Goal: Task Accomplishment & Management: Complete application form

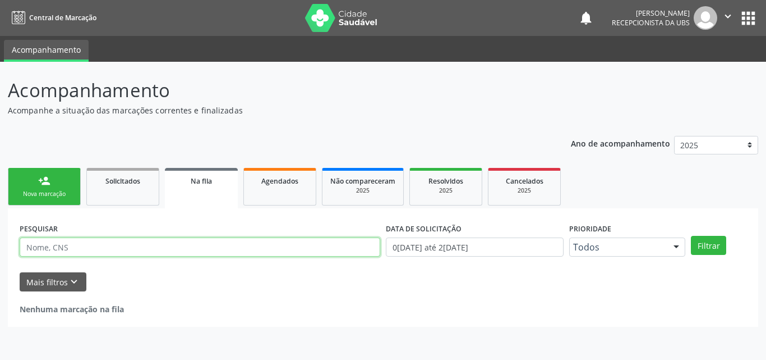
click at [88, 240] on input "text" at bounding box center [200, 246] width 361 height 19
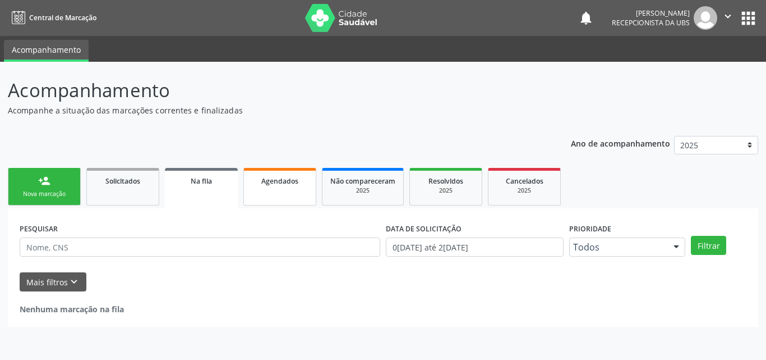
click at [293, 177] on span "Agendados" at bounding box center [279, 181] width 37 height 10
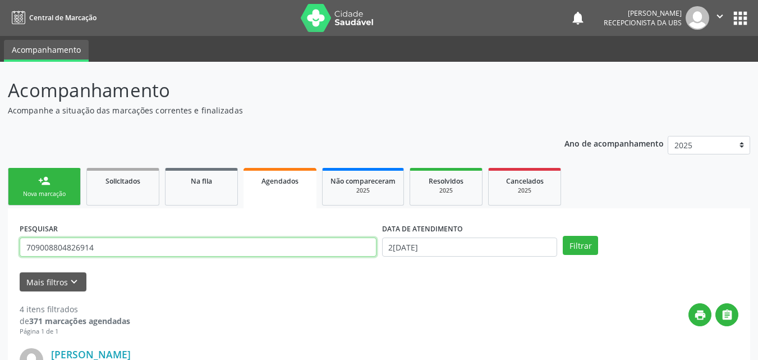
drag, startPoint x: 111, startPoint y: 252, endPoint x: 99, endPoint y: 247, distance: 12.1
click at [100, 249] on input "709008804826914" at bounding box center [198, 246] width 357 height 19
drag, startPoint x: 99, startPoint y: 247, endPoint x: 0, endPoint y: 275, distance: 103.0
type input "ELISANGELA DE LIMA"
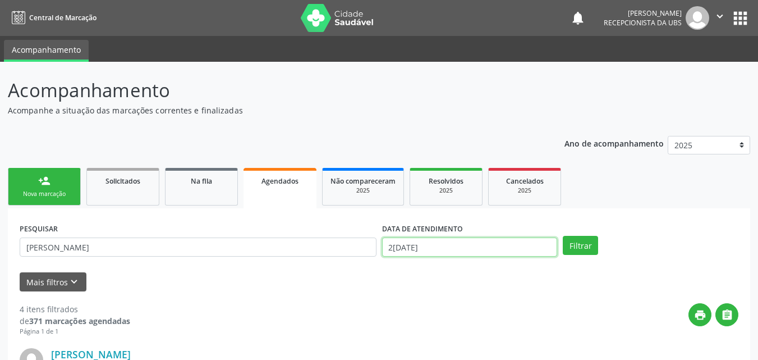
click at [453, 247] on input "20/08/2025" at bounding box center [470, 246] width 176 height 19
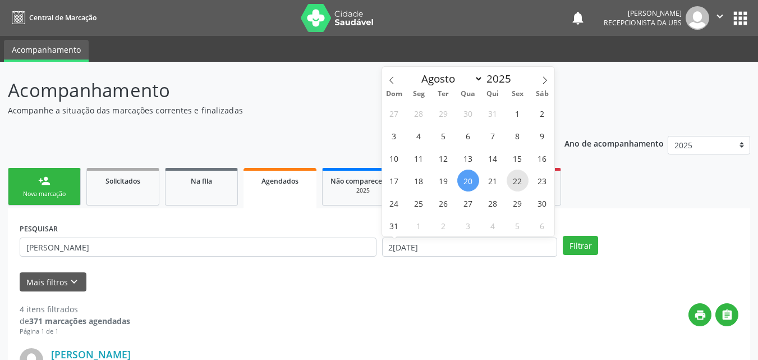
click at [517, 183] on span "22" at bounding box center [518, 180] width 22 height 22
type input "22[DATE]"
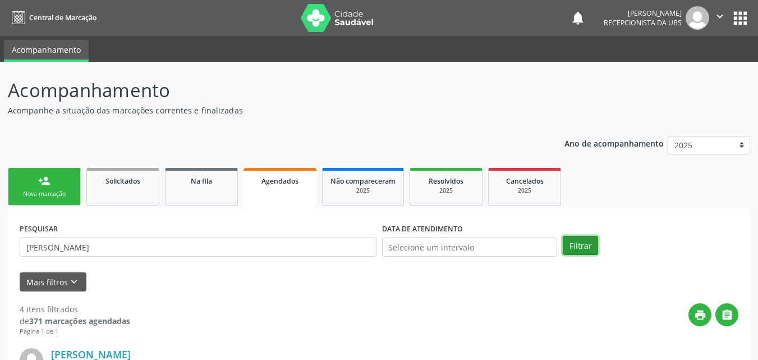
click at [576, 245] on button "Filtrar" at bounding box center [580, 245] width 35 height 19
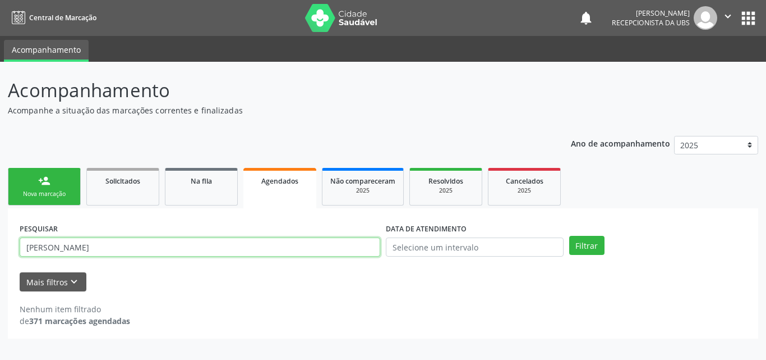
click at [125, 254] on input "ELISANGELA DE LIMA" at bounding box center [200, 246] width 361 height 19
type input "ELISANGELA"
click at [569, 236] on button "Filtrar" at bounding box center [586, 245] width 35 height 19
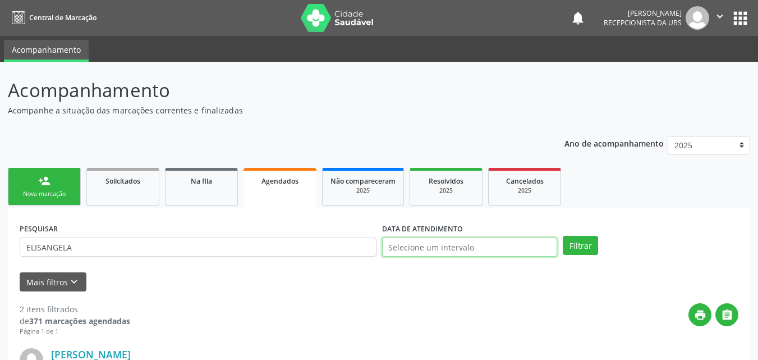
click at [431, 247] on input "text" at bounding box center [470, 246] width 176 height 19
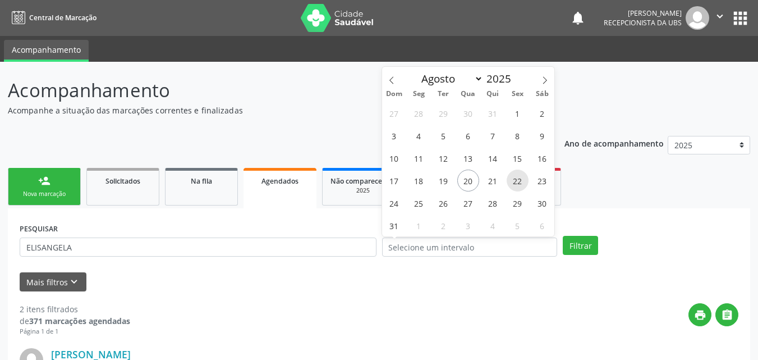
click at [518, 175] on span "22" at bounding box center [518, 180] width 22 height 22
type input "22[DATE]"
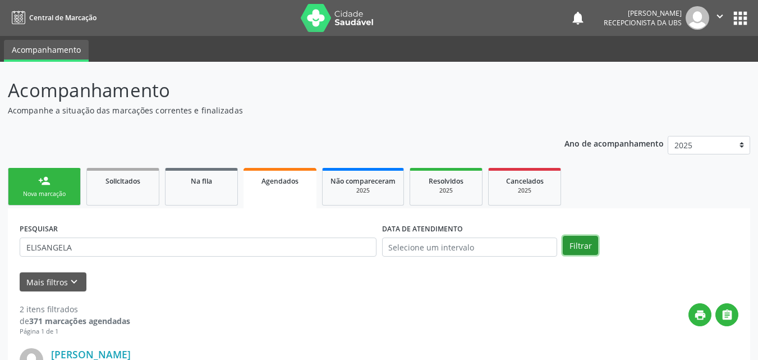
click at [586, 238] on button "Filtrar" at bounding box center [580, 245] width 35 height 19
click at [38, 193] on div "Nova marcação" at bounding box center [44, 194] width 56 height 8
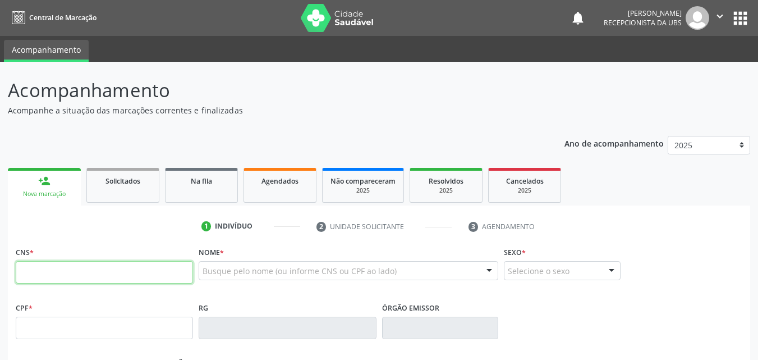
click at [113, 272] on input "text" at bounding box center [104, 272] width 177 height 22
type input "707 0008 7999 5337"
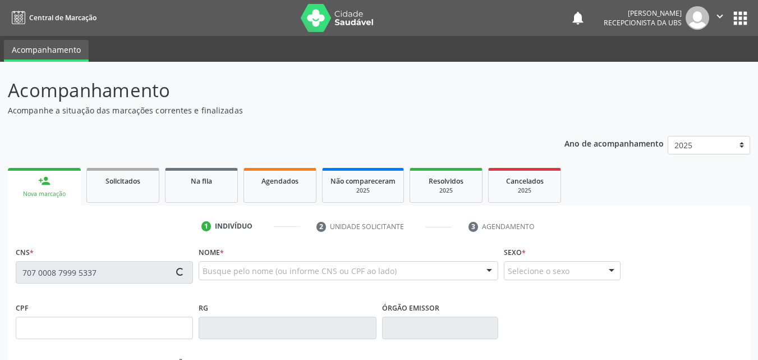
type input "656.654.304-04"
type input "28/10/1971"
type input "Maria Jose de Moura"
type input "(87) 99948-3533"
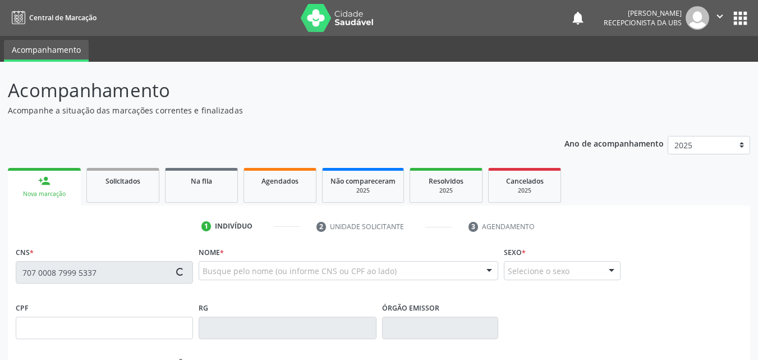
type input "64"
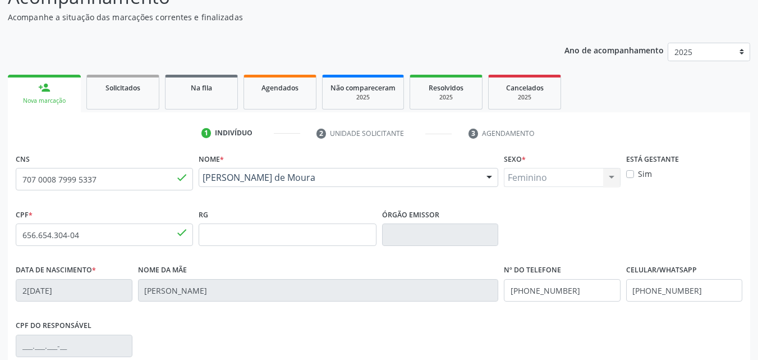
scroll to position [112, 0]
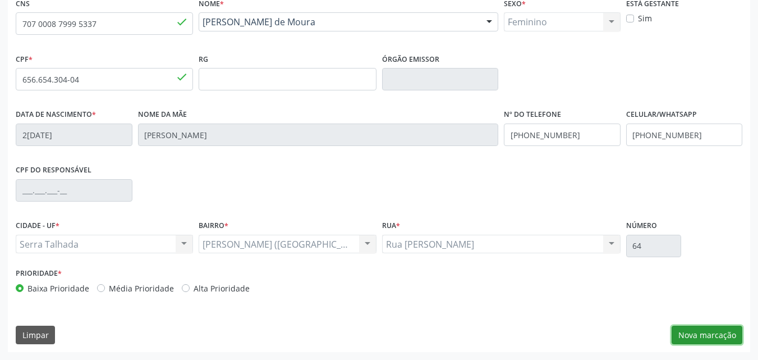
click at [722, 338] on button "Nova marcação" at bounding box center [707, 334] width 71 height 19
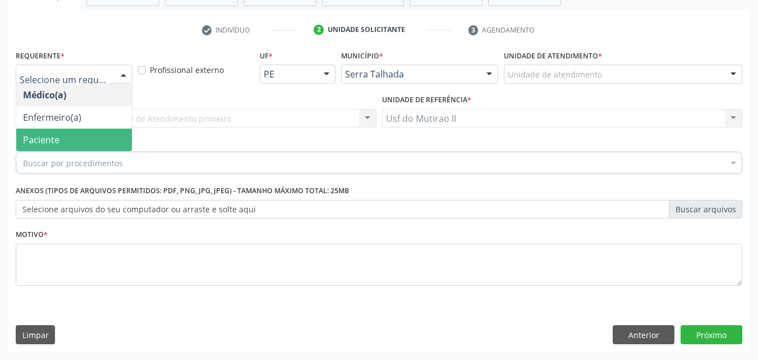
click at [69, 134] on span "Paciente" at bounding box center [74, 139] width 116 height 22
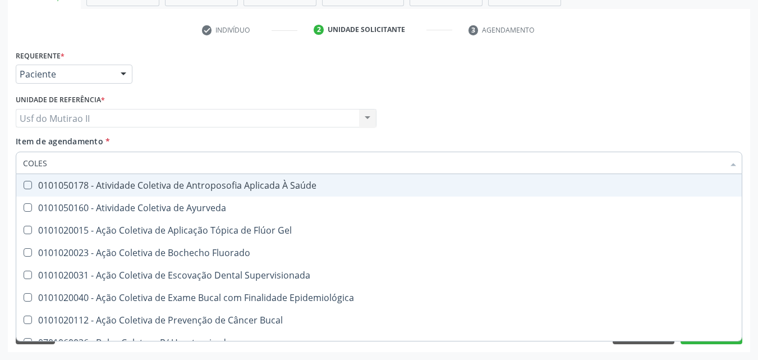
type input "COLEST"
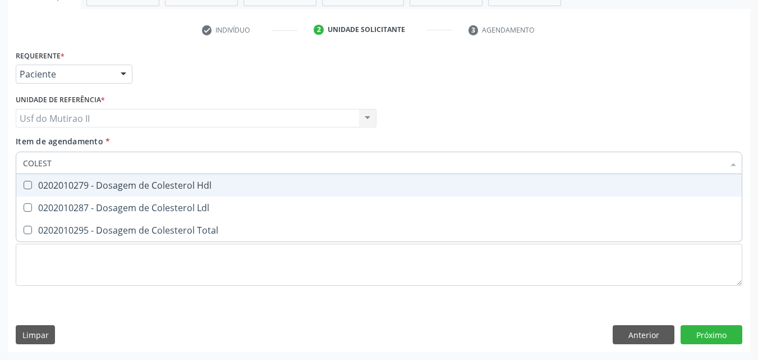
click at [90, 188] on div "0202010279 - Dosagem de Colesterol Hdl" at bounding box center [379, 185] width 712 height 9
checkbox Hdl "true"
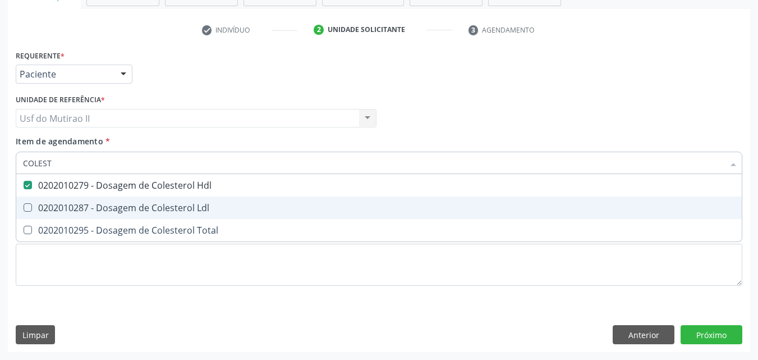
click at [77, 203] on div "0202010287 - Dosagem de Colesterol Ldl" at bounding box center [379, 207] width 712 height 9
checkbox Ldl "true"
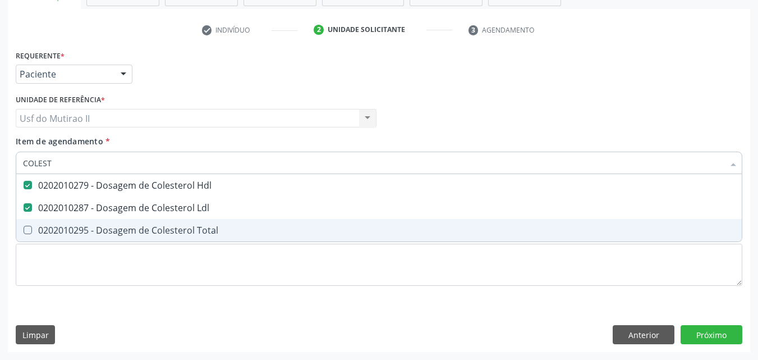
click at [73, 232] on div "0202010295 - Dosagem de Colesterol Total" at bounding box center [379, 230] width 712 height 9
checkbox Total "true"
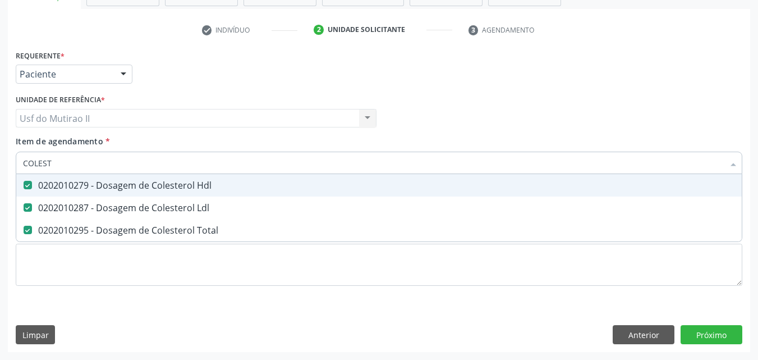
drag, startPoint x: 58, startPoint y: 166, endPoint x: 6, endPoint y: 173, distance: 52.6
click at [6, 173] on div "Acompanhamento Acompanhe a situação das marcações correntes e finalizadas Relat…" at bounding box center [379, 112] width 758 height 494
checkbox Hdl "false"
checkbox Ldl "false"
checkbox Total "false"
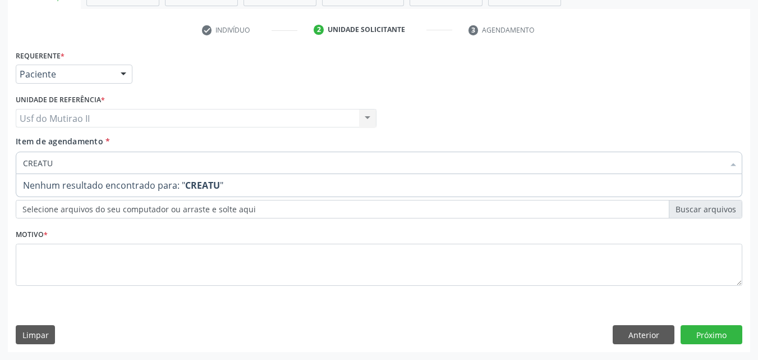
type input "CREAT"
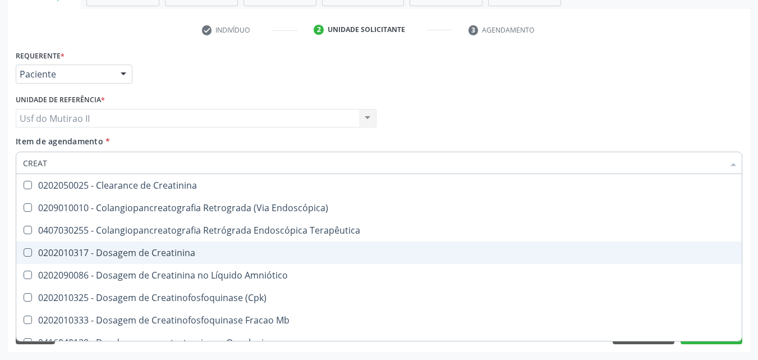
click at [117, 258] on span "0202010317 - Dosagem de Creatinina" at bounding box center [378, 252] width 725 height 22
checkbox Creatinina "true"
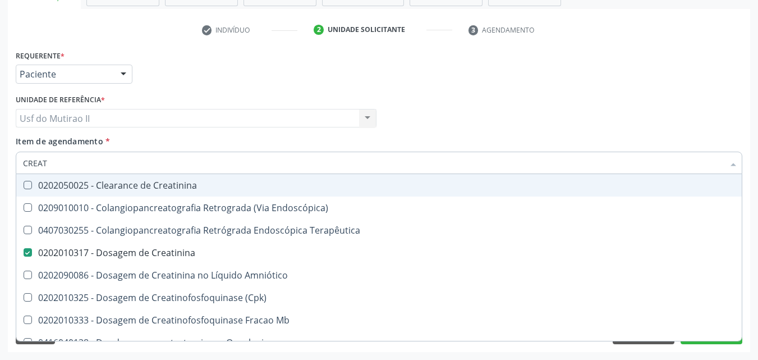
drag, startPoint x: 52, startPoint y: 169, endPoint x: 7, endPoint y: 171, distance: 44.9
click at [7, 171] on div "Acompanhamento Acompanhe a situação das marcações correntes e finalizadas Relat…" at bounding box center [379, 112] width 758 height 494
checkbox Creatinina "false"
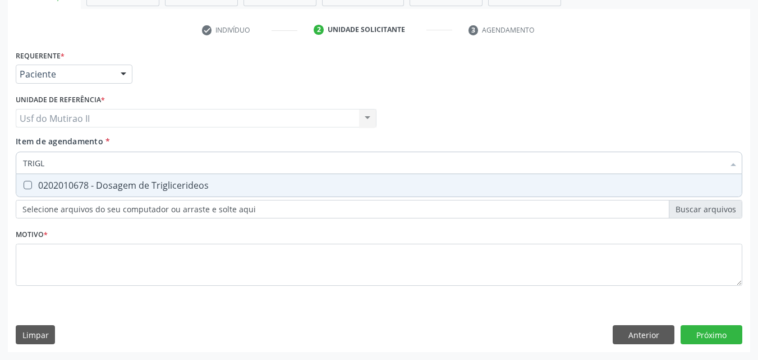
type input "TRIGLI"
click at [30, 178] on span "0202010678 - Dosagem de Triglicerideos" at bounding box center [378, 185] width 725 height 22
checkbox Triglicerideos "true"
drag, startPoint x: 70, startPoint y: 164, endPoint x: 15, endPoint y: 170, distance: 55.9
click at [15, 170] on div "Item de agendamento * TRIGLI Desfazer seleção 0202010678 - Dosagem de Triglicer…" at bounding box center [379, 156] width 732 height 43
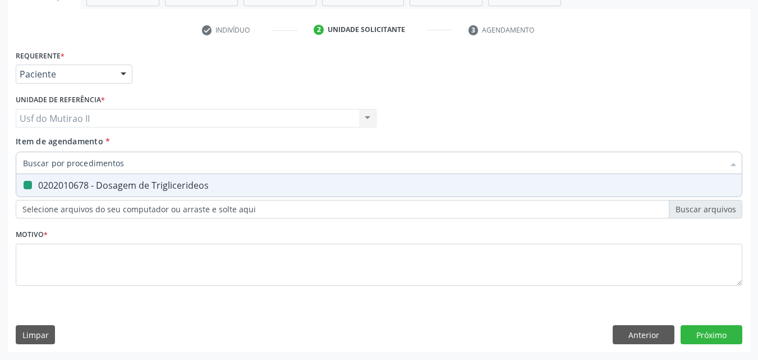
checkbox Triglicerideos "false"
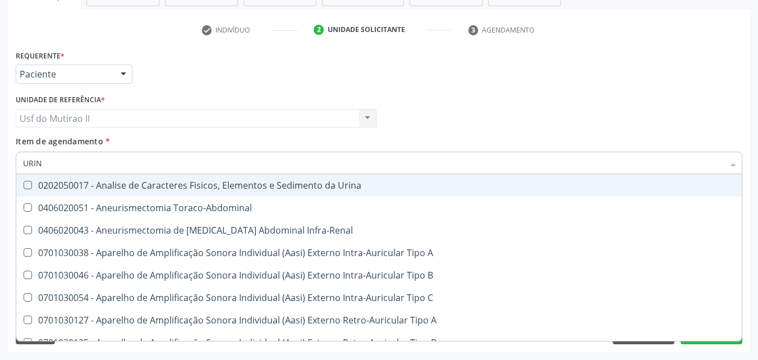
type input "URINA"
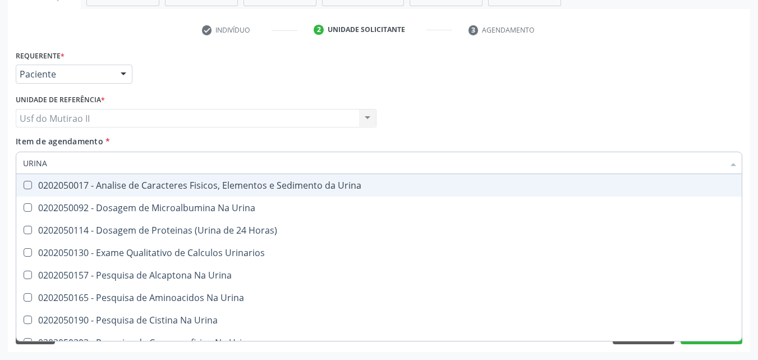
click at [32, 183] on div "0202050017 - Analise de Caracteres Fisicos, Elementos e Sedimento da Urina" at bounding box center [379, 185] width 712 height 9
checkbox Urina "true"
drag, startPoint x: 76, startPoint y: 164, endPoint x: 8, endPoint y: 167, distance: 67.9
click at [8, 167] on div "Requerente * Paciente Médico(a) Enfermeiro(a) Paciente Nenhum resultado encontr…" at bounding box center [379, 199] width 742 height 305
type input "G"
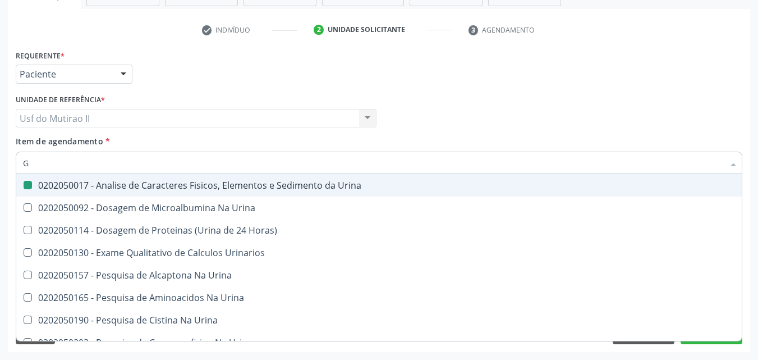
checkbox Urina "false"
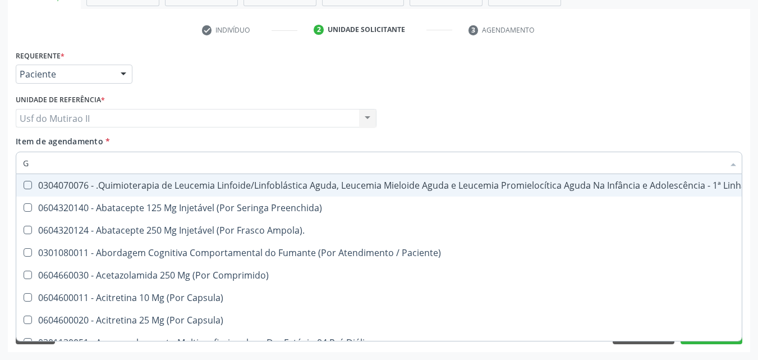
type input "GL"
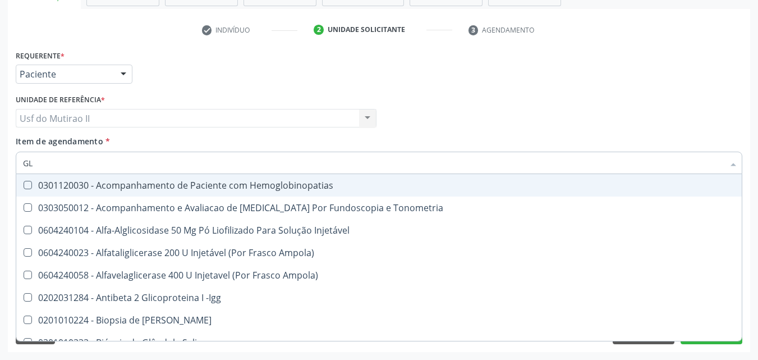
checkbox Triglicerideos "true"
type input "GLI"
checkbox Glomerular "true"
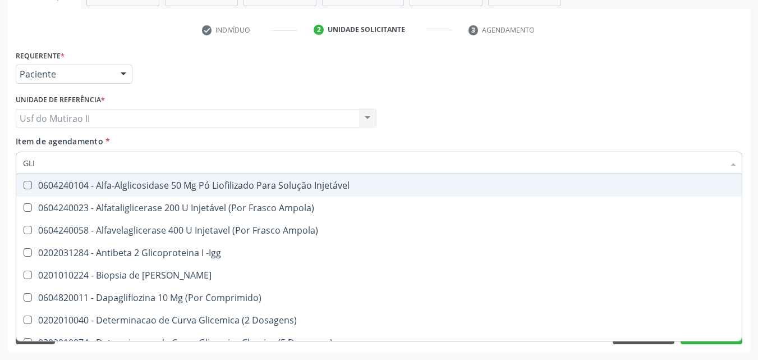
type input "GLIC"
checkbox Derrames "true"
checkbox Triglicerideos "false"
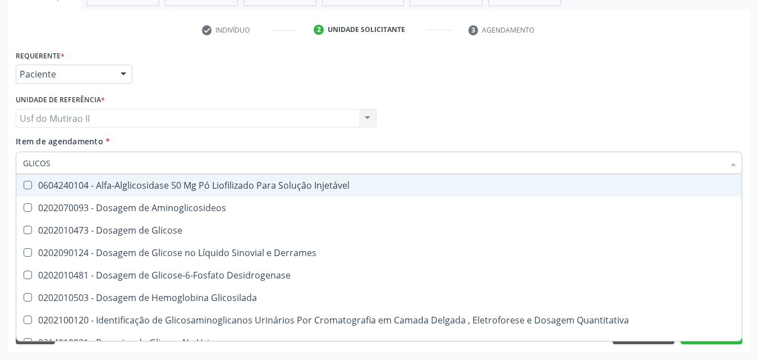
type input "GLICOSE"
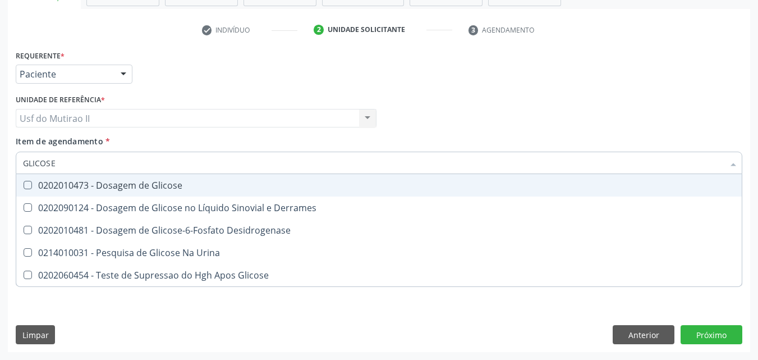
click at [70, 181] on div "0202010473 - Dosagem de Glicose" at bounding box center [379, 185] width 712 height 9
checkbox Glicose "true"
drag, startPoint x: 69, startPoint y: 166, endPoint x: 0, endPoint y: 160, distance: 69.2
click at [0, 160] on div "Acompanhamento Acompanhe a situação das marcações correntes e finalizadas Relat…" at bounding box center [379, 112] width 758 height 494
type input "HE"
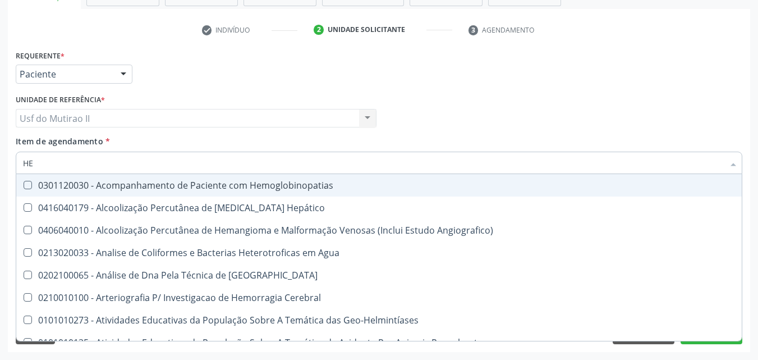
checkbox Hemoglobinopatias "false"
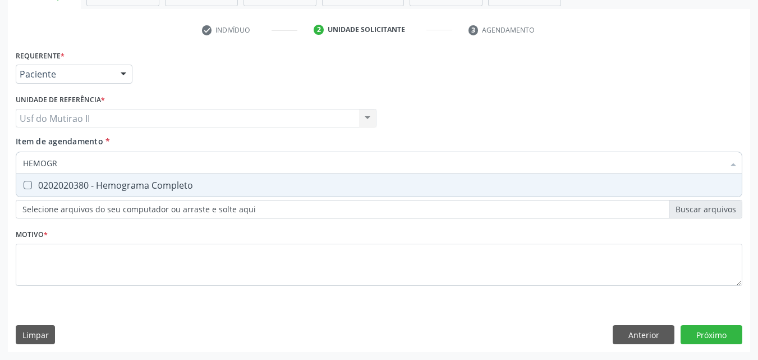
type input "HEMOGRA"
click at [75, 177] on span "0202020380 - Hemograma Completo" at bounding box center [378, 185] width 725 height 22
checkbox Completo "true"
drag, startPoint x: 93, startPoint y: 164, endPoint x: 0, endPoint y: 172, distance: 92.9
click at [0, 172] on div "Acompanhamento Acompanhe a situação das marcações correntes e finalizadas Relat…" at bounding box center [379, 112] width 758 height 494
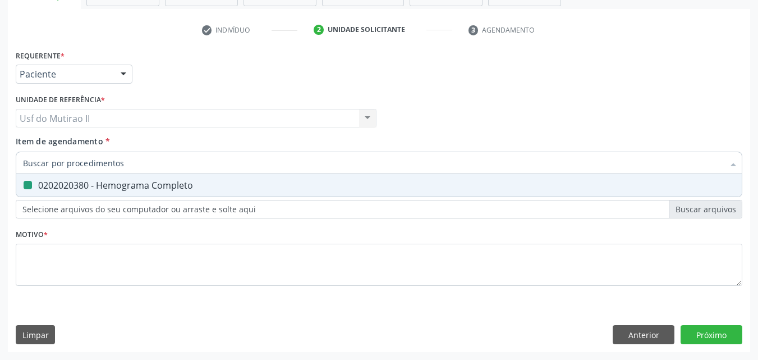
checkbox Completo "false"
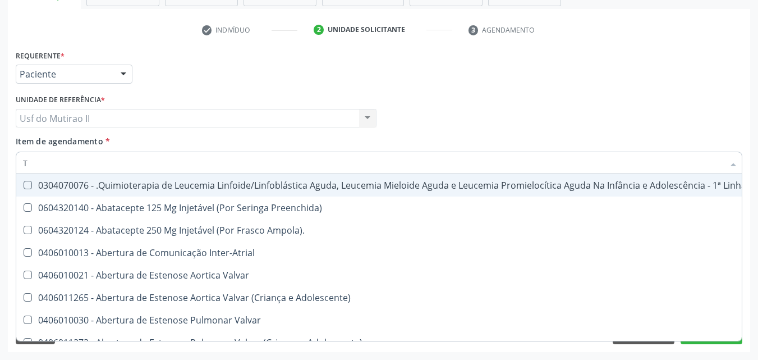
type input "TG"
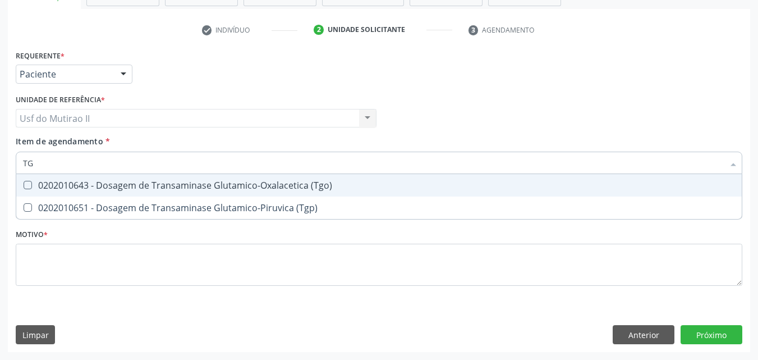
click at [34, 189] on div "0202010643 - Dosagem de Transaminase Glutamico-Oxalacetica (Tgo)" at bounding box center [379, 185] width 712 height 9
checkbox \(Tgo\) "true"
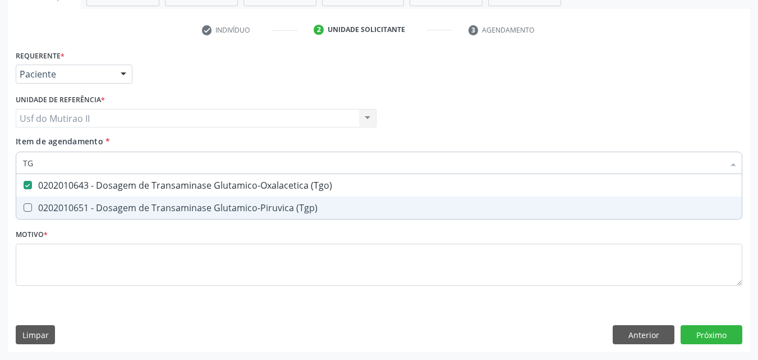
click at [48, 206] on div "0202010651 - Dosagem de Transaminase Glutamico-Piruvica (Tgp)" at bounding box center [379, 207] width 712 height 9
checkbox \(Tgp\) "true"
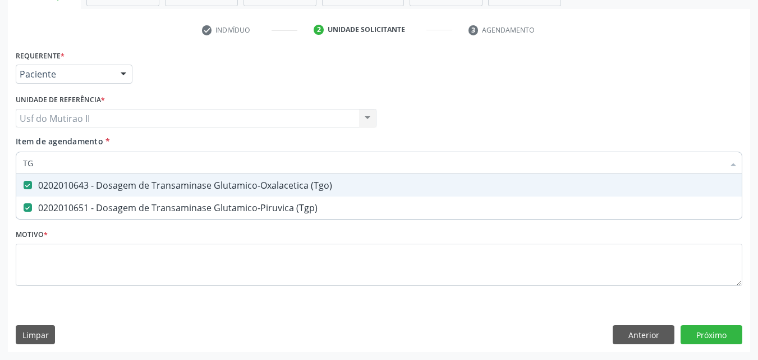
drag, startPoint x: 56, startPoint y: 162, endPoint x: 0, endPoint y: 179, distance: 58.0
click at [0, 179] on div "Acompanhamento Acompanhe a situação das marcações correntes e finalizadas Relat…" at bounding box center [379, 112] width 758 height 494
checkbox \(Tgo\) "false"
checkbox \(Tgp\) "false"
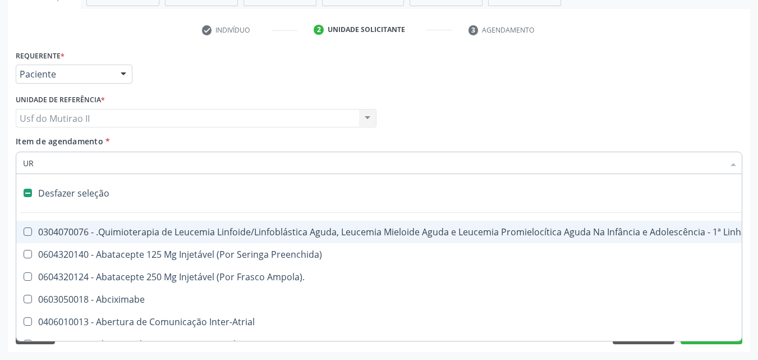
type input "URE"
checkbox Capsula\) "false"
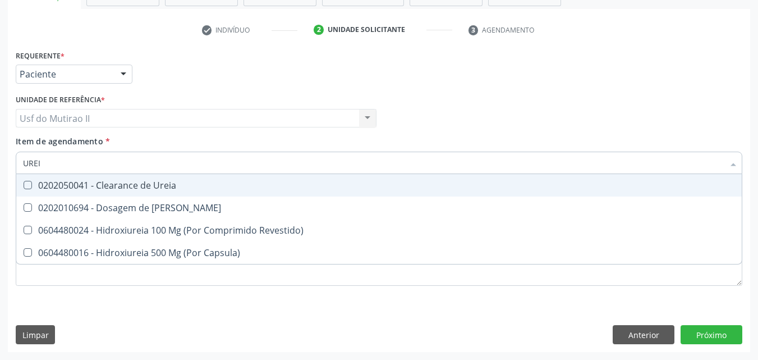
type input "UREIA"
click at [124, 195] on span "0202050041 - Clearance de Ureia" at bounding box center [378, 185] width 725 height 22
click at [120, 190] on div "0202050041 - Clearance de Ureia" at bounding box center [379, 185] width 712 height 9
checkbox Ureia "false"
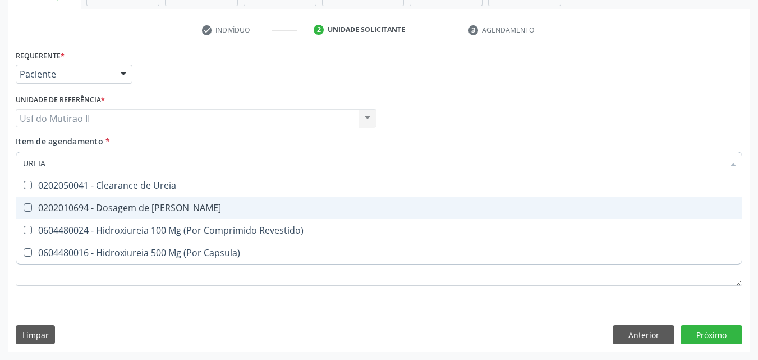
click at [120, 198] on span "0202010694 - Dosagem de [PERSON_NAME]" at bounding box center [378, 207] width 725 height 22
checkbox Ureia "true"
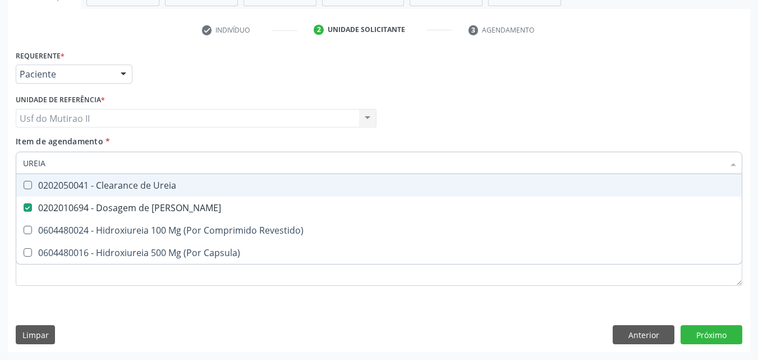
drag, startPoint x: 67, startPoint y: 157, endPoint x: 3, endPoint y: 167, distance: 64.3
click at [3, 167] on div "Acompanhamento Acompanhe a situação das marcações correntes e finalizadas Relat…" at bounding box center [379, 112] width 758 height 494
type input "A"
checkbox Ureia "false"
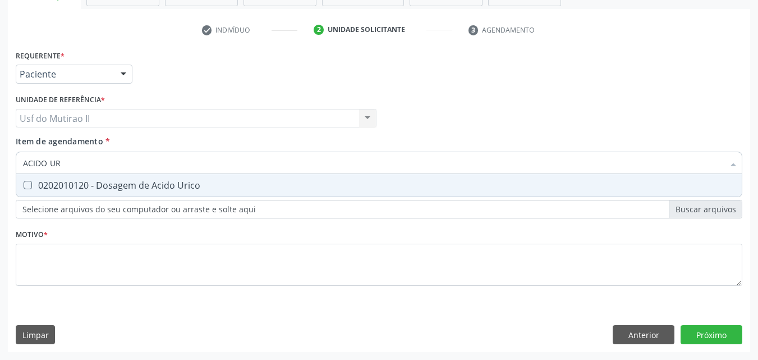
type input "ACIDO URI"
click at [107, 190] on div "0202010120 - Dosagem de Acido Urico" at bounding box center [379, 185] width 712 height 9
checkbox Urico "true"
drag, startPoint x: 86, startPoint y: 157, endPoint x: 0, endPoint y: 153, distance: 86.5
click at [0, 153] on div "Acompanhamento Acompanhe a situação das marcações correntes e finalizadas Relat…" at bounding box center [379, 112] width 758 height 494
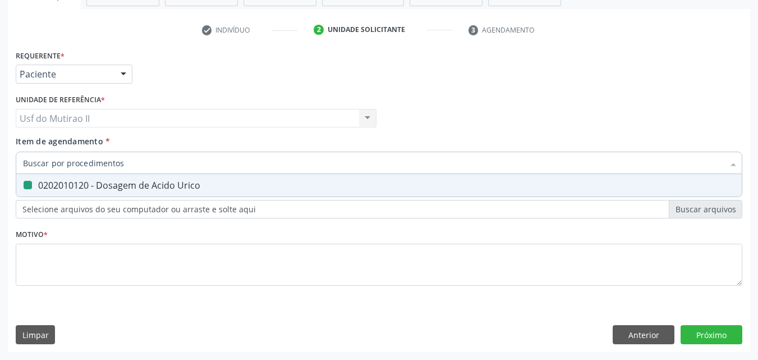
checkbox Urico "false"
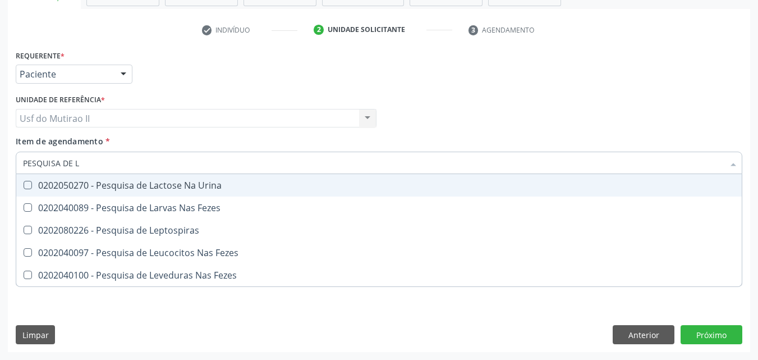
type input "PESQUISA DE LA"
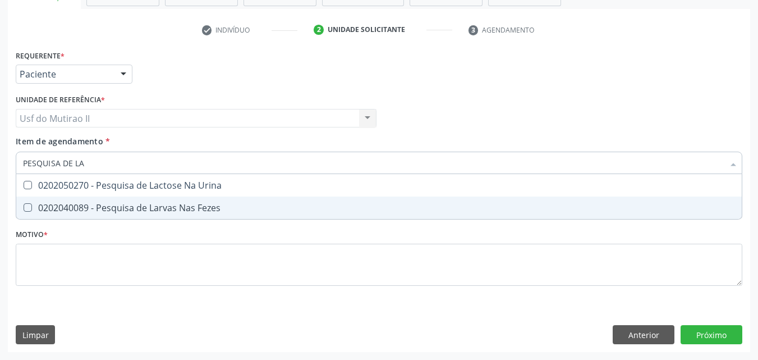
click at [90, 207] on div "0202040089 - Pesquisa de Larvas Nas Fezes" at bounding box center [379, 207] width 712 height 9
click at [98, 206] on div "0202040089 - Pesquisa de Larvas Nas Fezes" at bounding box center [379, 207] width 712 height 9
checkbox Fezes "false"
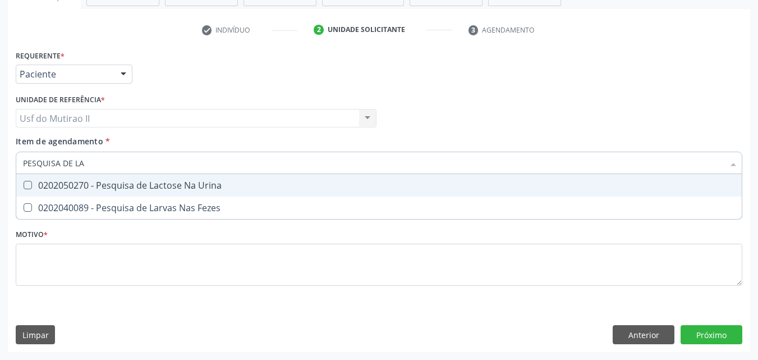
click at [113, 158] on input "PESQUISA DE LA" at bounding box center [373, 162] width 701 height 22
type input "PESQUISA DE OVO"
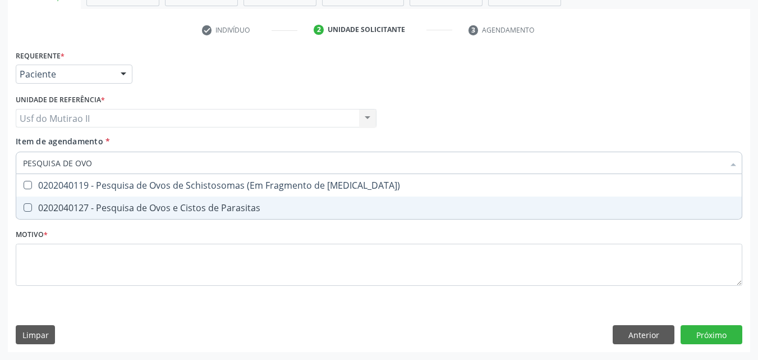
click at [144, 204] on div "0202040127 - Pesquisa de Ovos e Cistos de Parasitas" at bounding box center [379, 207] width 712 height 9
checkbox Parasitas "true"
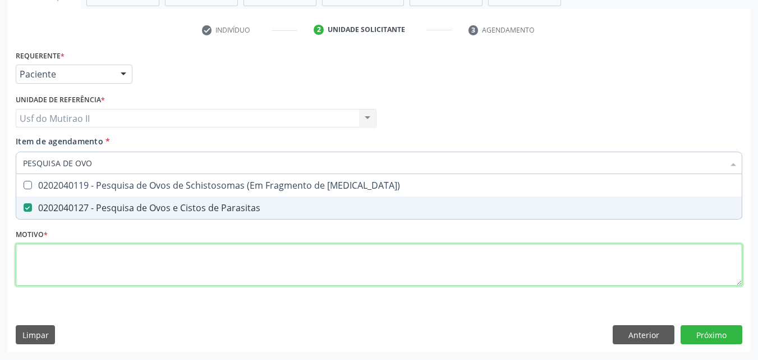
click at [140, 258] on div "Requerente * Paciente Médico(a) Enfermeiro(a) Paciente Nenhum resultado encontr…" at bounding box center [379, 174] width 727 height 254
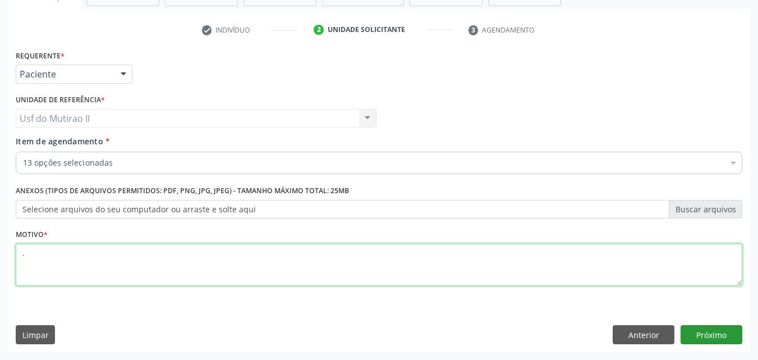
type textarea "."
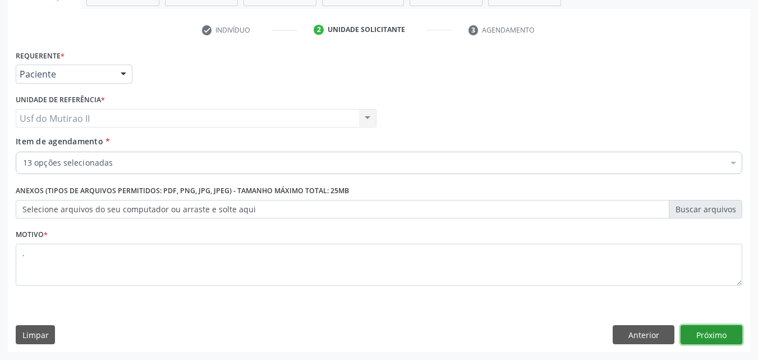
click at [721, 331] on button "Próximo" at bounding box center [712, 334] width 62 height 19
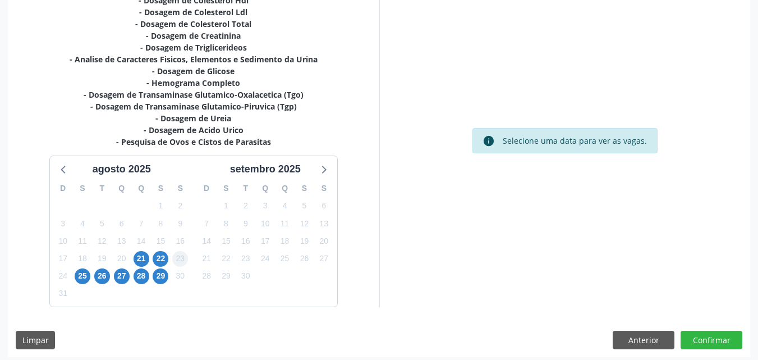
scroll to position [270, 0]
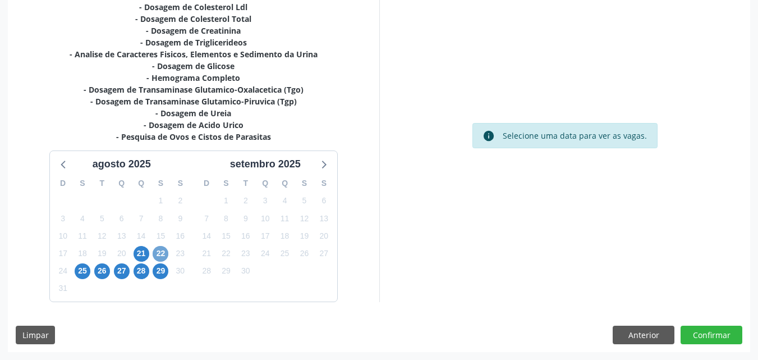
click at [161, 247] on span "22" at bounding box center [161, 254] width 16 height 16
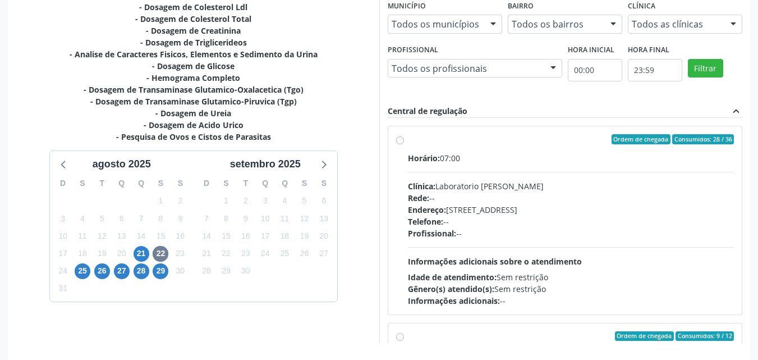
click at [460, 174] on div "Horário: 07:00 Clínica: Laboratorio Jose Paulo Terto Rede: -- Endereço: Casa, n…" at bounding box center [571, 229] width 327 height 154
click at [404, 144] on input "Ordem de chegada Consumidos: 28 / 36 Horário: 07:00 Clínica: Laboratorio Jose P…" at bounding box center [400, 139] width 8 height 10
radio input "true"
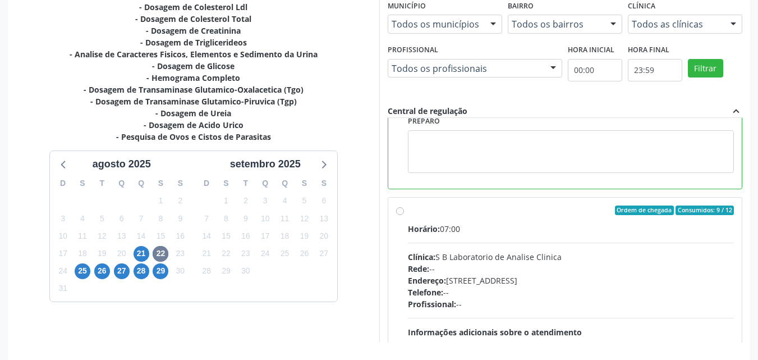
scroll to position [311, 0]
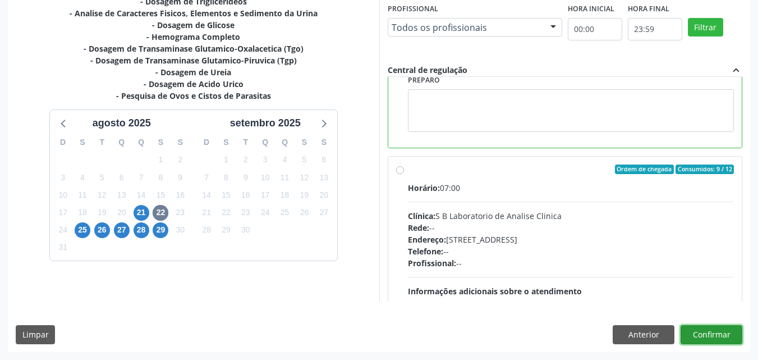
click at [720, 334] on button "Confirmar" at bounding box center [712, 334] width 62 height 19
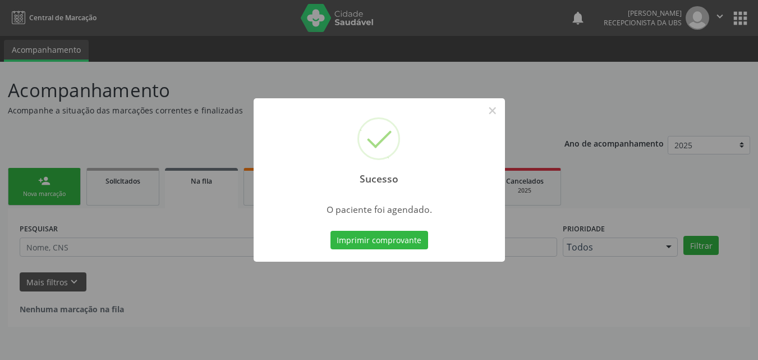
scroll to position [0, 0]
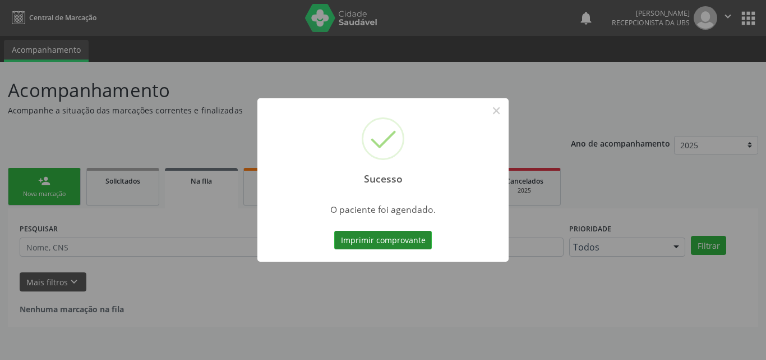
click at [375, 243] on button "Imprimir comprovante" at bounding box center [383, 240] width 98 height 19
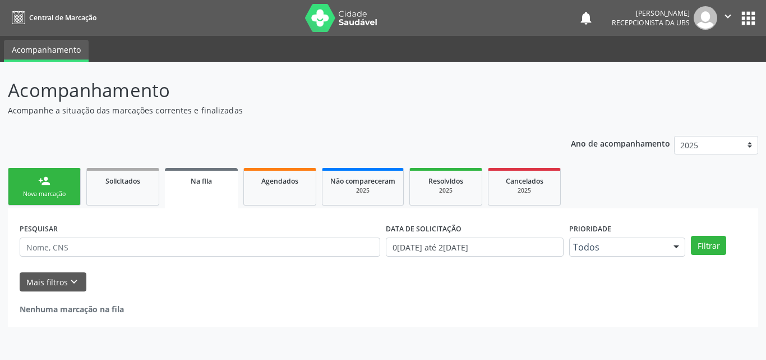
click at [43, 194] on div "Nova marcação" at bounding box center [44, 194] width 56 height 8
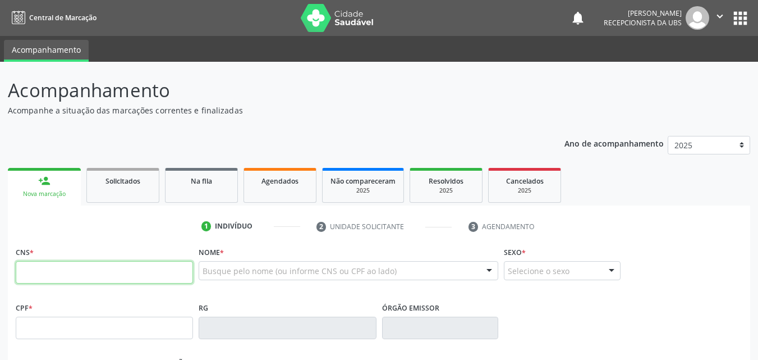
click at [99, 281] on input "text" at bounding box center [104, 272] width 177 height 22
paste input "707 0008 7999 5337"
type input "707 0008 7999 5337"
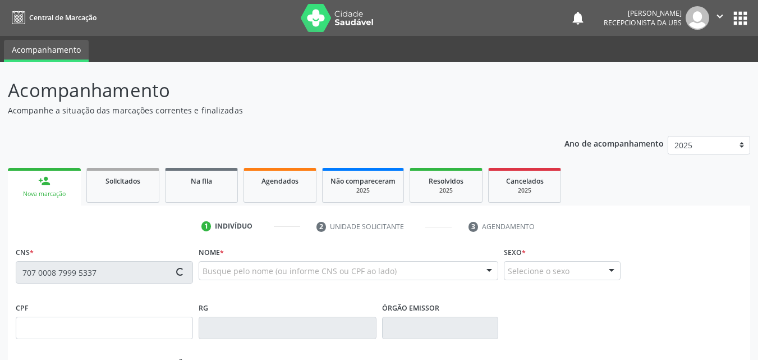
type input "656.654.304-04"
type input "28/10/1971"
type input "Maria Jose de Moura"
type input "(87) 99948-3533"
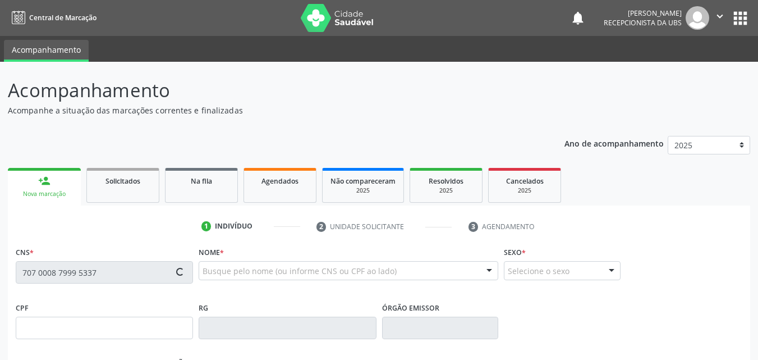
type input "64"
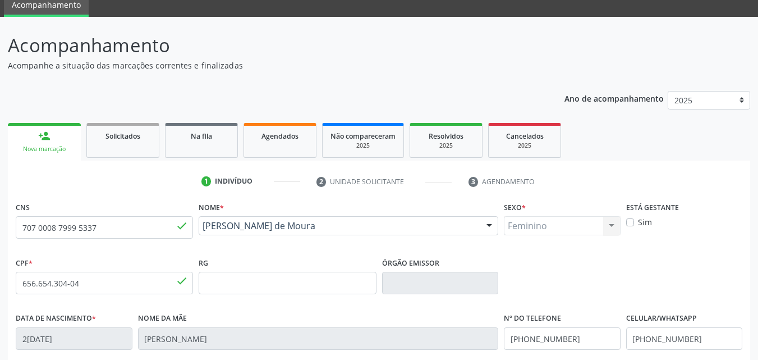
scroll to position [249, 0]
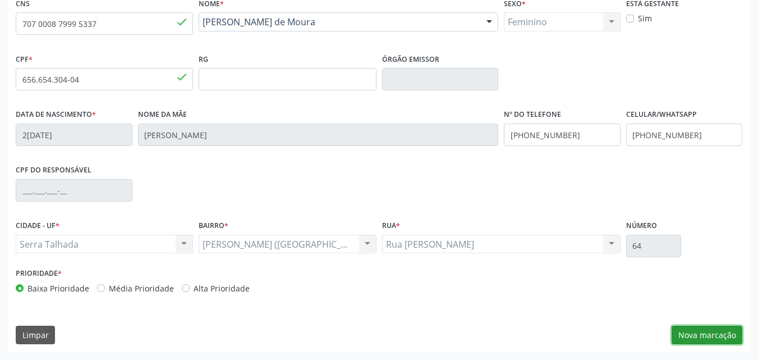
click at [696, 338] on button "Nova marcação" at bounding box center [707, 334] width 71 height 19
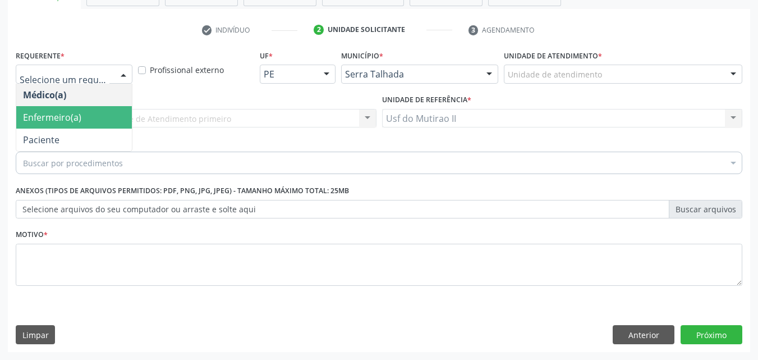
drag, startPoint x: 57, startPoint y: 120, endPoint x: 62, endPoint y: 142, distance: 22.6
click at [62, 142] on ul "Médico(a) Enfermeiro(a) Paciente Nenhum resultado encontrado para: " " Não há n…" at bounding box center [74, 117] width 116 height 67
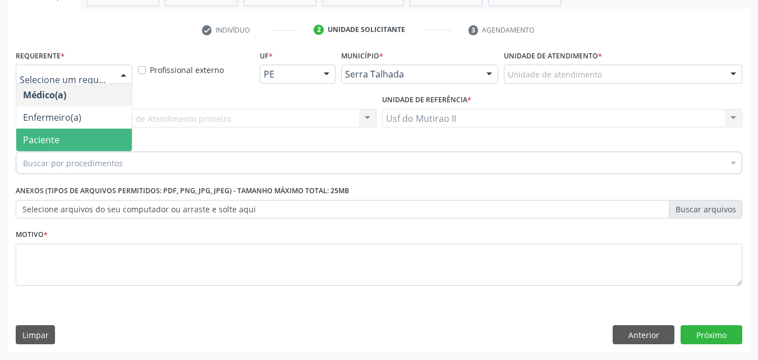
click at [62, 142] on span "Paciente" at bounding box center [74, 139] width 116 height 22
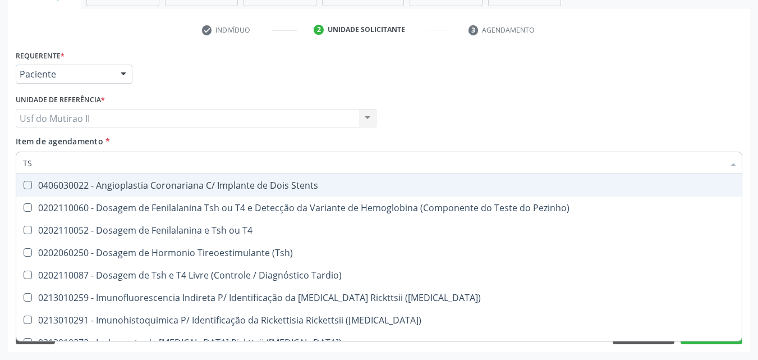
type input "TSH"
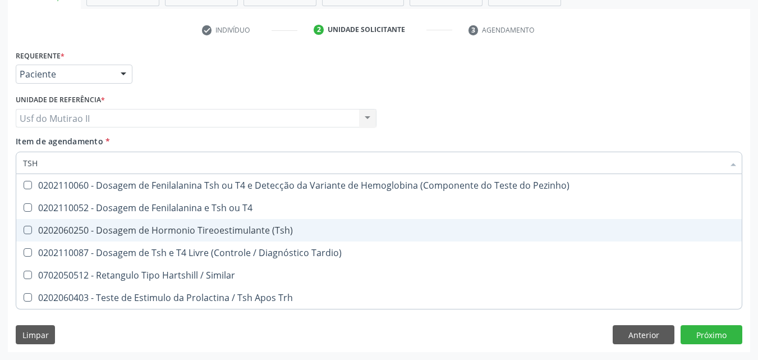
click at [111, 233] on div "0202060250 - Dosagem de Hormonio Tireoestimulante (Tsh)" at bounding box center [379, 230] width 712 height 9
checkbox \(Tsh\) "true"
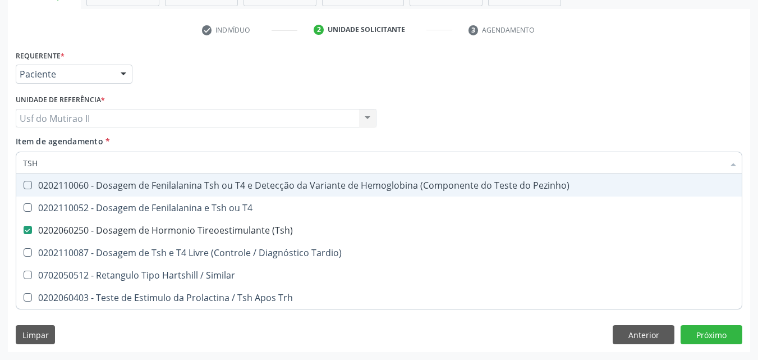
click at [62, 169] on input "TSH" at bounding box center [373, 162] width 701 height 22
type input "TS"
checkbox \(Tsh\) "false"
checkbox Tardio\) "true"
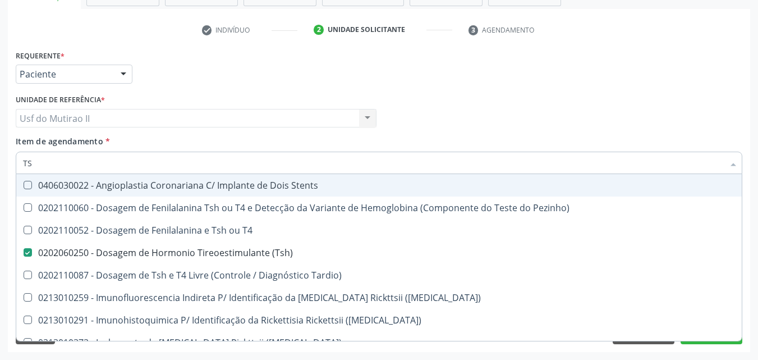
type input "T"
checkbox \(Tsh\) "false"
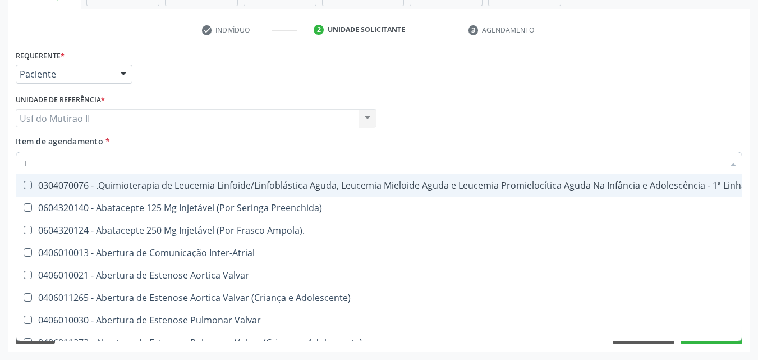
type input "T4"
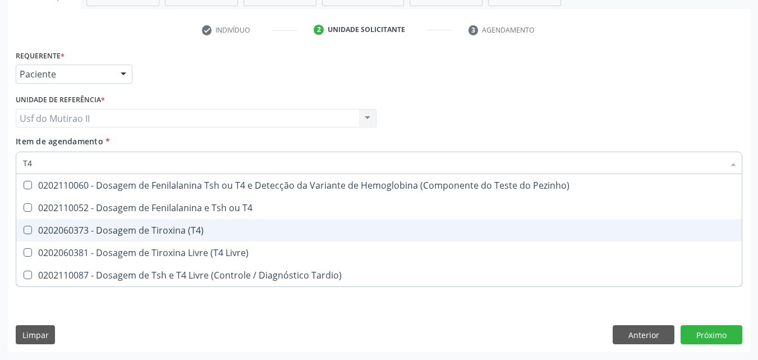
click at [127, 222] on span "0202060373 - Dosagem de Tiroxina (T4)" at bounding box center [378, 230] width 725 height 22
checkbox \(T4\) "true"
click at [136, 241] on span "0202060381 - Dosagem de Tiroxina Livre (T4 Livre)" at bounding box center [378, 230] width 725 height 22
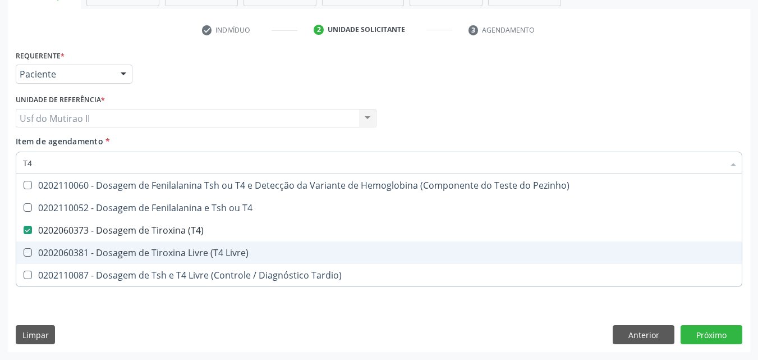
checkbox Livre\) "true"
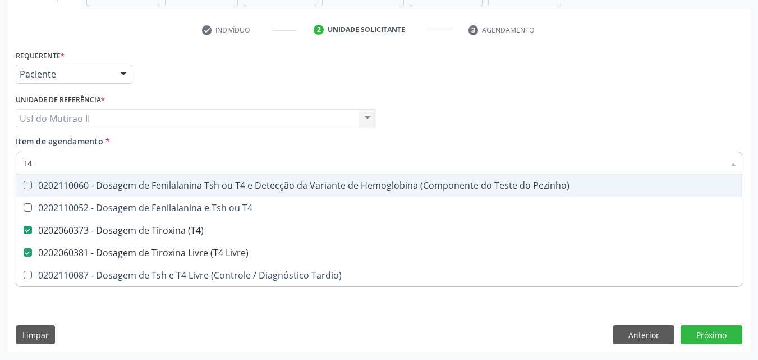
click at [75, 164] on input "T4" at bounding box center [373, 162] width 701 height 22
type input "T"
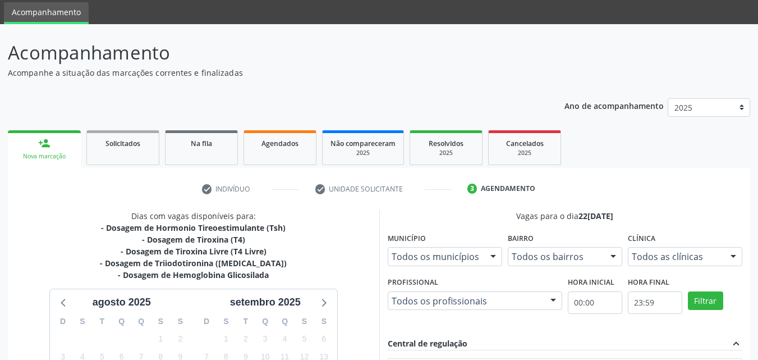
scroll to position [112, 0]
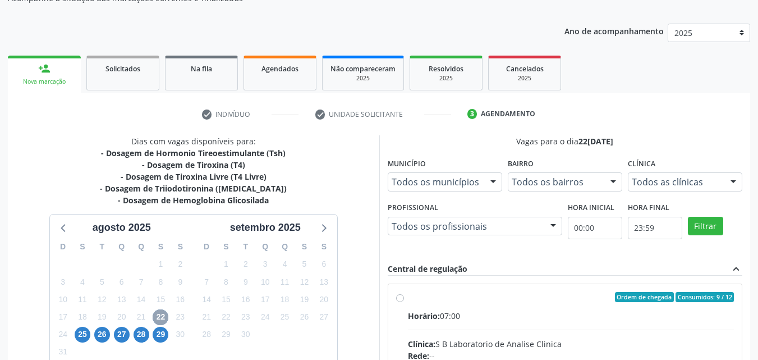
click at [162, 314] on span "22" at bounding box center [161, 317] width 16 height 16
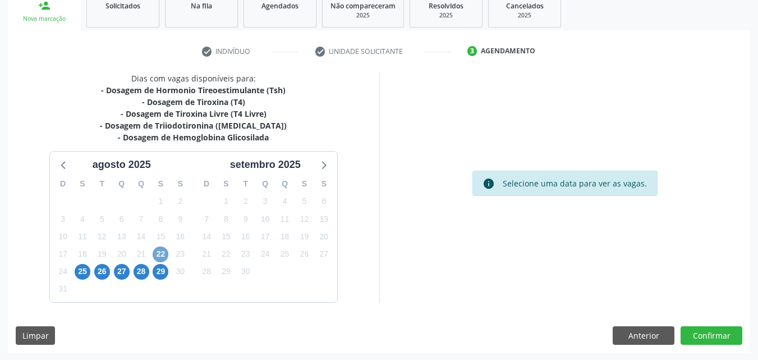
scroll to position [176, 0]
click at [167, 250] on span "22" at bounding box center [161, 254] width 16 height 16
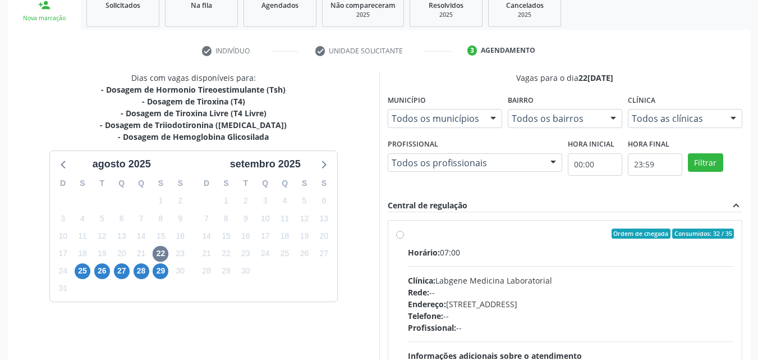
click at [426, 247] on span "Horário:" at bounding box center [424, 252] width 32 height 11
click at [404, 238] on input "Ordem de chegada Consumidos: 32 / 35 Horário: 07:00 Clínica: Labgene Medicina L…" at bounding box center [400, 233] width 8 height 10
radio input "true"
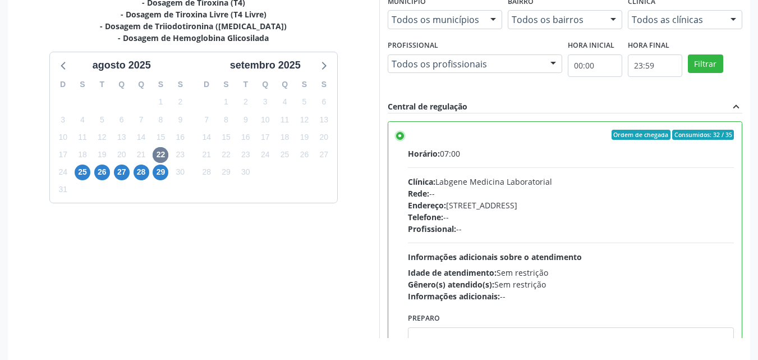
scroll to position [311, 0]
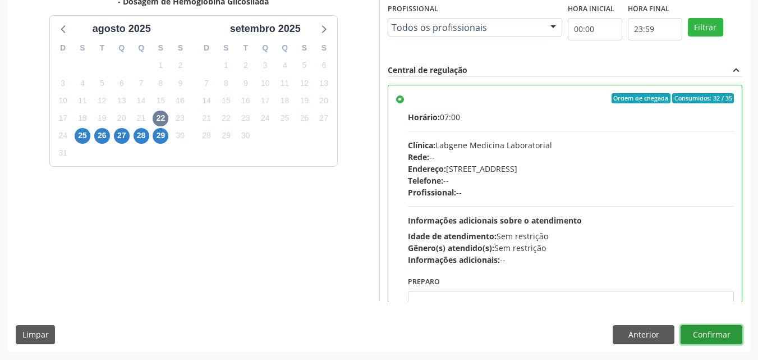
click at [710, 331] on button "Confirmar" at bounding box center [712, 334] width 62 height 19
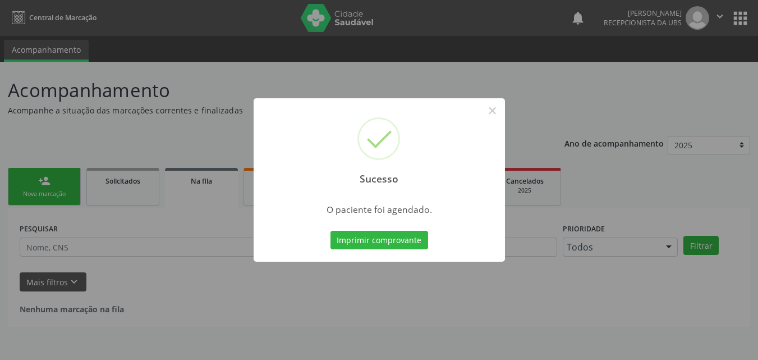
scroll to position [0, 0]
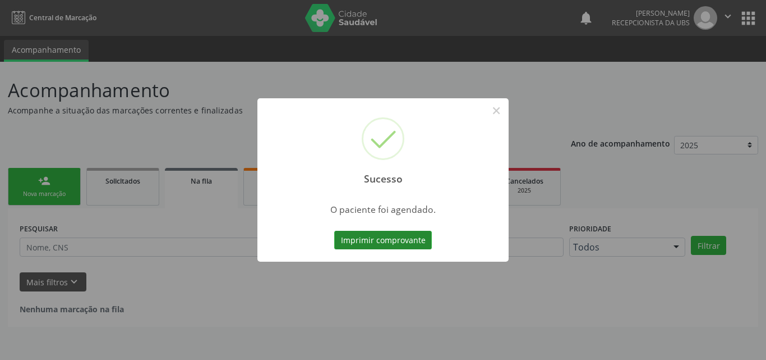
click at [404, 246] on button "Imprimir comprovante" at bounding box center [383, 240] width 98 height 19
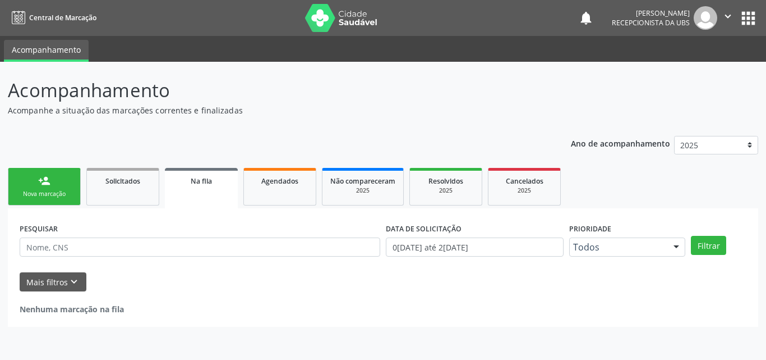
click at [44, 189] on link "person_add Nova marcação" at bounding box center [44, 187] width 73 height 38
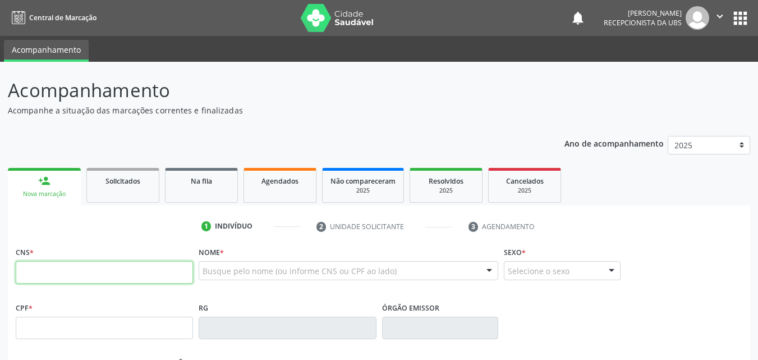
click at [91, 275] on input "text" at bounding box center [104, 272] width 177 height 22
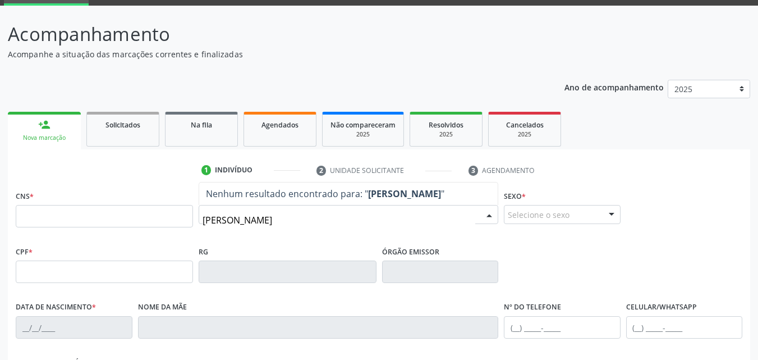
scroll to position [112, 0]
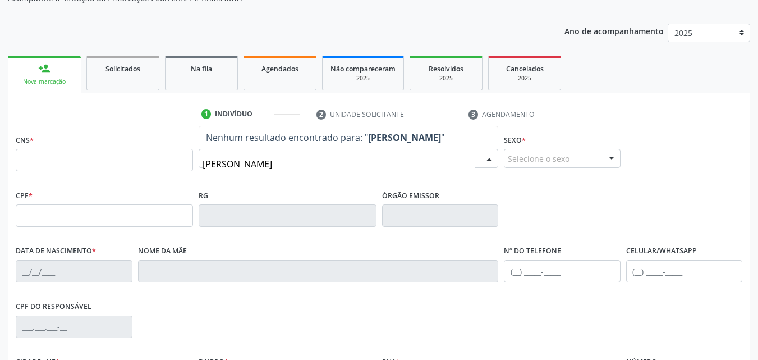
type input "ETHEL SUELLEN BORGES DE OLIVEIRA"
click at [594, 155] on div "Selecione o sexo" at bounding box center [562, 158] width 117 height 19
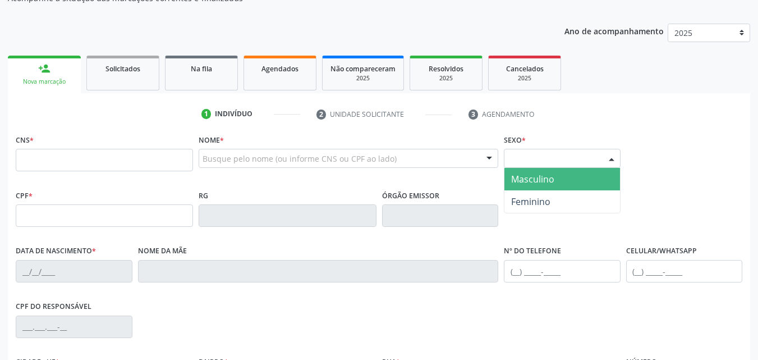
drag, startPoint x: 376, startPoint y: 148, endPoint x: 373, endPoint y: 156, distance: 8.8
click at [374, 151] on div "Nome * Busque pelo nome (ou informe CNS ou CPF ao lado) Nenhum resultado encont…" at bounding box center [349, 153] width 300 height 44
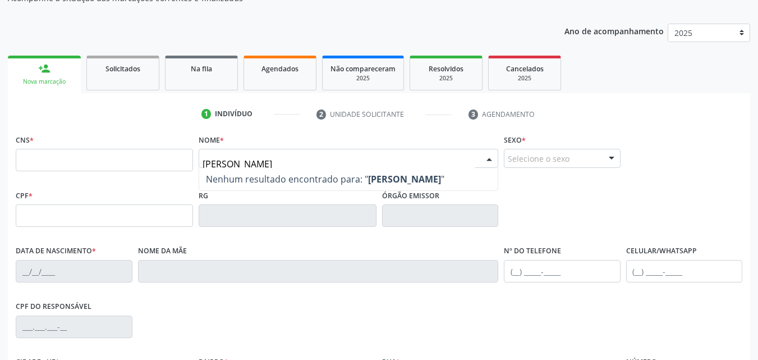
type input "ETHEL SUELLEN BORGES DE OLIVEIRA"
click at [266, 163] on input "ETHEL SUELLEN BORGES DE OLIVEIRA" at bounding box center [339, 164] width 273 height 22
drag, startPoint x: 385, startPoint y: 163, endPoint x: 203, endPoint y: 164, distance: 182.4
click at [203, 164] on input "ETHEL SUELLEN BORGES DE OLIVEIRA" at bounding box center [339, 164] width 273 height 22
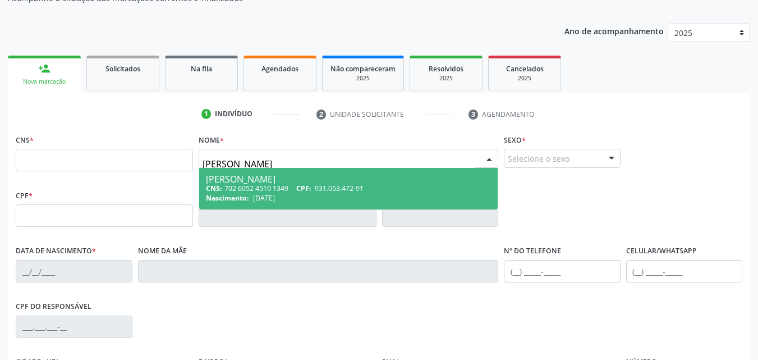
click at [288, 176] on div "Ethel Suellen Borges de Oliveira" at bounding box center [348, 178] width 285 height 9
type input "702 6052 4510 1349"
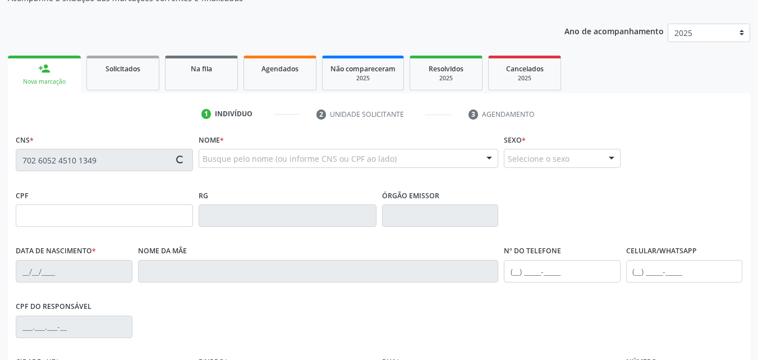
type input "931.053.472-91"
type input "13/07/1988"
type input "Maria Marli de Oliveira Borges"
type input "(69) 99220-0571"
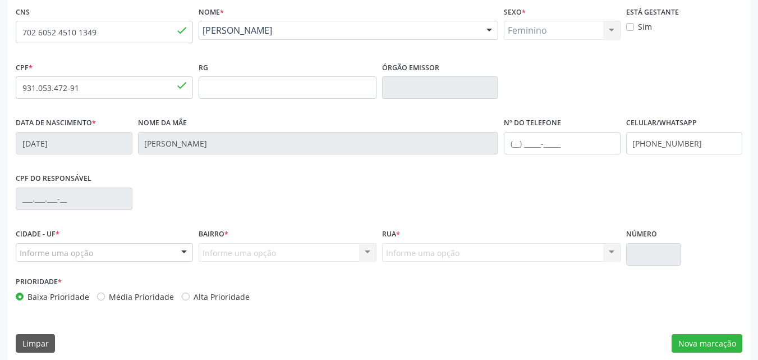
scroll to position [249, 0]
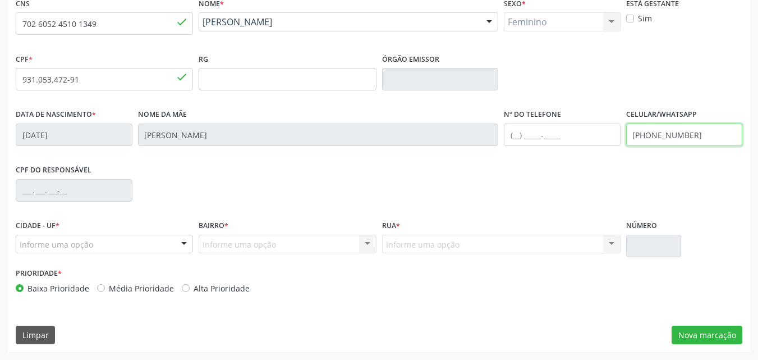
drag, startPoint x: 699, startPoint y: 135, endPoint x: 619, endPoint y: 141, distance: 79.9
click at [619, 141] on div "Data de nascimento * 13/07/1988 Nome da mãe Maria Marli de Oliveira Borges Nº d…" at bounding box center [379, 134] width 732 height 56
type input "(87) 99112-7084"
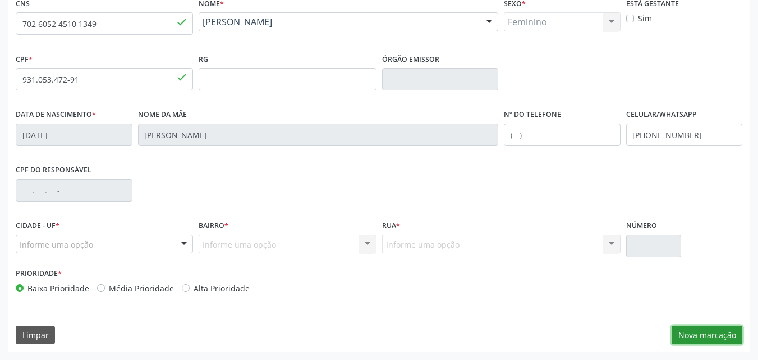
click at [700, 333] on button "Nova marcação" at bounding box center [707, 334] width 71 height 19
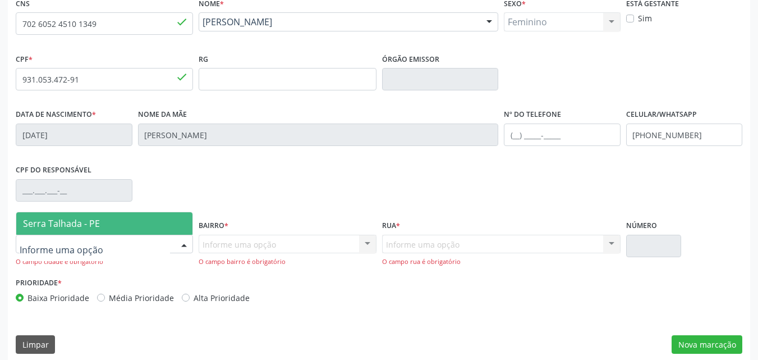
click at [112, 247] on div at bounding box center [104, 244] width 177 height 19
click at [67, 222] on span "Serra Talhada - PE" at bounding box center [61, 223] width 77 height 12
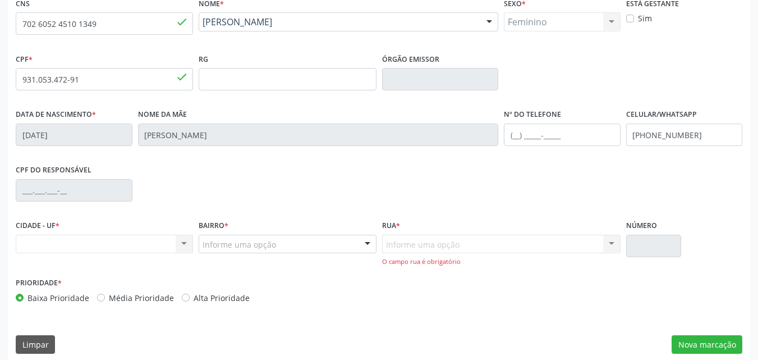
click at [162, 241] on div "Nenhum resultado encontrado para: " " Não há nenhuma opção para ser exibida." at bounding box center [104, 244] width 177 height 19
click at [340, 240] on div "Informe uma opção" at bounding box center [287, 244] width 177 height 19
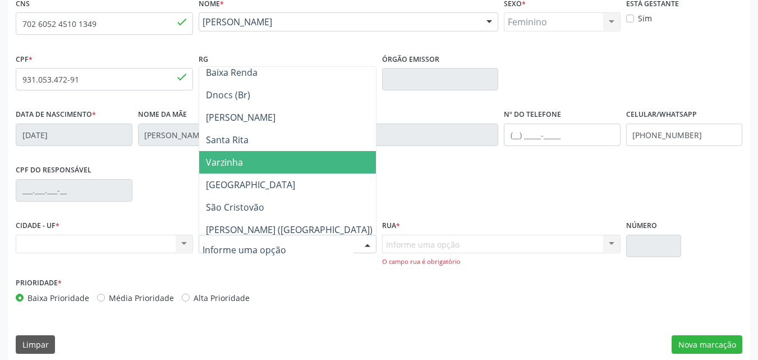
scroll to position [168, 0]
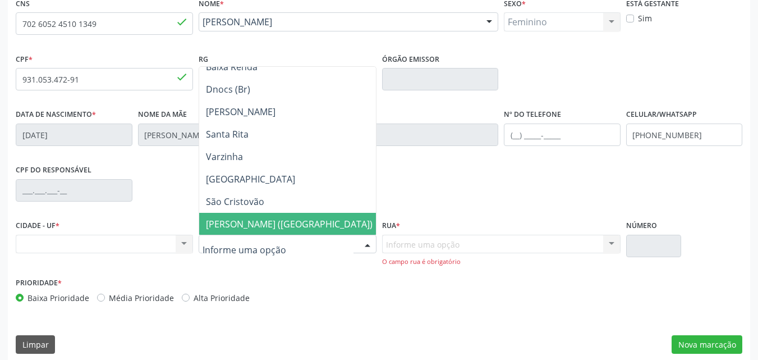
click at [270, 222] on span "[PERSON_NAME] ([GEOGRAPHIC_DATA])" at bounding box center [289, 224] width 167 height 12
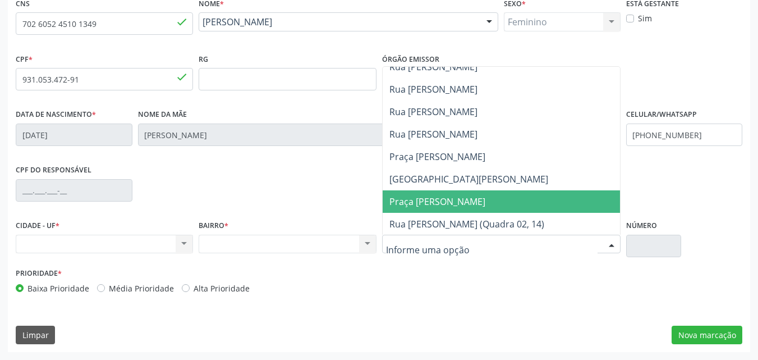
click at [411, 204] on span "Praça Idelfonso Mariano Souza" at bounding box center [437, 201] width 96 height 12
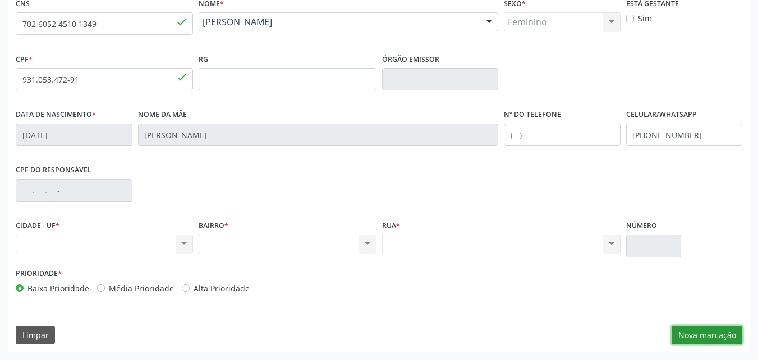
click at [693, 335] on button "Nova marcação" at bounding box center [707, 334] width 71 height 19
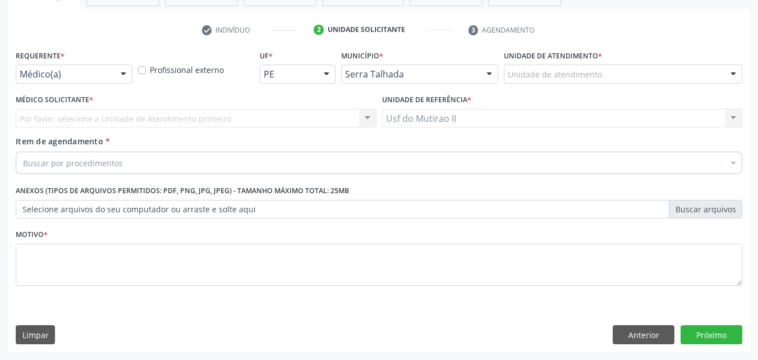
scroll to position [196, 0]
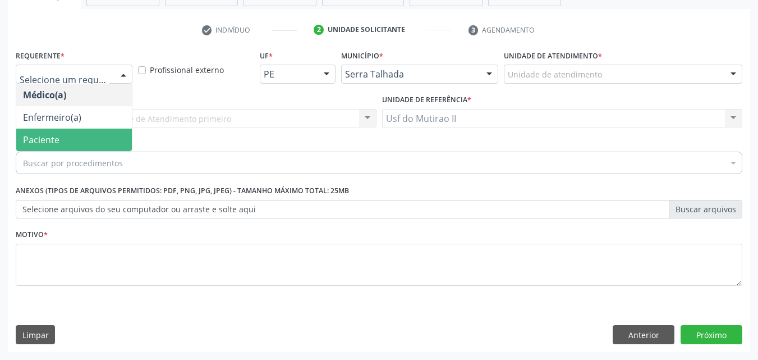
click at [62, 135] on span "Paciente" at bounding box center [74, 139] width 116 height 22
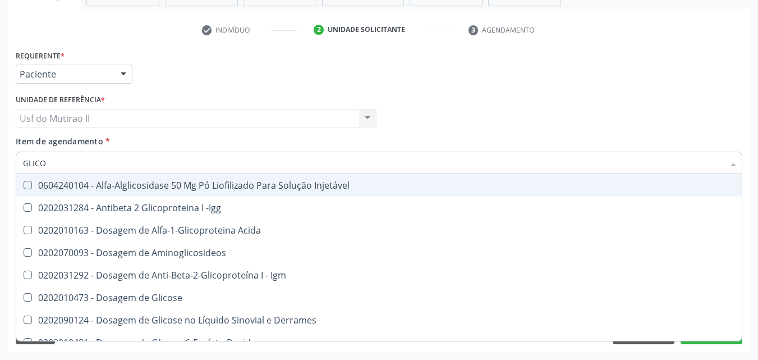
type input "GLICOS"
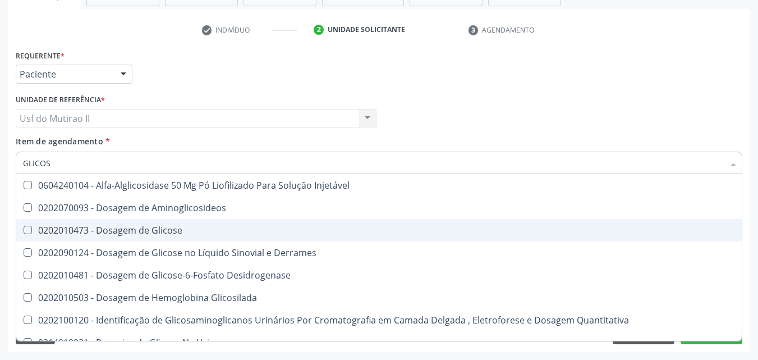
click at [100, 232] on div "0202010473 - Dosagem de Glicose" at bounding box center [379, 230] width 712 height 9
checkbox Glicose "true"
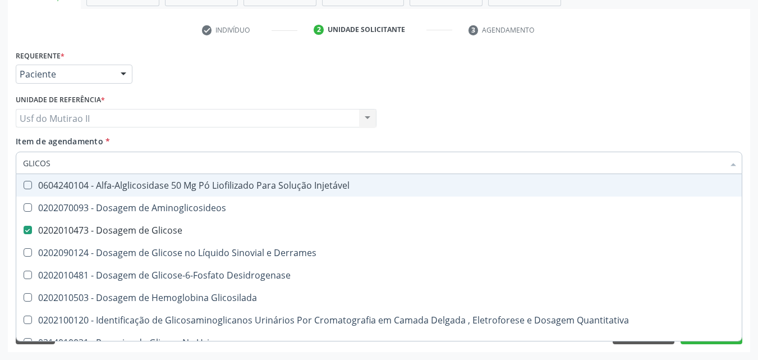
drag, startPoint x: 66, startPoint y: 160, endPoint x: 20, endPoint y: 153, distance: 46.0
click at [20, 153] on div "GLICOS" at bounding box center [379, 162] width 727 height 22
checkbox Glicose "false"
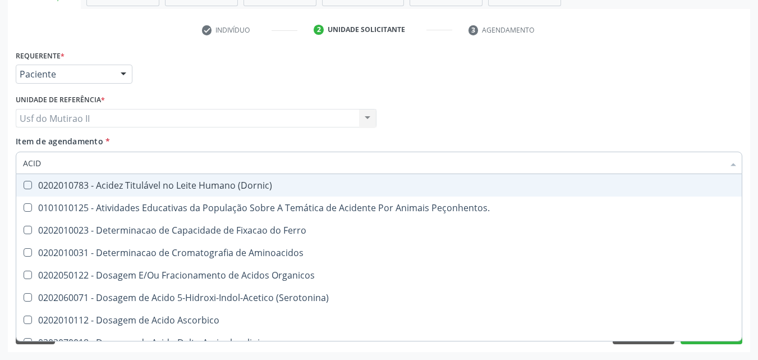
type input "ACIDO"
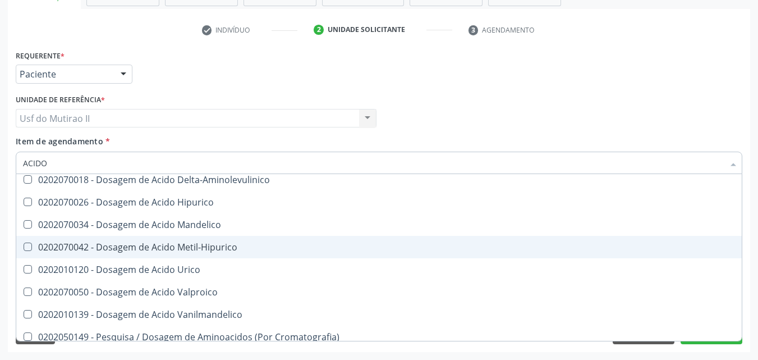
scroll to position [112, 0]
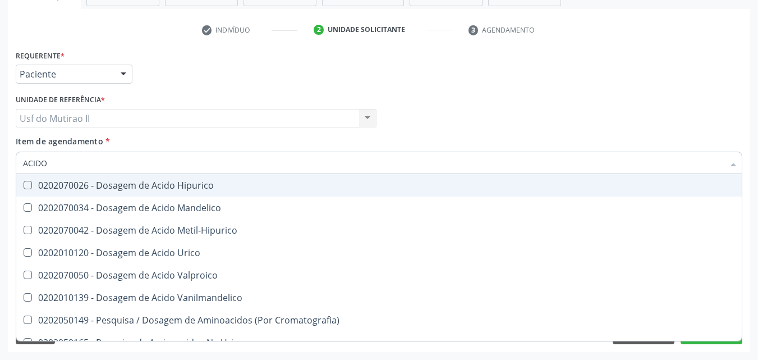
drag, startPoint x: 56, startPoint y: 166, endPoint x: 0, endPoint y: 163, distance: 55.6
click at [0, 163] on div "Acompanhamento Acompanhe a situação das marcações correntes e finalizadas Relat…" at bounding box center [379, 112] width 758 height 494
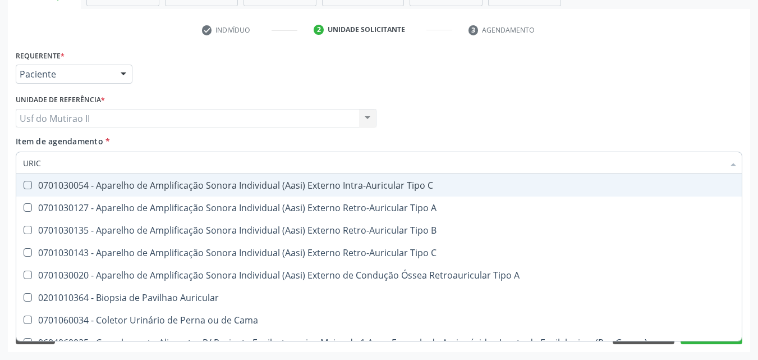
type input "URICO"
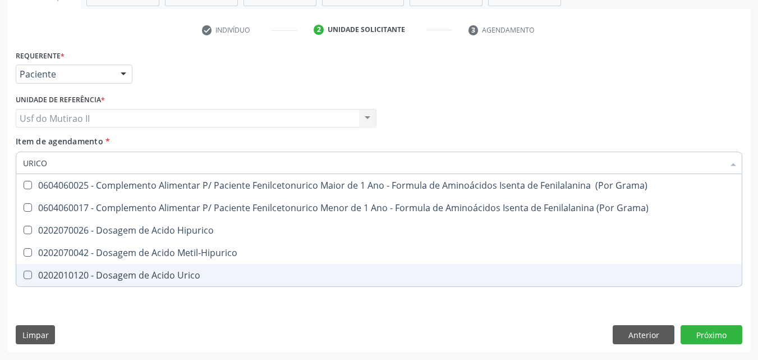
click at [104, 274] on div "0202010120 - Dosagem de Acido Urico" at bounding box center [379, 274] width 712 height 9
checkbox Urico "true"
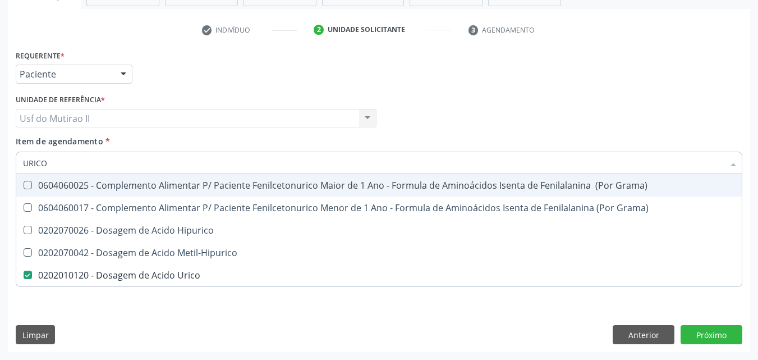
drag, startPoint x: 53, startPoint y: 162, endPoint x: 0, endPoint y: 162, distance: 52.7
click at [0, 162] on div "Acompanhamento Acompanhe a situação das marcações correntes e finalizadas Relat…" at bounding box center [379, 112] width 758 height 494
checkbox Urico "false"
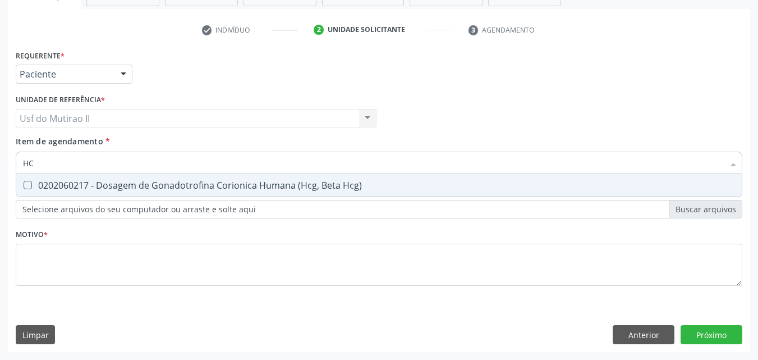
type input "HCG"
click at [38, 186] on div "0202060217 - Dosagem de Gonadotrofina Corionica Humana (Hcg, Beta Hcg)" at bounding box center [379, 185] width 712 height 9
checkbox Hcg\) "true"
drag, startPoint x: 48, startPoint y: 158, endPoint x: 13, endPoint y: 163, distance: 35.1
click at [13, 163] on div "Item de agendamento * HCG Desfazer seleção 0202060217 - Dosagem de Gonadotrofin…" at bounding box center [379, 156] width 732 height 43
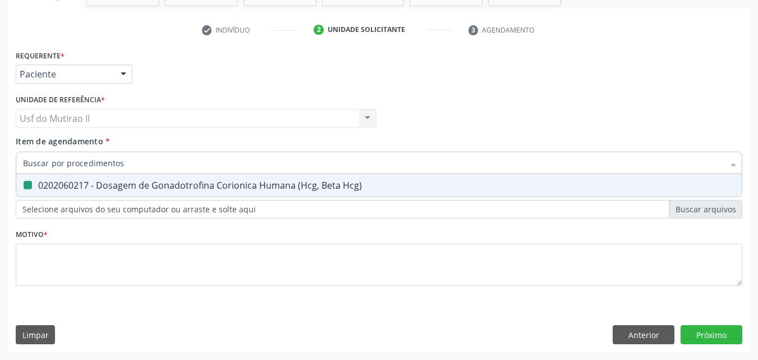
checkbox Hcg\) "false"
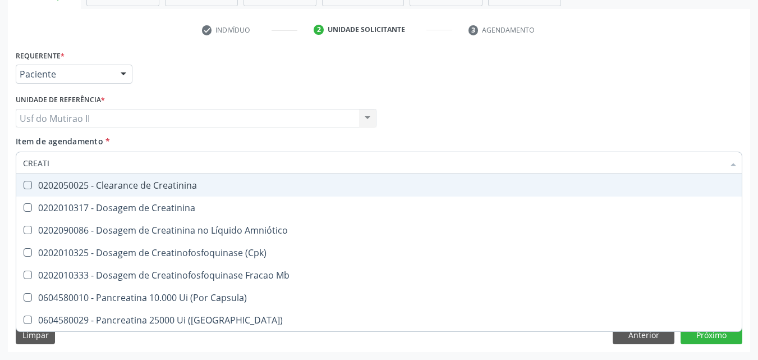
type input "CREATIN"
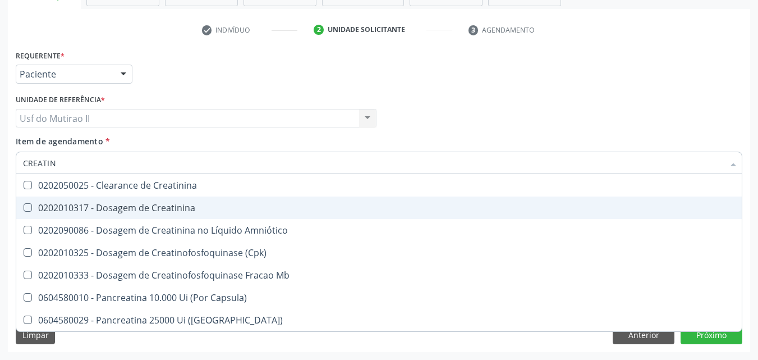
click at [51, 203] on div "0202010317 - Dosagem de Creatinina" at bounding box center [379, 207] width 712 height 9
checkbox Creatinina "true"
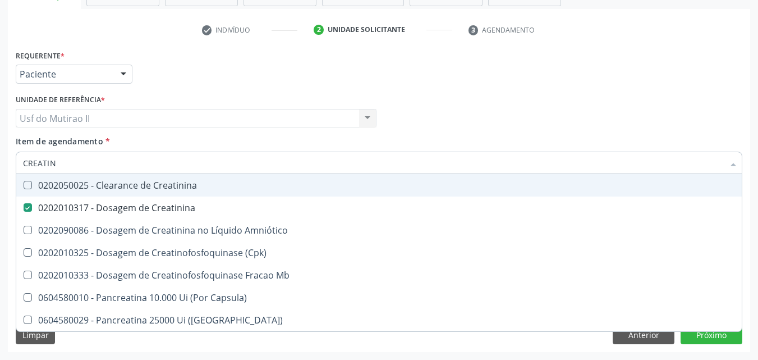
drag, startPoint x: 61, startPoint y: 160, endPoint x: 0, endPoint y: 155, distance: 61.3
click at [0, 157] on div "Acompanhamento Acompanhe a situação das marcações correntes e finalizadas Relat…" at bounding box center [379, 112] width 758 height 494
checkbox Creatinina "false"
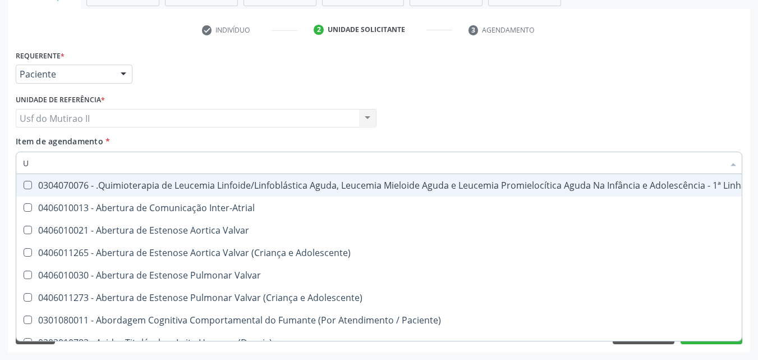
type input "UR"
checkbox B "true"
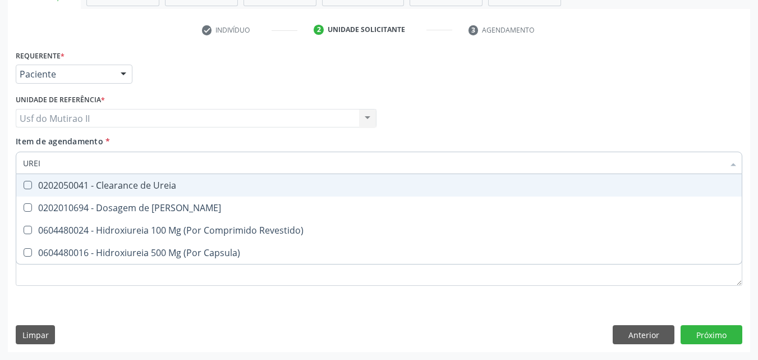
type input "UREIA"
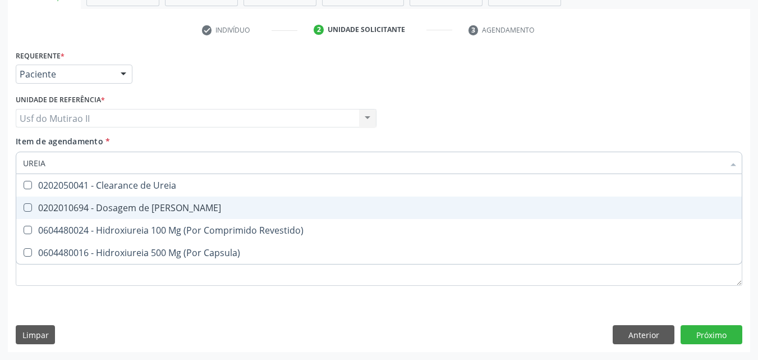
click at [50, 212] on div "0202010694 - Dosagem de [PERSON_NAME]" at bounding box center [379, 207] width 712 height 9
checkbox Ureia "true"
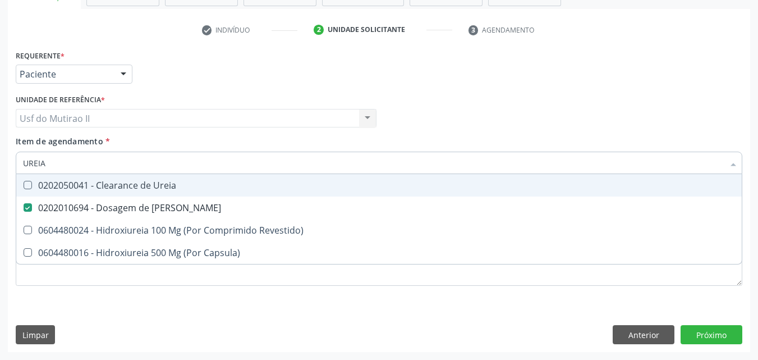
drag, startPoint x: 56, startPoint y: 159, endPoint x: 22, endPoint y: 162, distance: 33.8
click at [22, 162] on div "UREIA" at bounding box center [379, 162] width 727 height 22
type input "C"
checkbox Ureia "false"
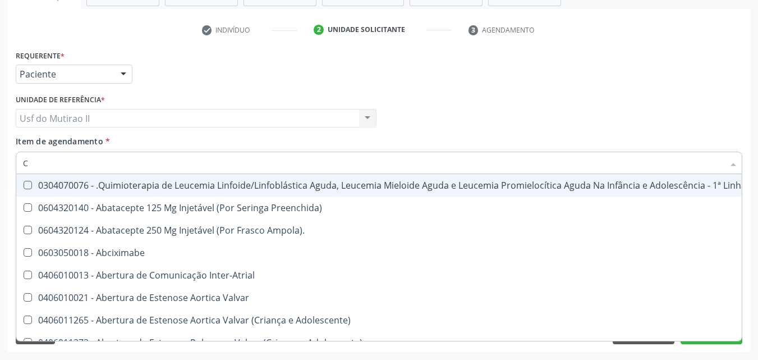
type input "CO"
checkbox Único "true"
checkbox Creatinina "true"
checkbox Temporário "true"
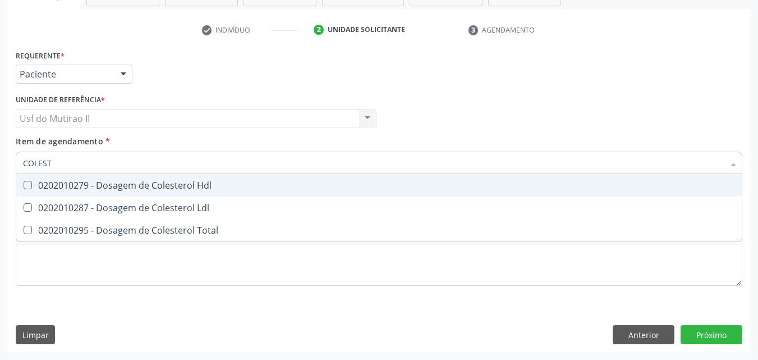
type input "COLESTE"
drag, startPoint x: 38, startPoint y: 178, endPoint x: 38, endPoint y: 200, distance: 22.4
click at [38, 178] on span "0202010279 - Dosagem de Colesterol Hdl" at bounding box center [378, 185] width 725 height 22
checkbox Hdl "true"
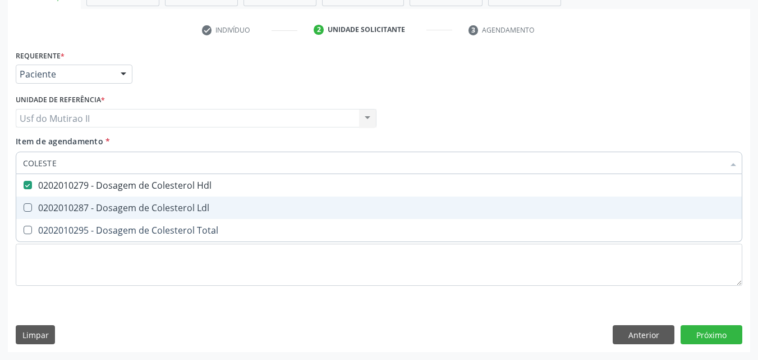
click at [38, 200] on span "0202010287 - Dosagem de Colesterol Ldl" at bounding box center [378, 207] width 725 height 22
checkbox Ldl "true"
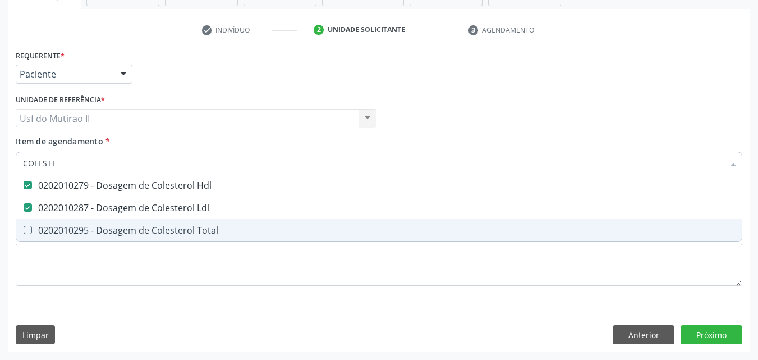
click at [41, 226] on div "0202010295 - Dosagem de Colesterol Total" at bounding box center [379, 230] width 712 height 9
checkbox Total "true"
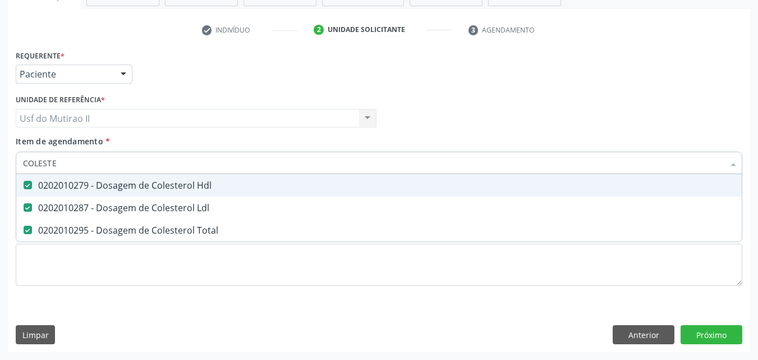
drag, startPoint x: 72, startPoint y: 168, endPoint x: 8, endPoint y: 160, distance: 64.4
click at [8, 160] on div "Requerente * Paciente Médico(a) Enfermeiro(a) Paciente Nenhum resultado encontr…" at bounding box center [379, 199] width 742 height 305
checkbox Hdl "false"
checkbox Ldl "false"
checkbox Total "false"
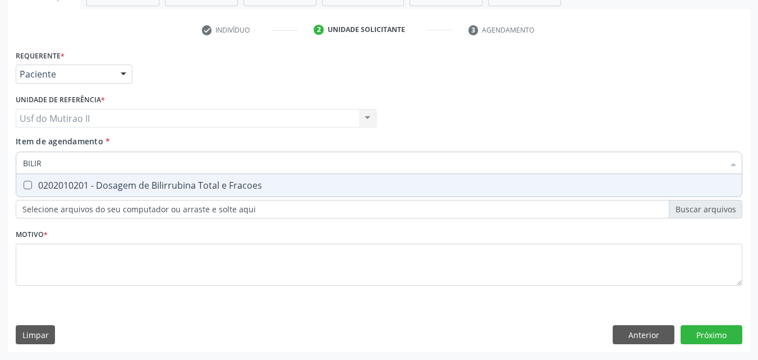
type input "BILIRR"
click at [27, 185] on Fracoes at bounding box center [28, 185] width 8 height 8
click at [24, 185] on Fracoes "checkbox" at bounding box center [19, 184] width 7 height 7
checkbox Fracoes "true"
drag, startPoint x: 59, startPoint y: 162, endPoint x: 15, endPoint y: 160, distance: 44.4
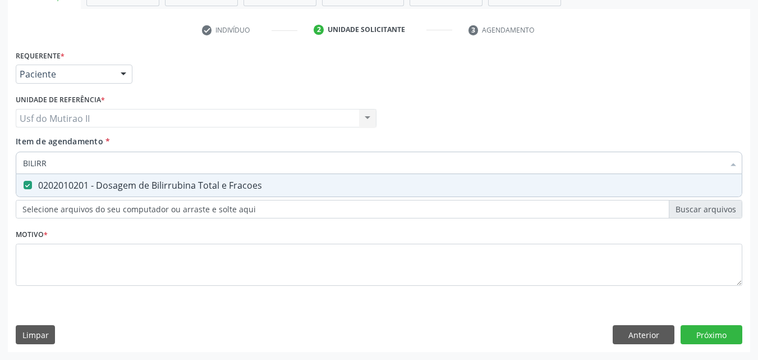
click at [15, 160] on div "Item de agendamento * BILIRR Desfazer seleção 0202010201 - Dosagem de Bilirrubi…" at bounding box center [379, 156] width 732 height 43
type input "T"
checkbox Fracoes "false"
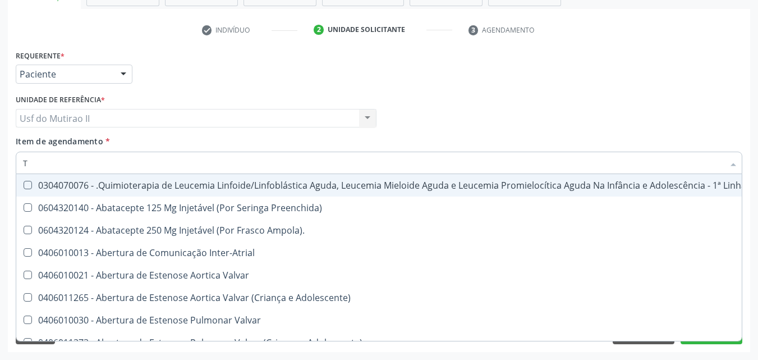
type input "TG"
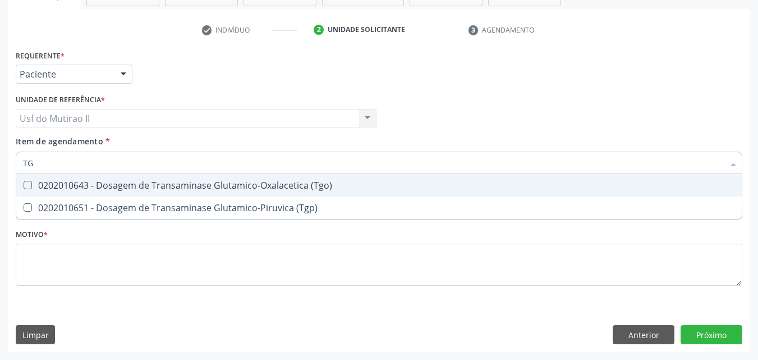
drag, startPoint x: 29, startPoint y: 177, endPoint x: 36, endPoint y: 183, distance: 10.3
click at [30, 177] on span "0202010643 - Dosagem de Transaminase Glutamico-Oxalacetica (Tgo)" at bounding box center [378, 185] width 725 height 22
click at [41, 190] on div "0202010643 - Dosagem de Transaminase Glutamico-Oxalacetica (Tgo)" at bounding box center [379, 185] width 712 height 9
checkbox \(Tgo\) "true"
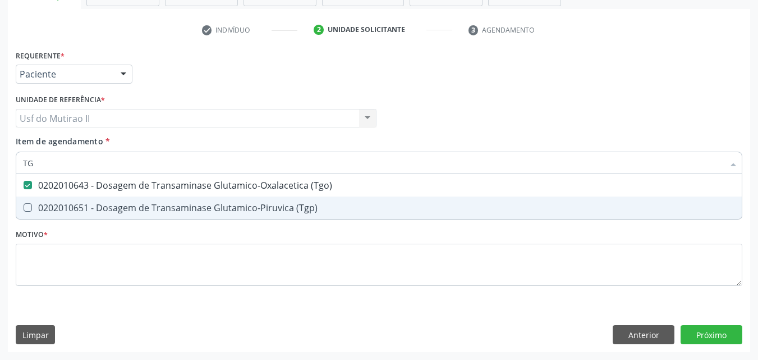
click at [52, 210] on div "0202010651 - Dosagem de Transaminase Glutamico-Piruvica (Tgp)" at bounding box center [379, 207] width 712 height 9
checkbox \(Tgp\) "true"
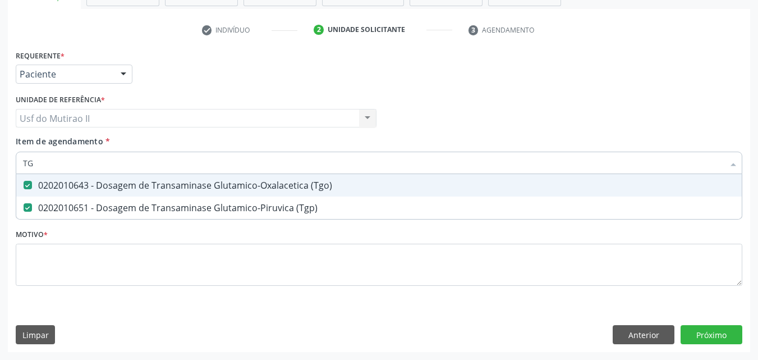
click at [49, 164] on input "TG" at bounding box center [373, 162] width 701 height 22
type input "T"
checkbox \(Tgo\) "false"
checkbox \(Tgp\) "false"
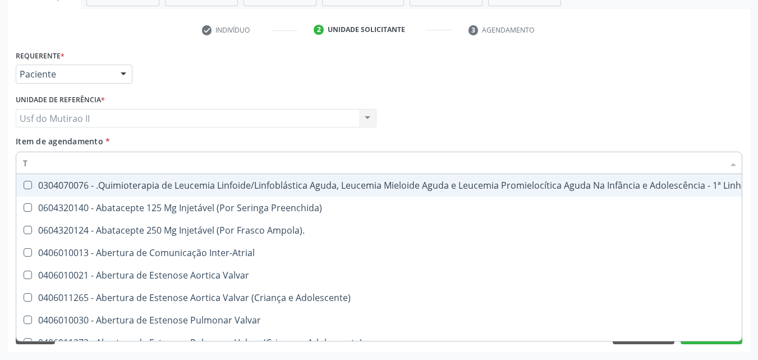
type input "TR"
checkbox Primária "true"
checkbox Ii\) "true"
checkbox Grupo "true"
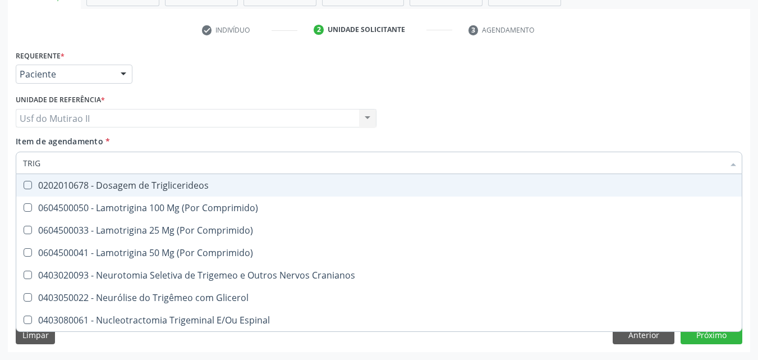
type input "TRIGL"
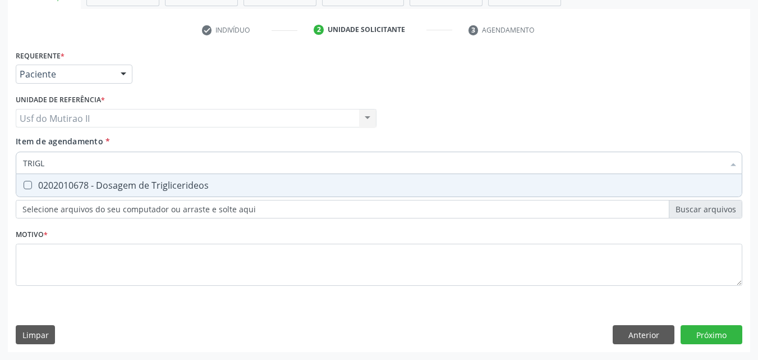
click at [52, 190] on div "0202010678 - Dosagem de Triglicerideos" at bounding box center [379, 185] width 712 height 9
checkbox Triglicerideos "true"
drag, startPoint x: 62, startPoint y: 165, endPoint x: 1, endPoint y: 164, distance: 61.2
click at [1, 164] on div "Acompanhamento Acompanhe a situação das marcações correntes e finalizadas Relat…" at bounding box center [379, 112] width 758 height 494
checkbox Triglicerideos "false"
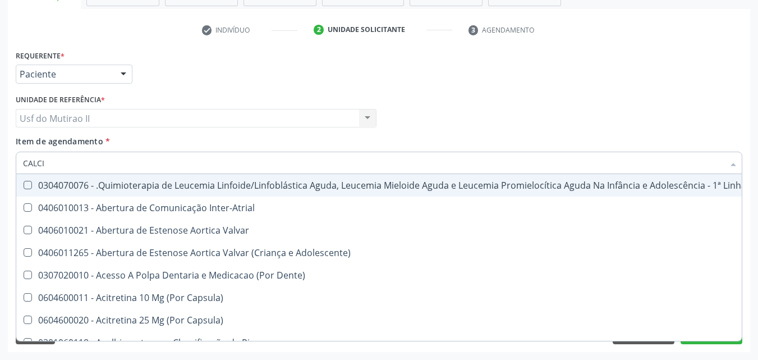
type input "CALCIO"
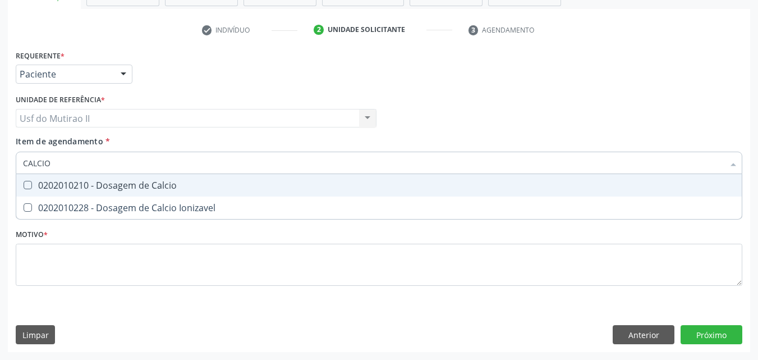
click at [66, 183] on div "0202010210 - Dosagem de Calcio" at bounding box center [379, 185] width 712 height 9
checkbox Calcio "true"
drag, startPoint x: 77, startPoint y: 161, endPoint x: 3, endPoint y: 169, distance: 74.0
click at [3, 169] on div "Acompanhamento Acompanhe a situação das marcações correntes e finalizadas Relat…" at bounding box center [379, 112] width 758 height 494
checkbox Calcio "false"
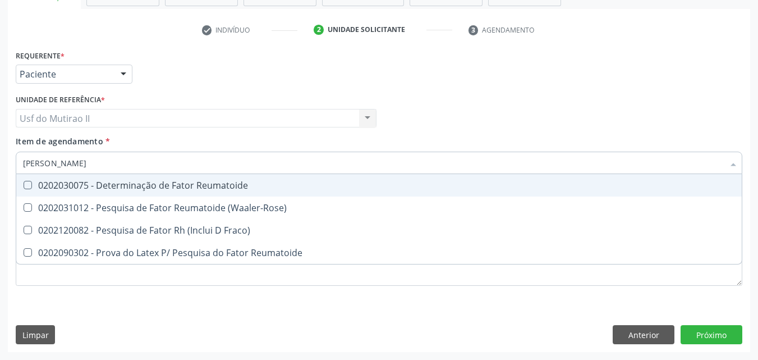
type input "FATOR RE"
click at [69, 188] on div "0202030075 - Determinação de Fator Reumatoide" at bounding box center [379, 185] width 712 height 9
checkbox Reumatoide "true"
drag, startPoint x: 82, startPoint y: 167, endPoint x: 1, endPoint y: 163, distance: 80.9
click at [1, 163] on div "Acompanhamento Acompanhe a situação das marcações correntes e finalizadas Relat…" at bounding box center [379, 112] width 758 height 494
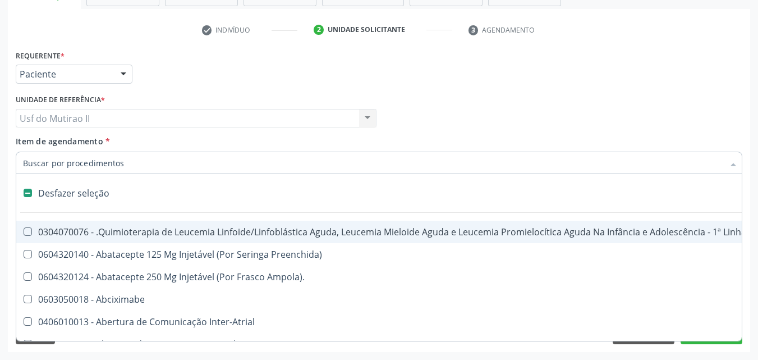
checkbox Manutenção "false"
click at [121, 158] on input "Item de agendamento *" at bounding box center [373, 162] width 701 height 22
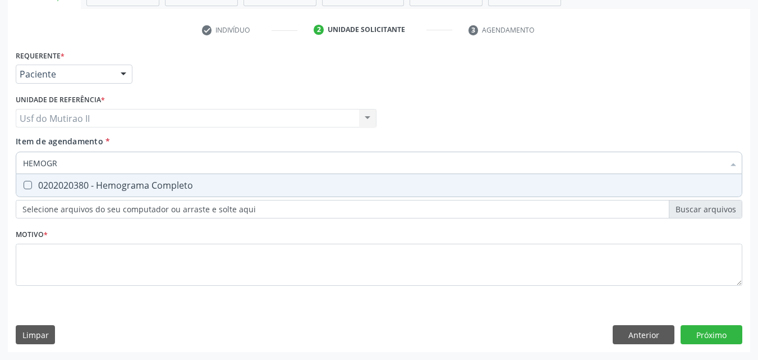
type input "HEMOGRA"
click at [118, 189] on div "0202020380 - Hemograma Completo" at bounding box center [379, 185] width 712 height 9
checkbox Completo "true"
drag, startPoint x: 100, startPoint y: 159, endPoint x: 0, endPoint y: 167, distance: 100.7
click at [0, 167] on div "Acompanhamento Acompanhe a situação das marcações correntes e finalizadas Relat…" at bounding box center [379, 112] width 758 height 494
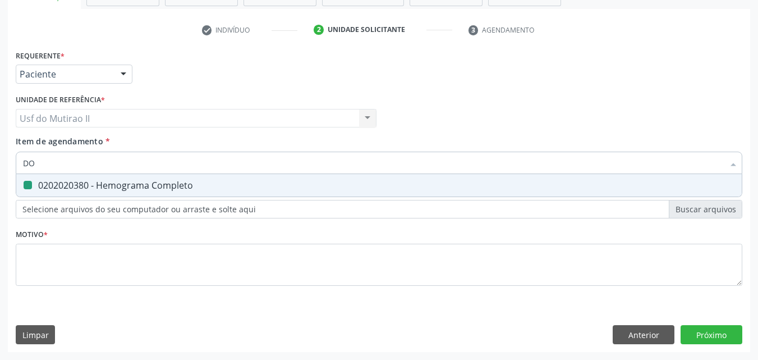
type input "DOP"
checkbox Completo "false"
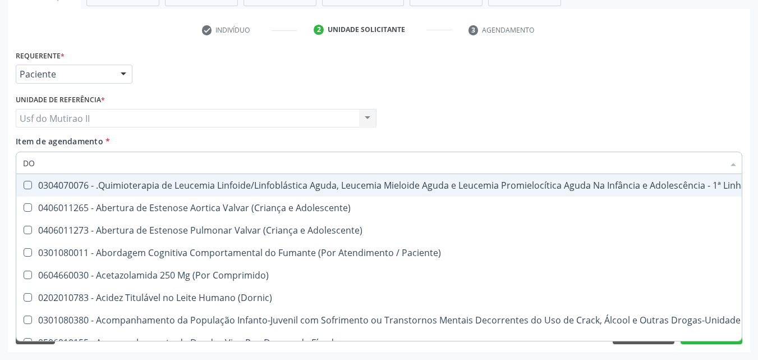
type input "DOS"
checkbox Quadril "true"
checkbox Ras\ "true"
checkbox Trabalhador "true"
checkbox Intelectual "true"
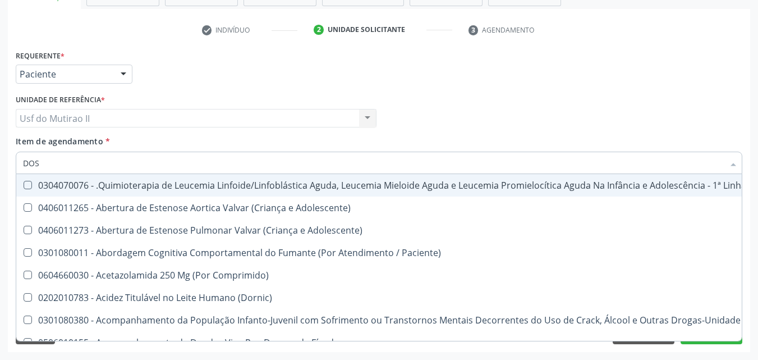
checkbox Metabolismo "true"
checkbox Cgbp "true"
checkbox Puericultura "true"
checkbox 24H "true"
checkbox Linear "true"
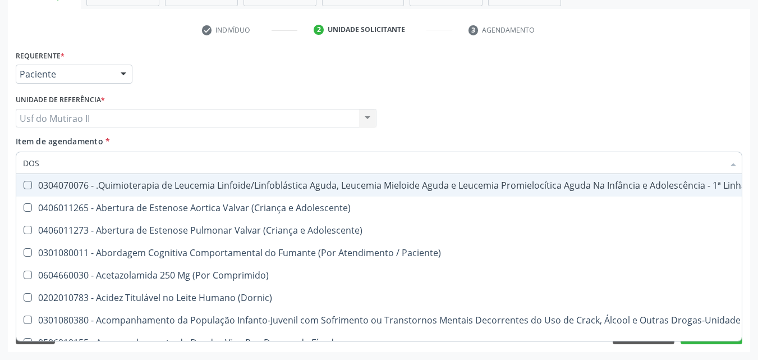
checkbox Cicladora\) "true"
checkbox Cerebral "true"
checkbox Unidades "true"
checkbox Coclear "true"
checkbox Urico "false"
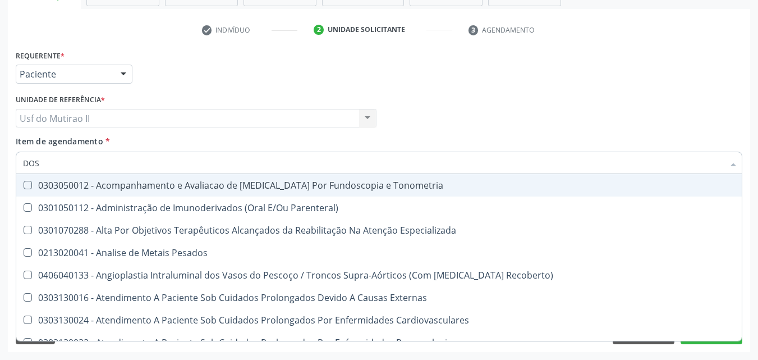
type input "DOSA"
checkbox Infusão "true"
checkbox Dosagens\) "true"
checkbox Pernoite "true"
checkbox Pezinho\) "true"
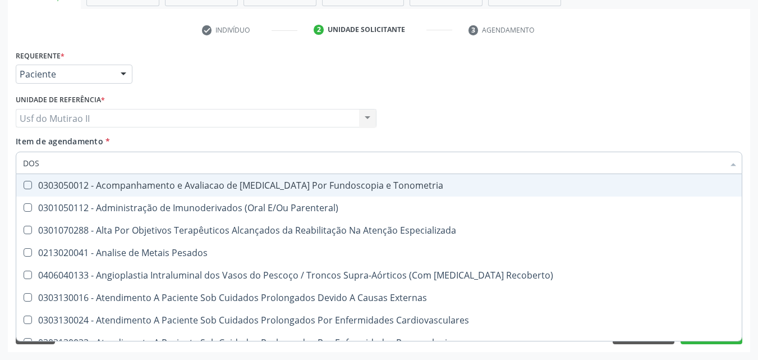
checkbox 17-Alfa-Hidroxiprogesterona "true"
checkbox Totais "true"
checkbox \(Serotonina\) "true"
checkbox Urico "false"
checkbox Fracoes "false"
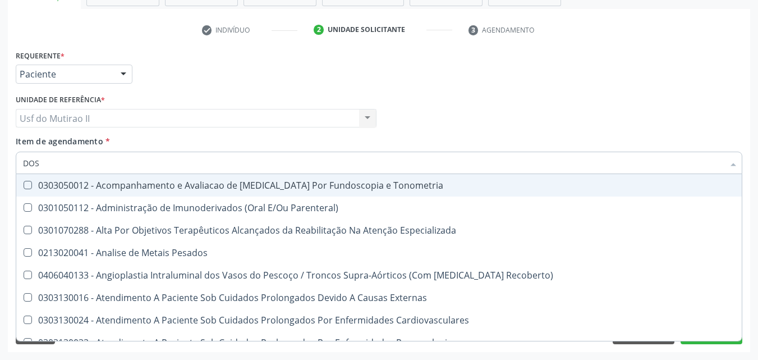
checkbox Calcio "false"
checkbox Citrato "true"
checkbox Ldl "false"
checkbox Total "false"
checkbox Creatinina "false"
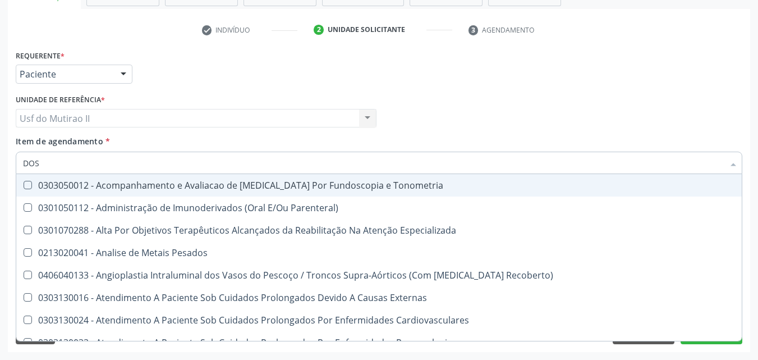
checkbox Glicose "false"
checkbox Hcg\) "false"
checkbox Fetal "true"
checkbox Glicosilada "true"
checkbox Hidroxiprolina "true"
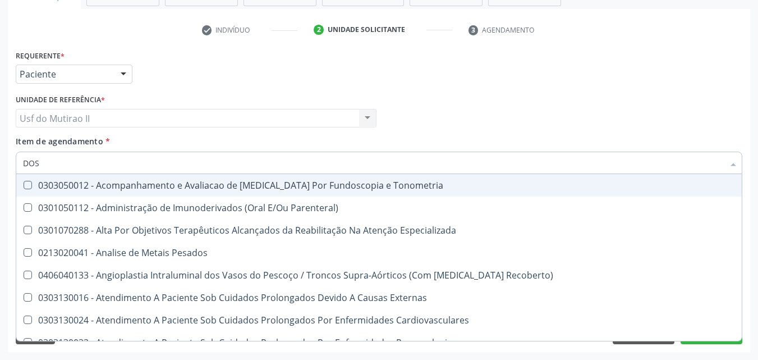
checkbox \(Igg\) "true"
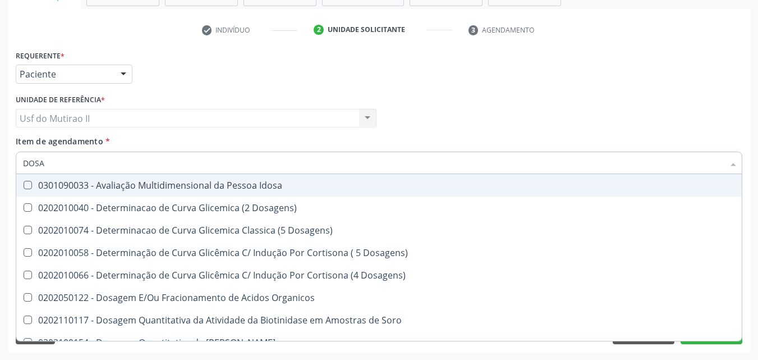
type input "DOSAG"
checkbox Metil-Hipurico "true"
checkbox Urico "false"
checkbox Beta-2-Microglobulina "true"
checkbox Fracoes "false"
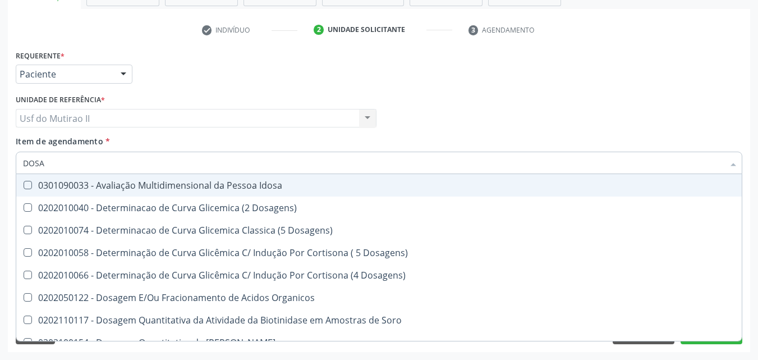
checkbox Cadmio "true"
checkbox Calcio "false"
checkbox Cobre "true"
checkbox Total "false"
checkbox Cortisol "true"
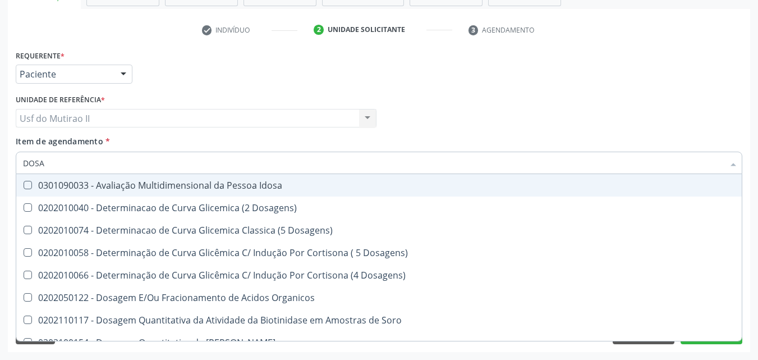
checkbox Creatinina "false"
checkbox Gastrina "true"
checkbox Glicose "false"
checkbox Tiroxina "true"
checkbox Hcg\) "false"
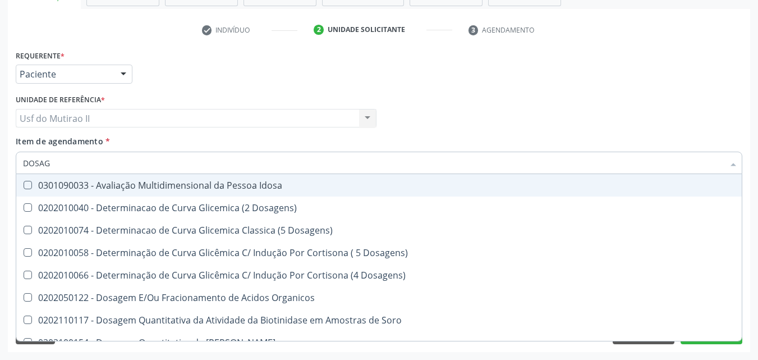
checkbox Livre\) "true"
checkbox \(Tgp\) "false"
checkbox Transferrina "true"
checkbox Triglicerideos "false"
checkbox Tardio\) "true"
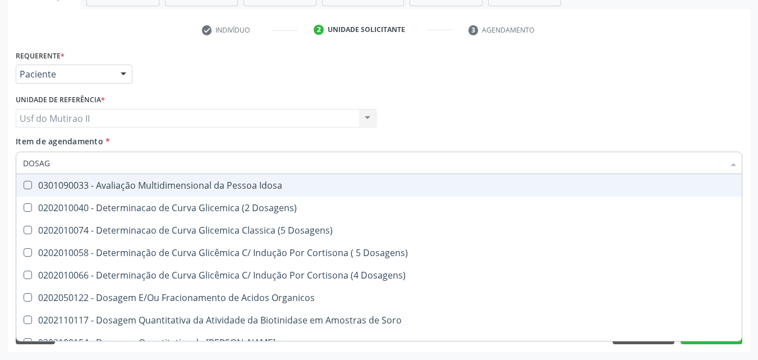
checkbox Ureia "false"
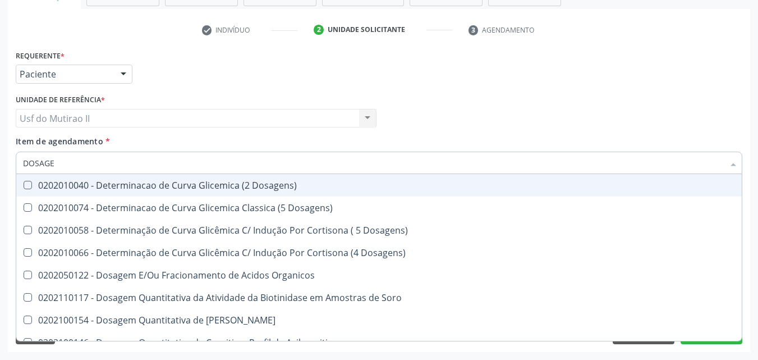
type input "DOSAGEM"
checkbox Delta-Aminolevulinico "true"
checkbox Urico "false"
checkbox III "true"
checkbox Benzodiazepinicos "true"
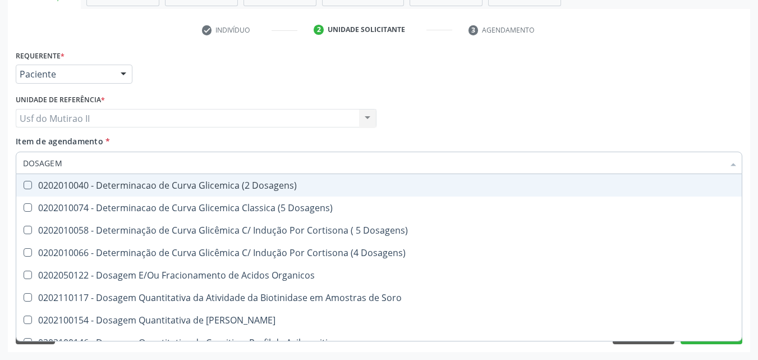
checkbox Fracoes "false"
checkbox Calcio "false"
checkbox Citrato "true"
checkbox Cloreto "true"
checkbox Suor "true"
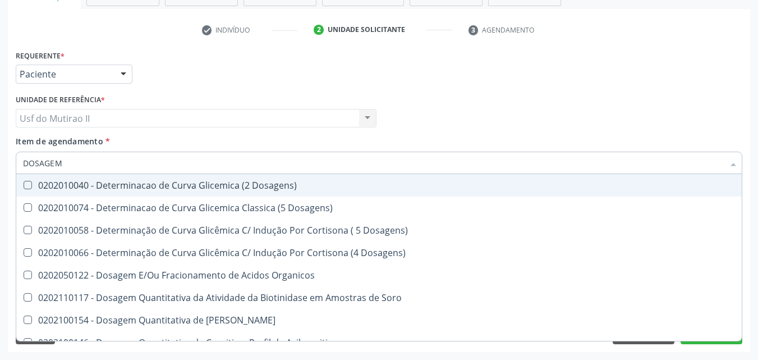
checkbox Hdl "false"
checkbox Ldl "false"
checkbox Total "false"
checkbox Colinesterase "true"
checkbox Creatinina "false"
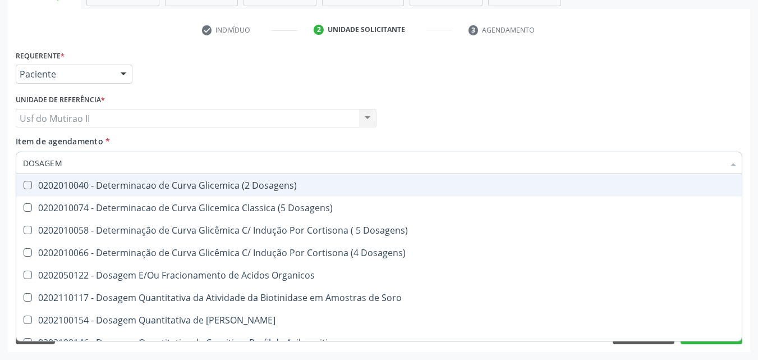
checkbox Esperma "true"
checkbox Hcg\) "false"
checkbox Tiocianato "true"
checkbox Tireoglobulina "true"
checkbox Livre\) "true"
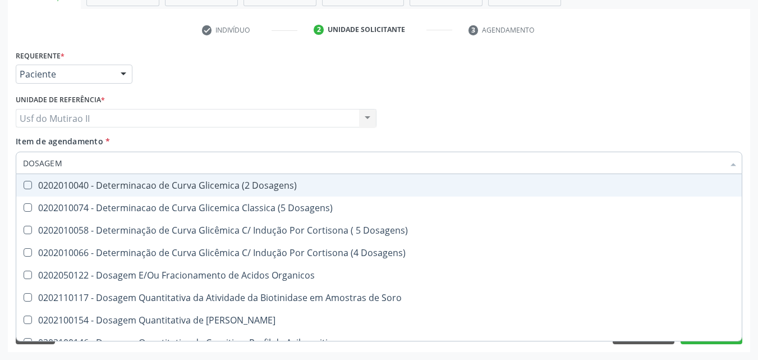
checkbox \(Tgo\) "false"
checkbox \(Tgp\) "false"
checkbox Triglicerideos "false"
checkbox Pezinho\) "true"
checkbox Ureia "false"
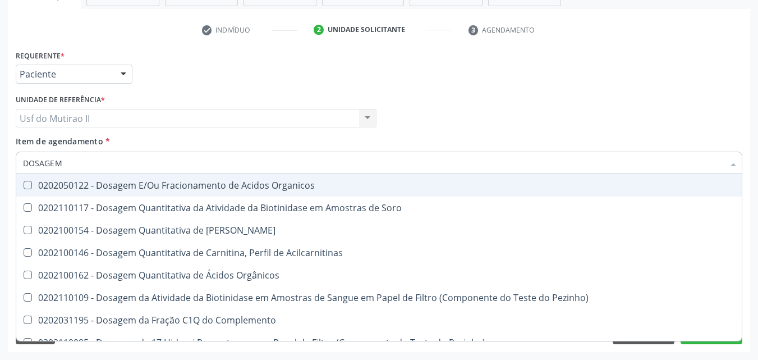
type input "DOSAGEM D"
checkbox Ascorbico "true"
checkbox Urico "false"
checkbox \(Psa\) "true"
checkbox Barbituratos "true"
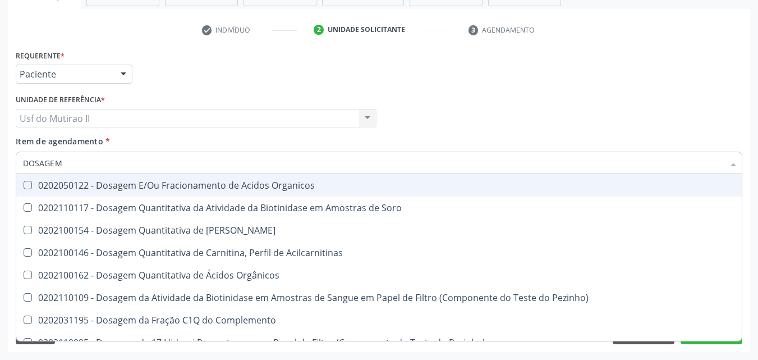
checkbox Fracoes "false"
checkbox Calcio "false"
checkbox Transplantado\) "true"
checkbox Citrato "true"
checkbox Cloreto "true"
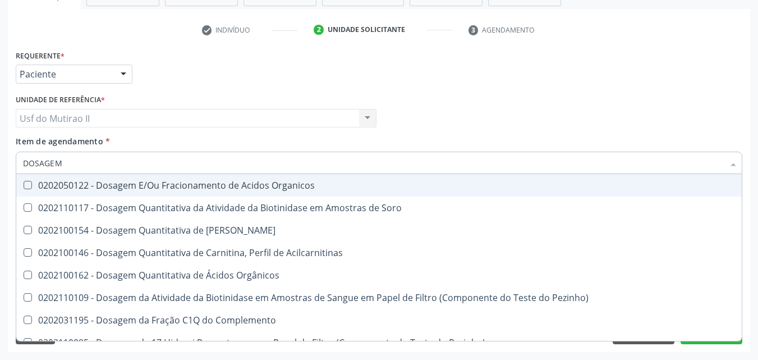
checkbox Hdl "false"
checkbox Ldl "false"
checkbox Creatinina "false"
checkbox Frutose "true"
checkbox Gastrina "true"
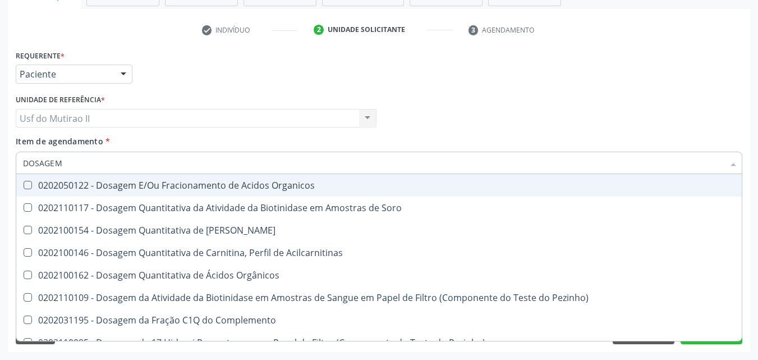
checkbox Glicose "false"
checkbox Hcg\) "false"
checkbox Livre "true"
checkbox Tiocianato "true"
checkbox \(T4\) "true"
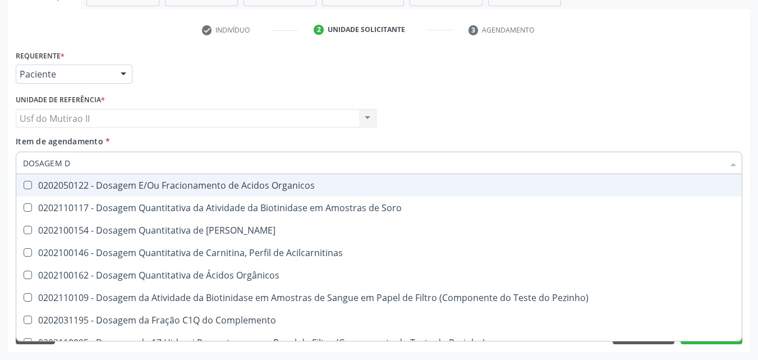
checkbox \(Tgo\) "false"
checkbox \(Tgp\) "false"
checkbox Triglicerideos "false"
checkbox \(T3\) "true"
type input "DOSAGEM DE"
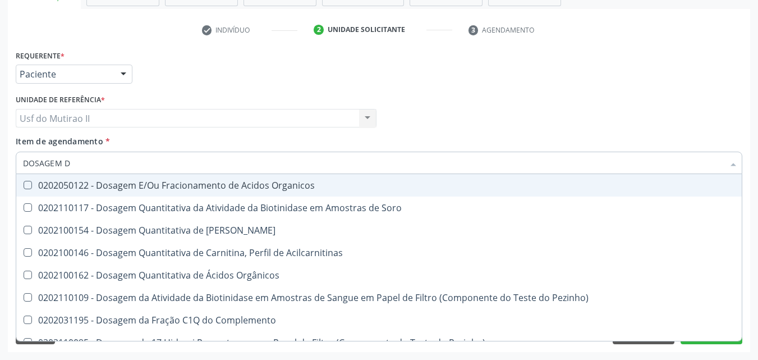
checkbox Acetona "true"
checkbox Ascorbico "false"
checkbox Iga "true"
checkbox Barbituratos "false"
checkbox Chumbo "true"
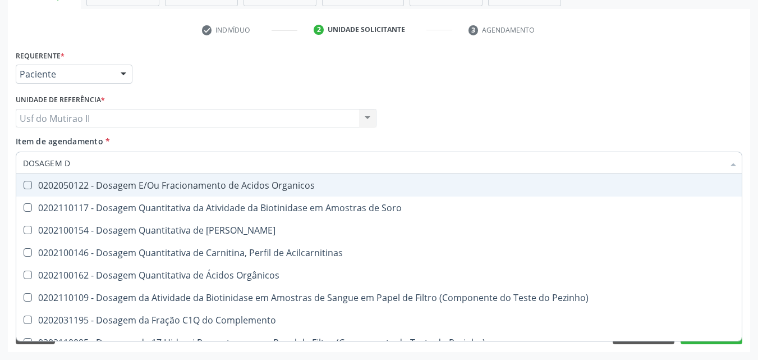
checkbox Ciclosporina "true"
checkbox Citrato "false"
checkbox Cloreto "false"
checkbox Hdl "true"
checkbox Total "false"
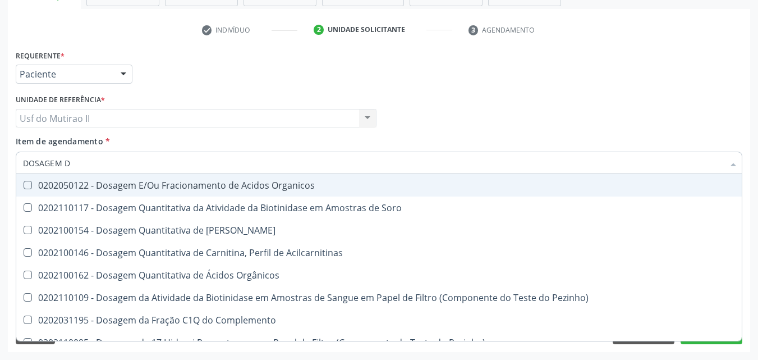
checkbox Fosforo "true"
checkbox Frutose "false"
checkbox Galactose "true"
checkbox Gastrina "false"
checkbox Teofilina "true"
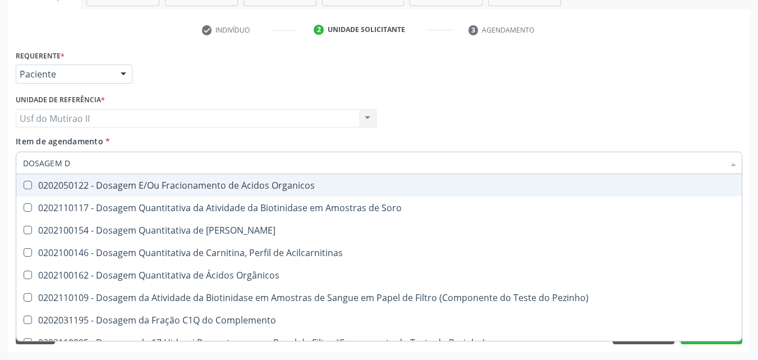
checkbox Testosterona "true"
checkbox Livre "false"
checkbox \(T4\) "false"
checkbox Transferrina "true"
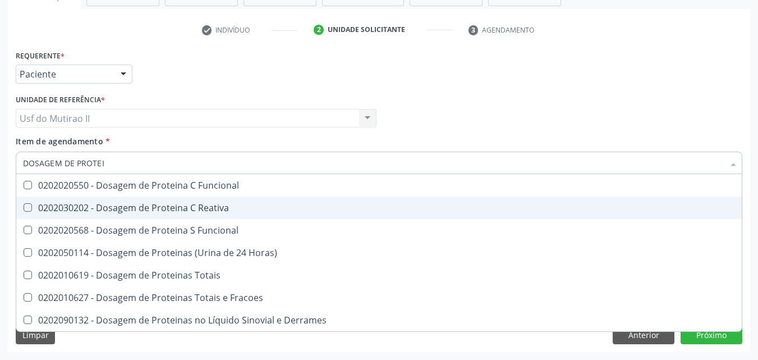
click at [119, 204] on div "0202030202 - Dosagem de Proteina C Reativa" at bounding box center [379, 207] width 712 height 9
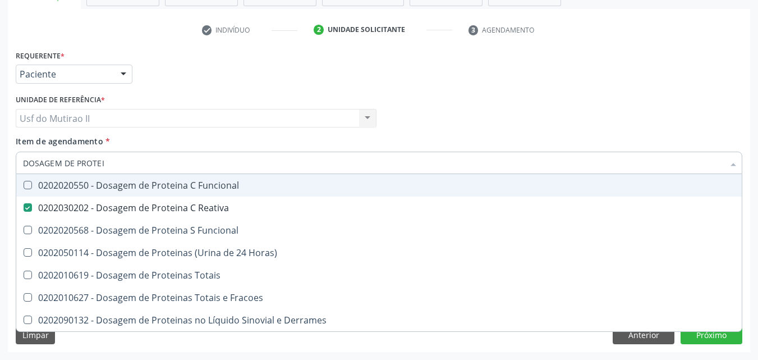
drag, startPoint x: 125, startPoint y: 166, endPoint x: 0, endPoint y: 167, distance: 125.1
click at [0, 167] on div "Acompanhamento Acompanhe a situação das marcações correntes e finalizadas Relat…" at bounding box center [379, 112] width 758 height 494
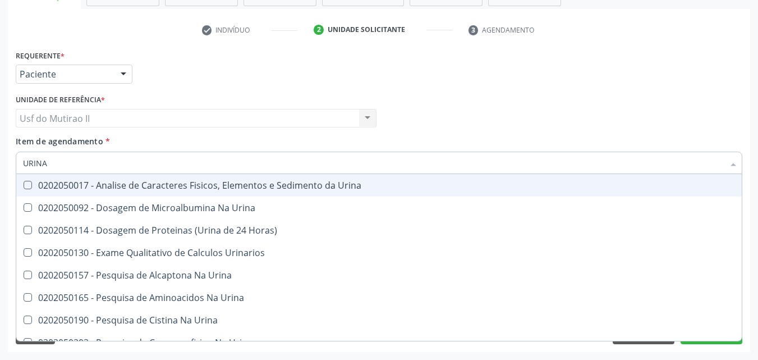
click at [29, 181] on Urina at bounding box center [28, 185] width 8 height 8
click at [24, 181] on Urina "checkbox" at bounding box center [19, 184] width 7 height 7
click at [168, 135] on div "Unidade de referência * Usf do Mutirao II Usf do Mutirao II Nenhum resultado en…" at bounding box center [196, 113] width 366 height 44
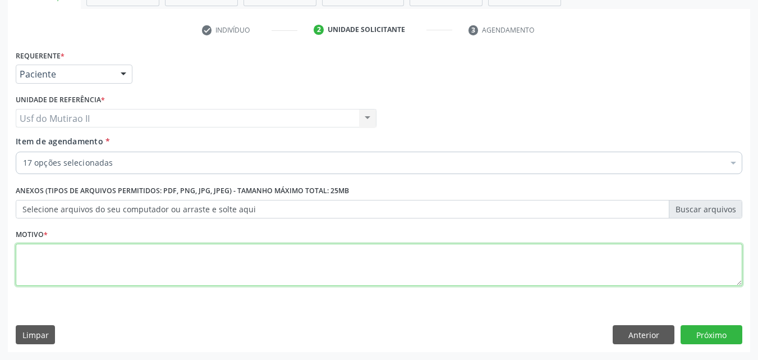
click at [143, 274] on textarea at bounding box center [379, 265] width 727 height 43
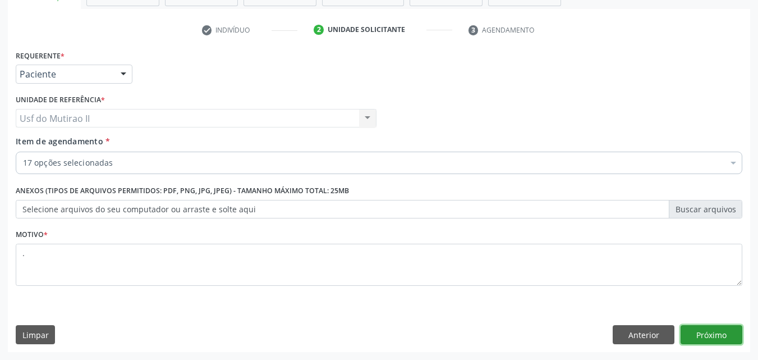
click at [692, 330] on button "Próximo" at bounding box center [712, 334] width 62 height 19
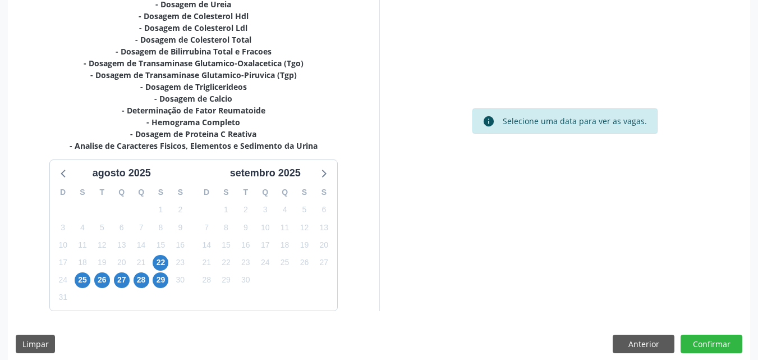
scroll to position [317, 0]
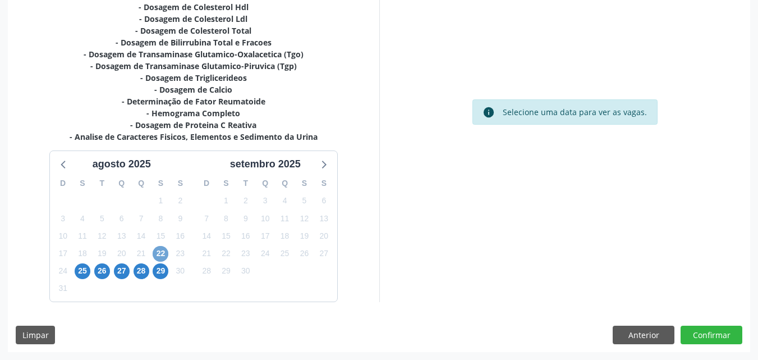
click at [160, 252] on span "22" at bounding box center [161, 254] width 16 height 16
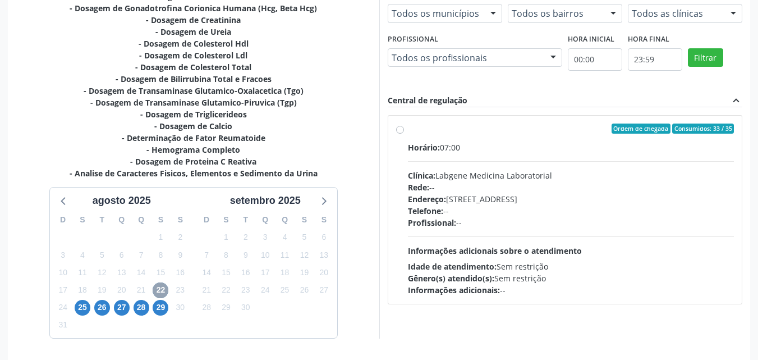
scroll to position [261, 0]
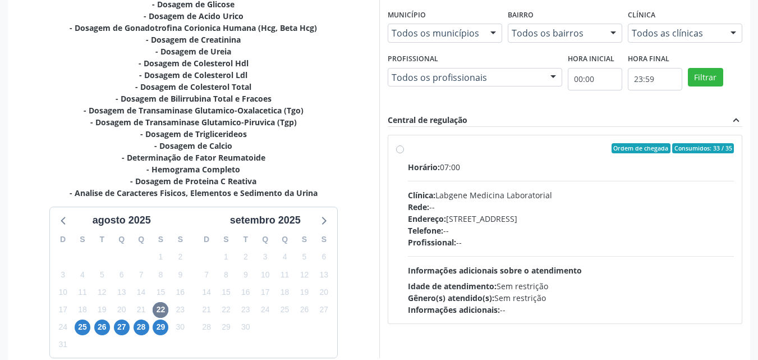
click at [408, 148] on label "Ordem de chegada Consumidos: 33 / 35 Horário: 07:00 Clínica: Labgene Medicina L…" at bounding box center [571, 229] width 327 height 172
click at [403, 148] on input "Ordem de chegada Consumidos: 33 / 35 Horário: 07:00 Clínica: Labgene Medicina L…" at bounding box center [400, 148] width 8 height 10
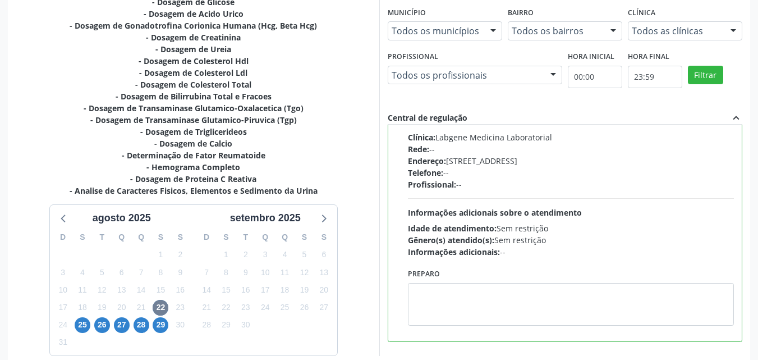
scroll to position [317, 0]
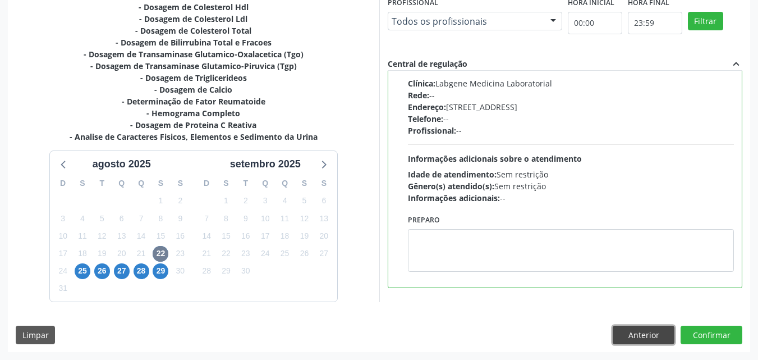
click at [656, 335] on button "Anterior" at bounding box center [644, 334] width 62 height 19
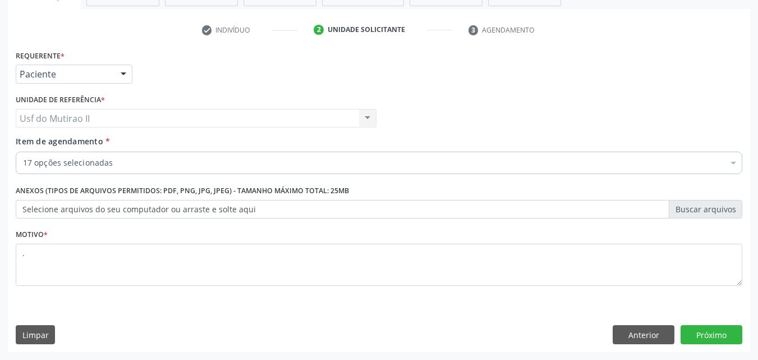
scroll to position [196, 0]
click at [162, 156] on div "17 opções selecionadas" at bounding box center [379, 162] width 727 height 22
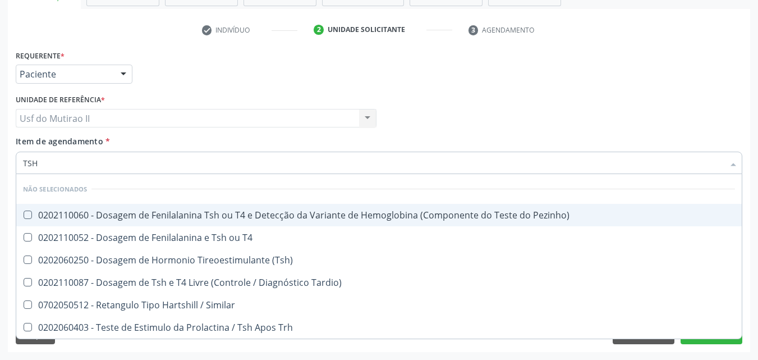
scroll to position [0, 0]
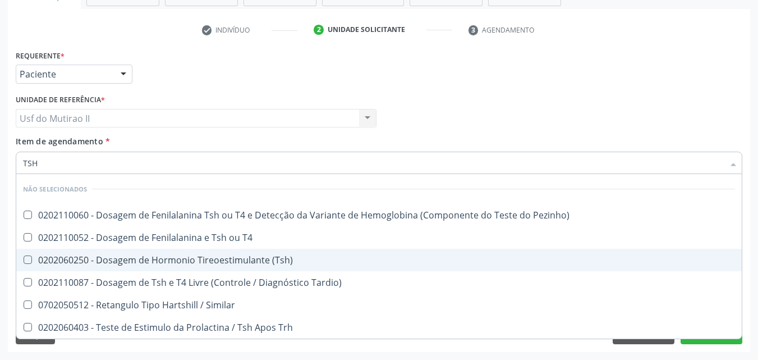
click at [196, 258] on div "0202060250 - Dosagem de Hormonio Tireoestimulante (Tsh)" at bounding box center [379, 259] width 712 height 9
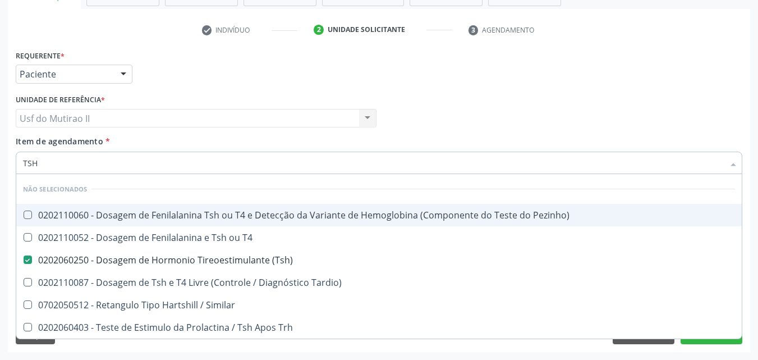
click at [78, 159] on input "TSH" at bounding box center [373, 162] width 701 height 22
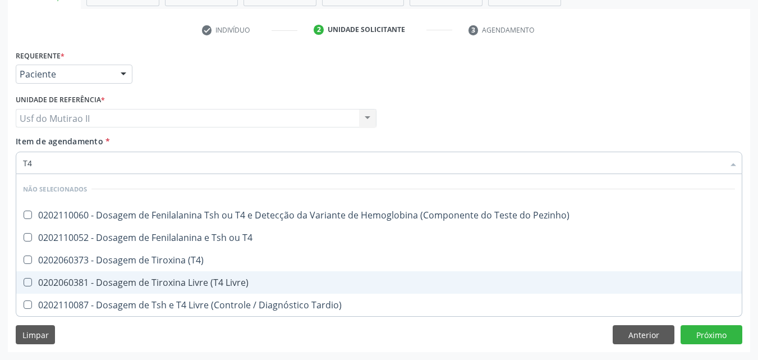
click at [128, 282] on div "0202060381 - Dosagem de Tiroxina Livre (T4 Livre)" at bounding box center [379, 282] width 712 height 9
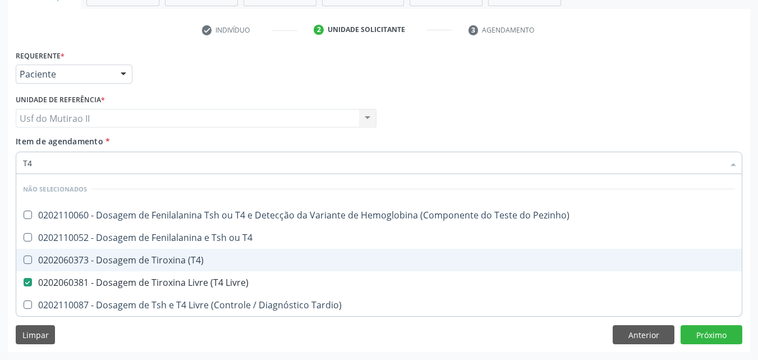
click at [125, 260] on div "0202060373 - Dosagem de Tiroxina (T4)" at bounding box center [379, 259] width 712 height 9
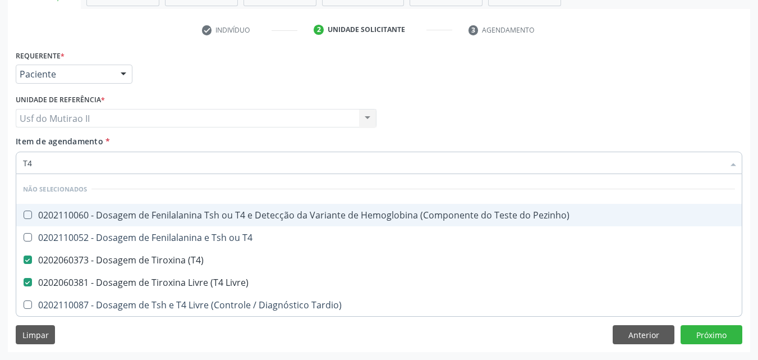
click at [78, 158] on input "T4" at bounding box center [373, 162] width 701 height 22
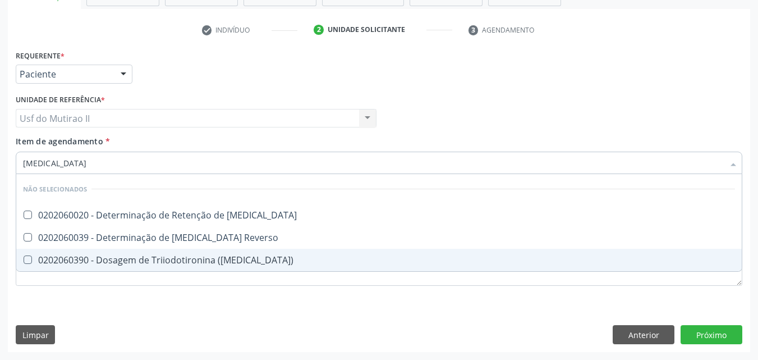
click at [167, 263] on div "0202060390 - Dosagem de Triiodotironina ([MEDICAL_DATA])" at bounding box center [379, 259] width 712 height 9
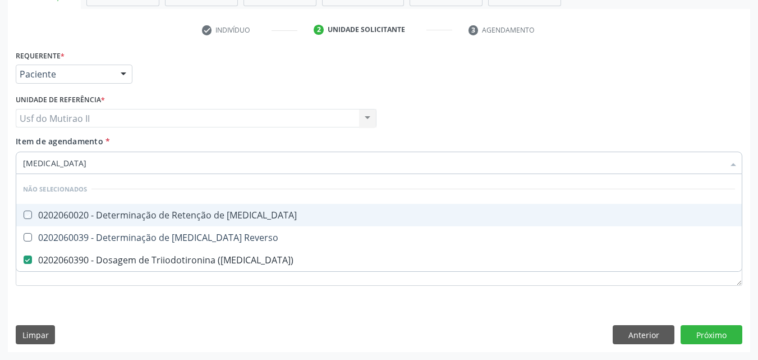
click at [262, 135] on div "Unidade de referência * Usf do Mutirao II Usf do Mutirao II Nenhum resultado en…" at bounding box center [196, 113] width 366 height 44
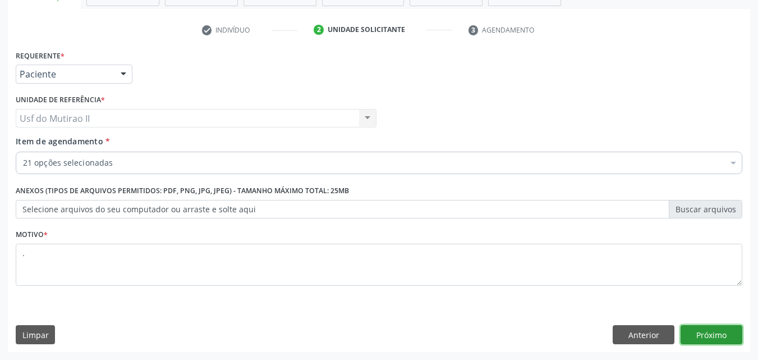
click at [692, 331] on button "Próximo" at bounding box center [712, 334] width 62 height 19
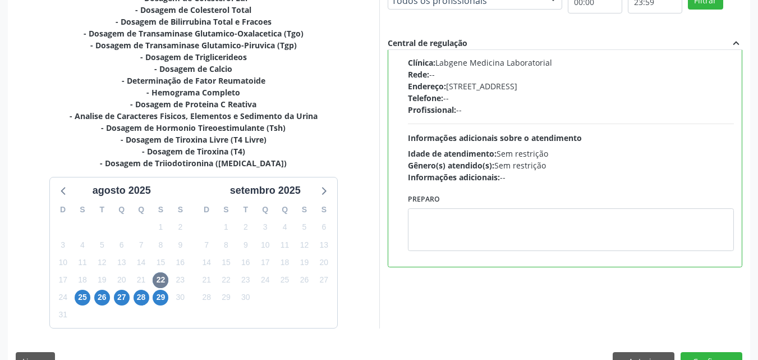
scroll to position [364, 0]
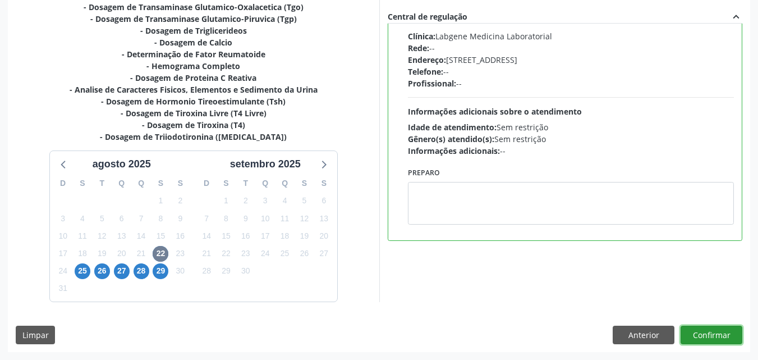
click at [695, 334] on button "Confirmar" at bounding box center [712, 334] width 62 height 19
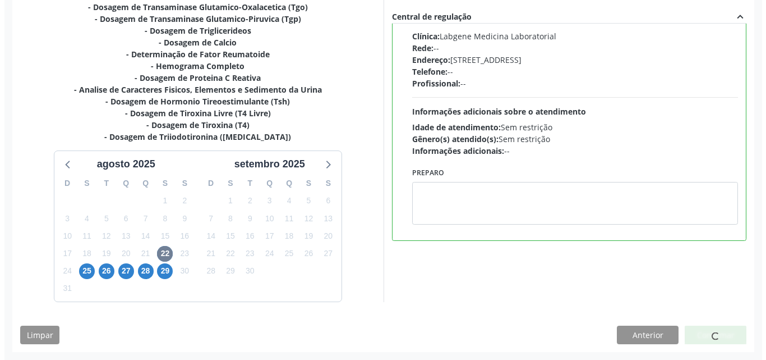
scroll to position [0, 0]
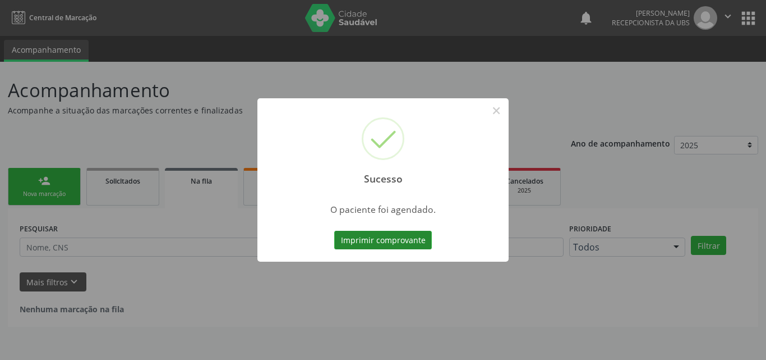
click at [401, 243] on button "Imprimir comprovante" at bounding box center [383, 240] width 98 height 19
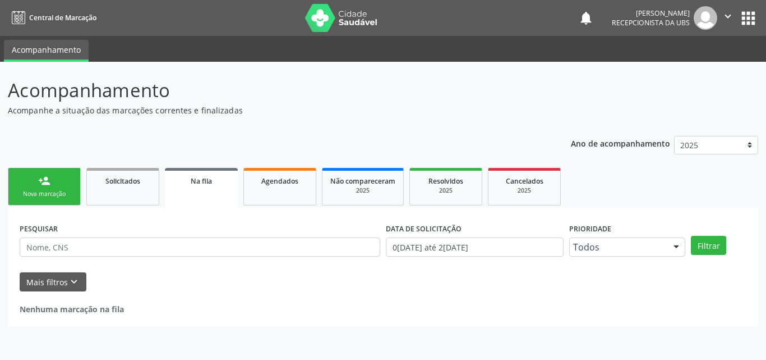
click at [44, 183] on div "person_add" at bounding box center [44, 180] width 12 height 12
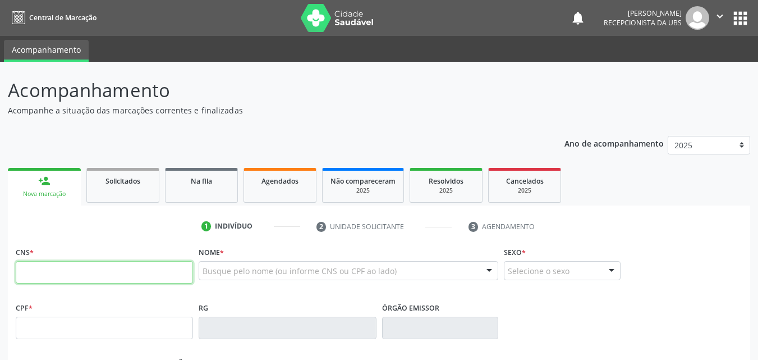
click at [53, 270] on input "text" at bounding box center [104, 272] width 177 height 22
type input "700 2064 0169 1827"
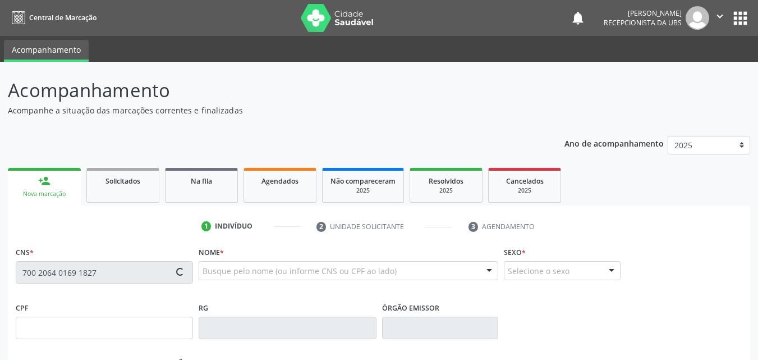
type input "084.778.424-00"
type input "[DATE]"
type input "Benedita [PERSON_NAME]"
type input "[PHONE_NUMBER]"
type input "385"
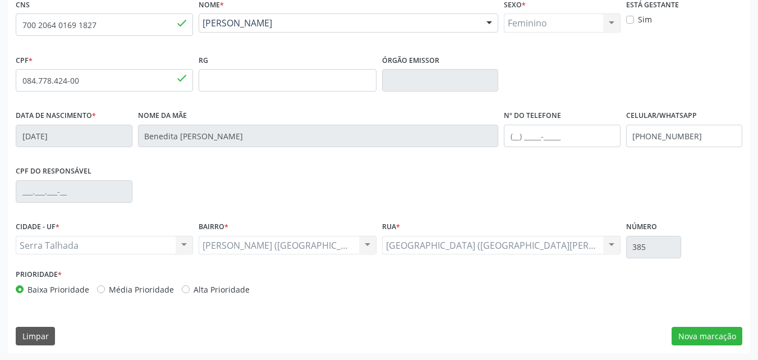
scroll to position [249, 0]
drag, startPoint x: 687, startPoint y: 137, endPoint x: 620, endPoint y: 136, distance: 66.8
click at [620, 136] on div "Data de nascimento * 1[DATE] Nome da mãe [PERSON_NAME] Nº do Telefone Celular/W…" at bounding box center [379, 134] width 732 height 56
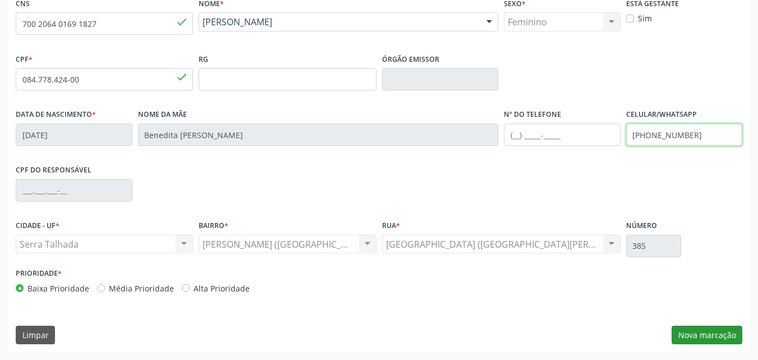
type input "[PHONE_NUMBER]"
click at [722, 337] on button "Nova marcação" at bounding box center [707, 334] width 71 height 19
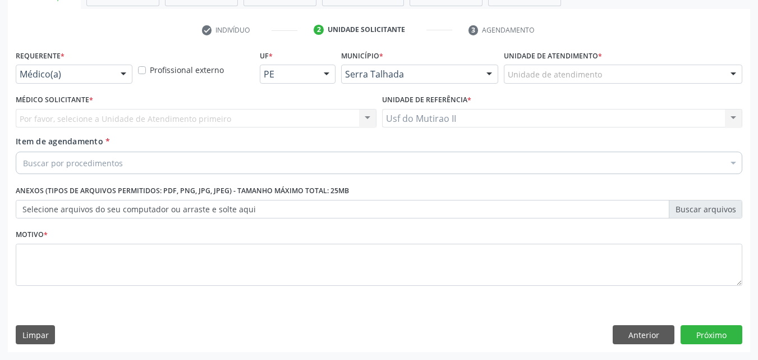
scroll to position [196, 0]
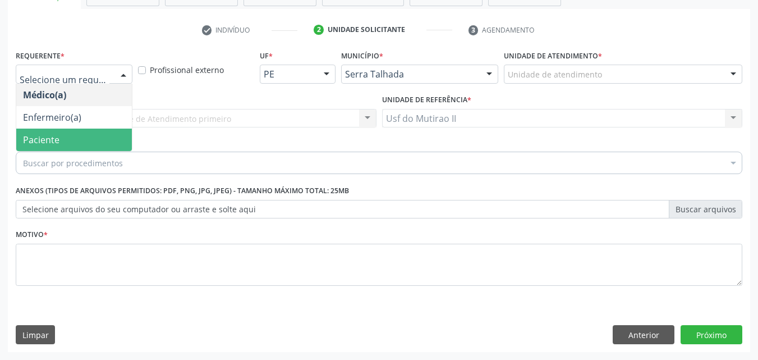
click at [51, 135] on span "Paciente" at bounding box center [41, 140] width 36 height 12
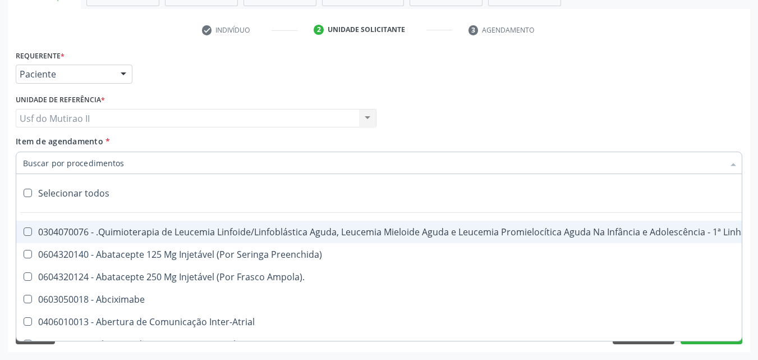
click at [105, 167] on input "Item de agendamento *" at bounding box center [373, 162] width 701 height 22
click at [313, 93] on div "Unidade de referência * Usf do Mutirao II Usf do Mutirao II Nenhum resultado en…" at bounding box center [196, 109] width 361 height 36
click at [263, 166] on div at bounding box center [379, 162] width 727 height 22
click at [145, 166] on input "Item de agendamento *" at bounding box center [373, 162] width 701 height 22
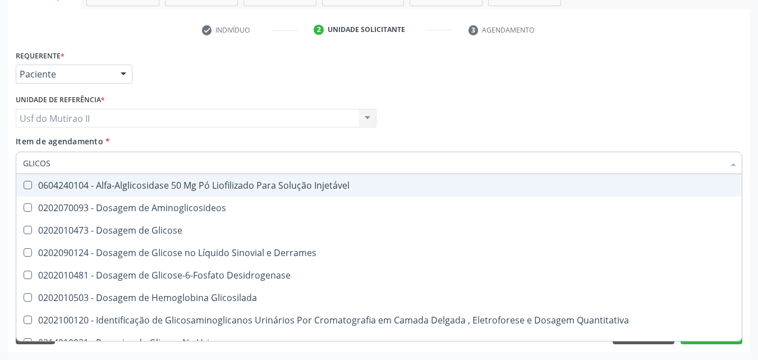
type input "GLICOSE"
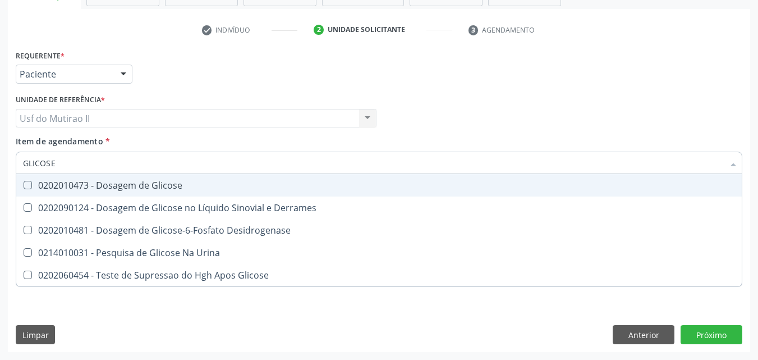
drag, startPoint x: 100, startPoint y: 166, endPoint x: 14, endPoint y: 172, distance: 86.6
click at [14, 172] on div "Item de agendamento * GLICOSE Selecionar todos 0202010473 - Dosagem de Glicose …" at bounding box center [379, 156] width 732 height 43
click at [35, 183] on div "0202010473 - Dosagem de Glicose" at bounding box center [379, 185] width 712 height 9
checkbox Glicose "true"
checkbox Glicose "false"
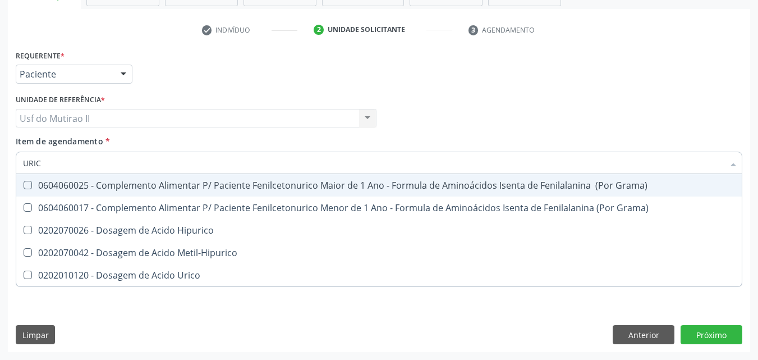
type input "URICO"
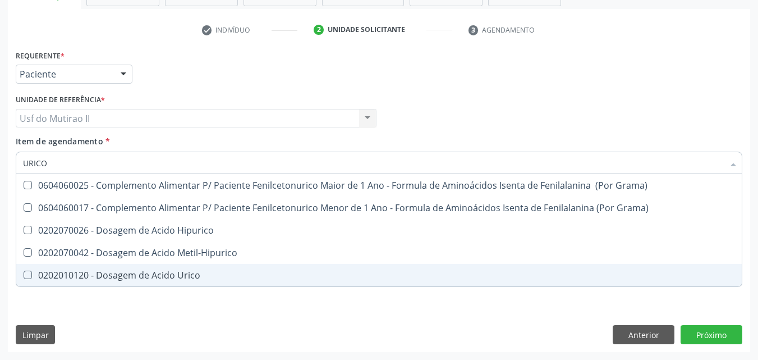
click at [42, 264] on span "0202010120 - Dosagem de Acido Urico" at bounding box center [378, 275] width 725 height 22
checkbox Urico "true"
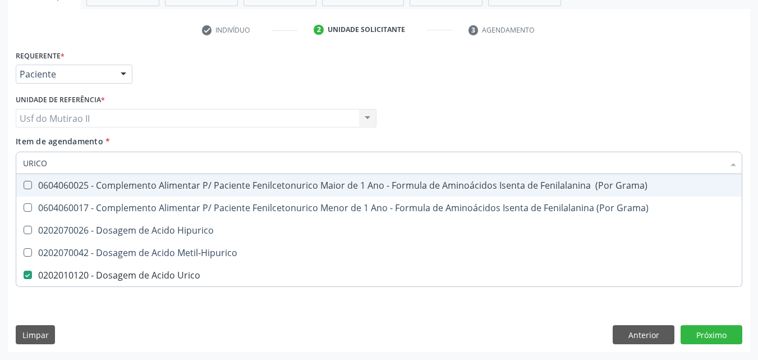
drag, startPoint x: 57, startPoint y: 167, endPoint x: 20, endPoint y: 163, distance: 37.2
click at [20, 163] on div "URICO" at bounding box center [379, 162] width 727 height 22
checkbox Urico "false"
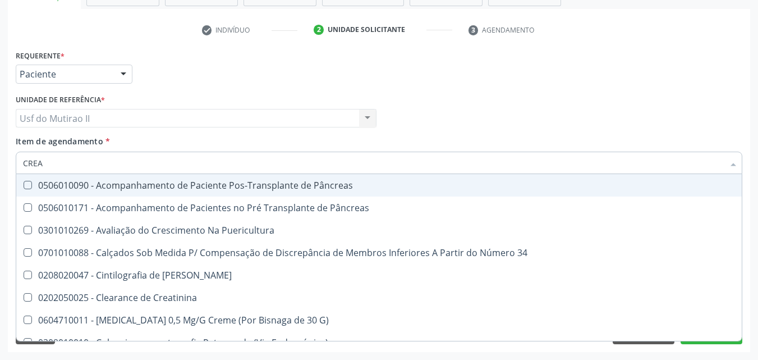
type input "CREAT"
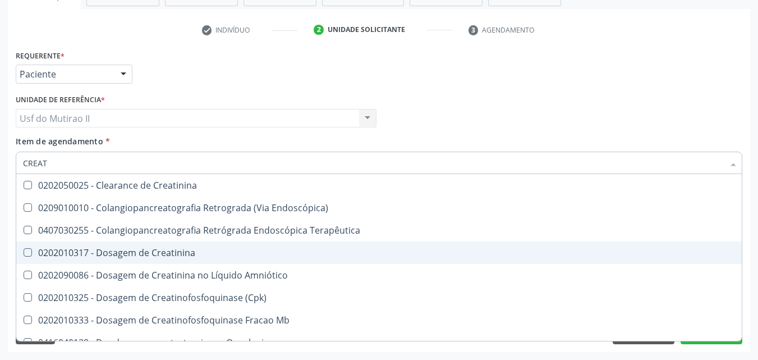
click at [79, 250] on div "0202010317 - Dosagem de Creatinina" at bounding box center [379, 252] width 712 height 9
checkbox Creatinina "true"
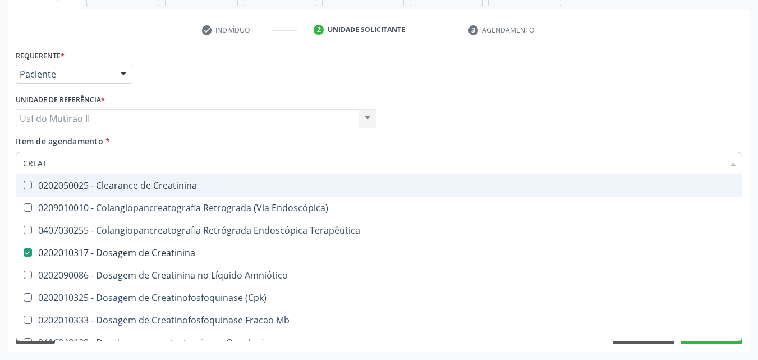
drag, startPoint x: 53, startPoint y: 163, endPoint x: 11, endPoint y: 174, distance: 43.6
click at [11, 174] on div "Requerente * Paciente Médico(a) Enfermeiro(a) Paciente Nenhum resultado encontr…" at bounding box center [379, 199] width 742 height 305
checkbox Creatinina "false"
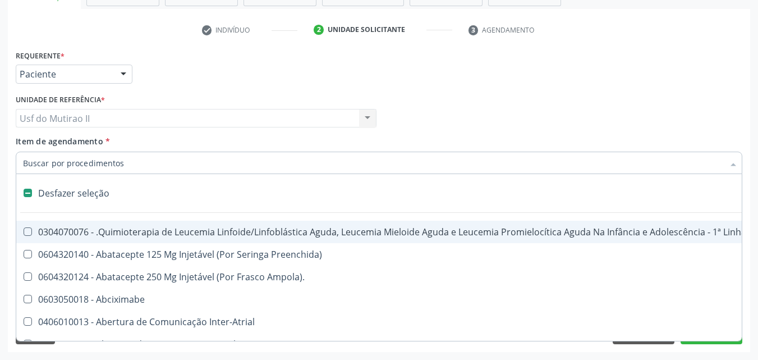
type input "U"
checkbox Cistorrafia "true"
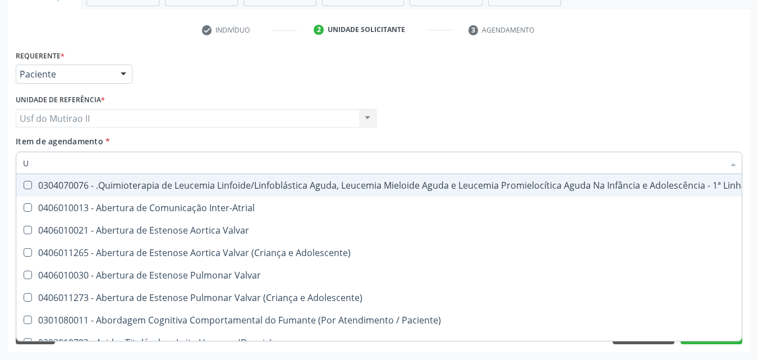
type input "UR"
checkbox B "true"
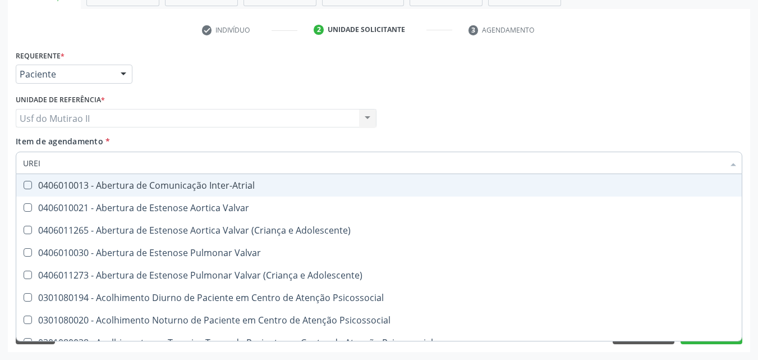
type input "UREIA"
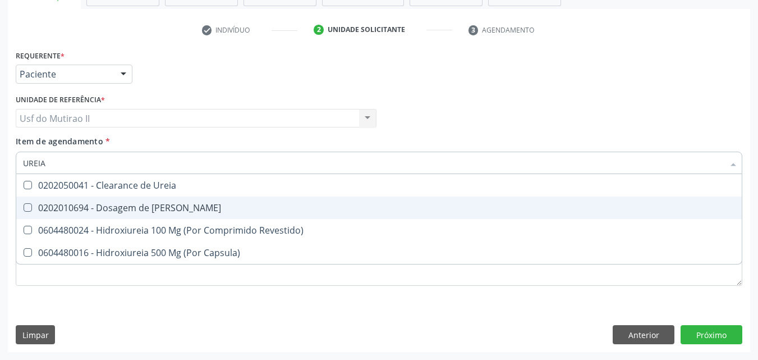
click at [38, 212] on div "0202010694 - Dosagem de [PERSON_NAME]" at bounding box center [379, 207] width 712 height 9
checkbox Ureia "true"
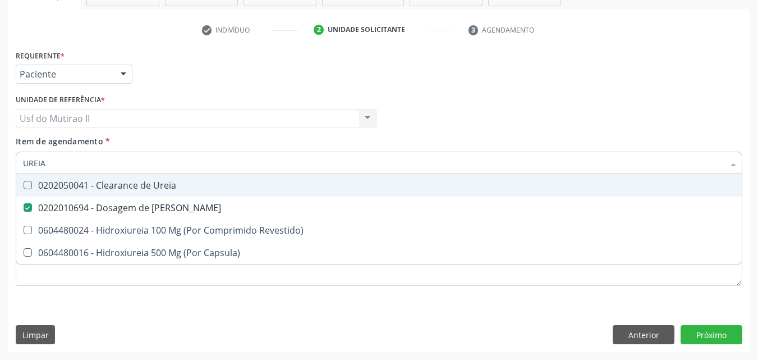
drag, startPoint x: 56, startPoint y: 168, endPoint x: 4, endPoint y: 174, distance: 52.6
click at [4, 174] on div "Acompanhamento Acompanhe a situação das marcações correntes e finalizadas Relat…" at bounding box center [379, 112] width 758 height 494
type input "C"
checkbox Ureia "false"
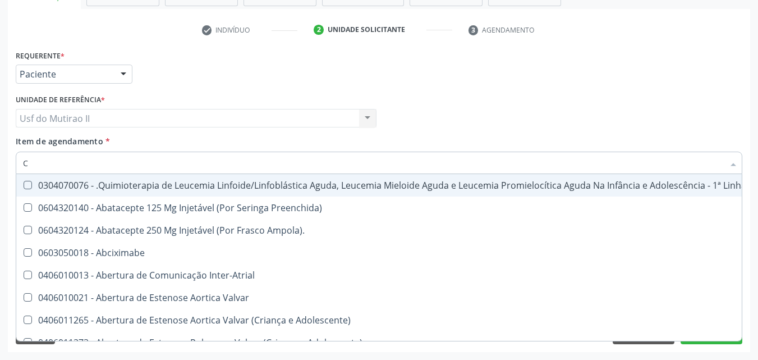
type input "CO"
checkbox Único "true"
checkbox Creatinina "true"
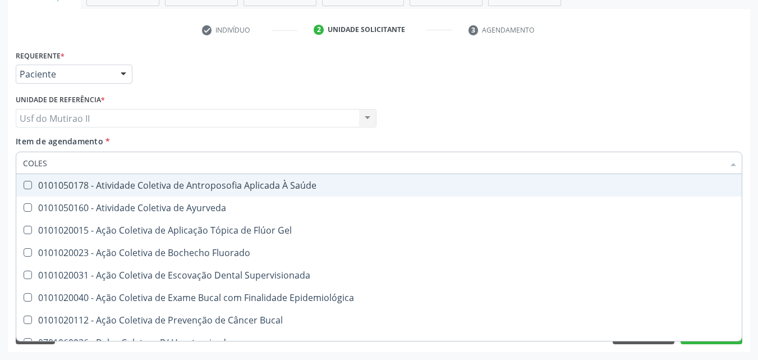
type input "COLEST"
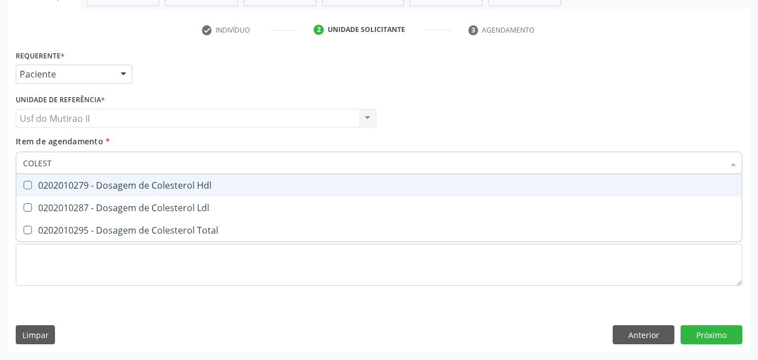
click at [27, 186] on Hdl at bounding box center [28, 185] width 8 height 8
click at [24, 186] on Hdl "checkbox" at bounding box center [19, 184] width 7 height 7
checkbox Hdl "true"
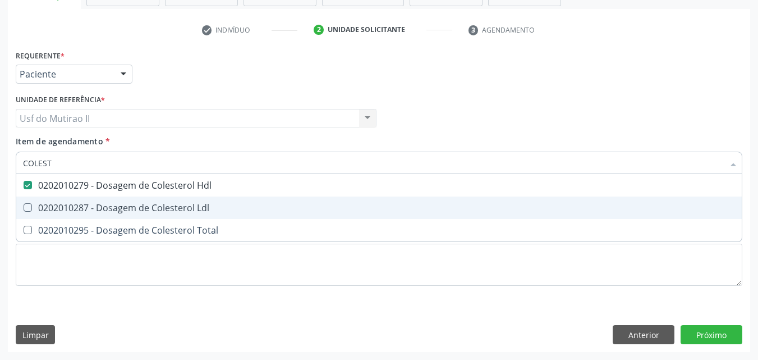
drag, startPoint x: 35, startPoint y: 200, endPoint x: 39, endPoint y: 224, distance: 24.4
click at [36, 201] on span "0202010287 - Dosagem de Colesterol Ldl" at bounding box center [378, 207] width 725 height 22
checkbox Ldl "true"
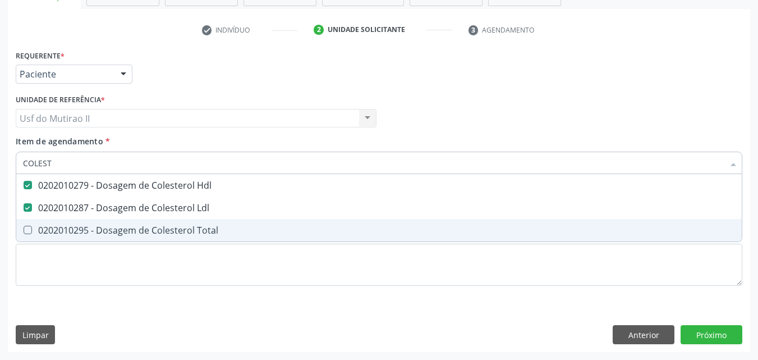
click at [39, 226] on div "0202010295 - Dosagem de Colesterol Total" at bounding box center [379, 230] width 712 height 9
checkbox Total "true"
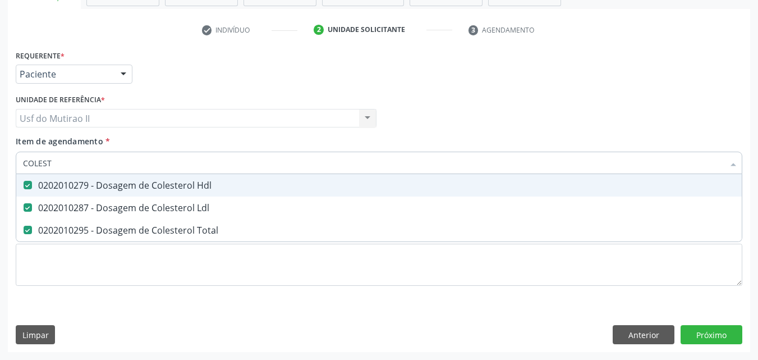
drag, startPoint x: 77, startPoint y: 170, endPoint x: 6, endPoint y: 157, distance: 71.9
click at [6, 157] on div "Acompanhamento Acompanhe a situação das marcações correntes e finalizadas Relat…" at bounding box center [379, 112] width 758 height 494
checkbox Hdl "false"
checkbox Ldl "false"
checkbox Total "false"
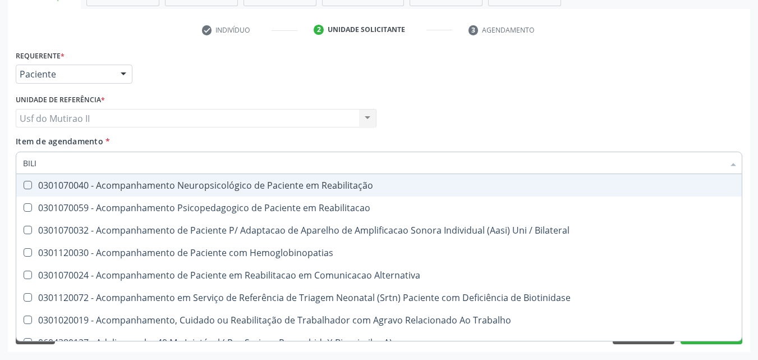
type input "BILIR"
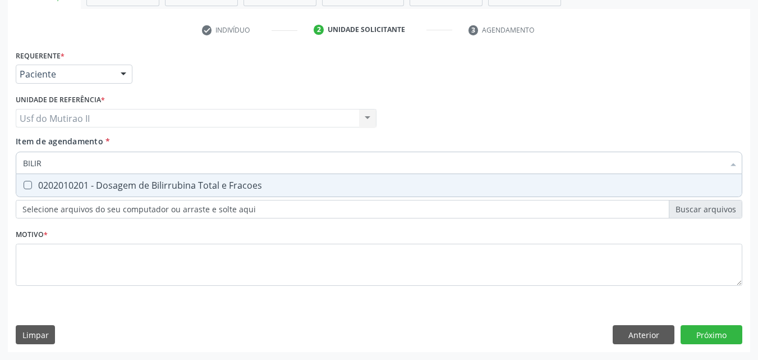
click at [33, 182] on div "0202010201 - Dosagem de Bilirrubina Total e Fracoes" at bounding box center [379, 185] width 712 height 9
checkbox Fracoes "true"
drag, startPoint x: 67, startPoint y: 157, endPoint x: 15, endPoint y: 166, distance: 53.0
click at [15, 166] on div "Item de agendamento * BILIR Desfazer seleção 0202010201 - Dosagem de Bilirrubin…" at bounding box center [379, 156] width 732 height 43
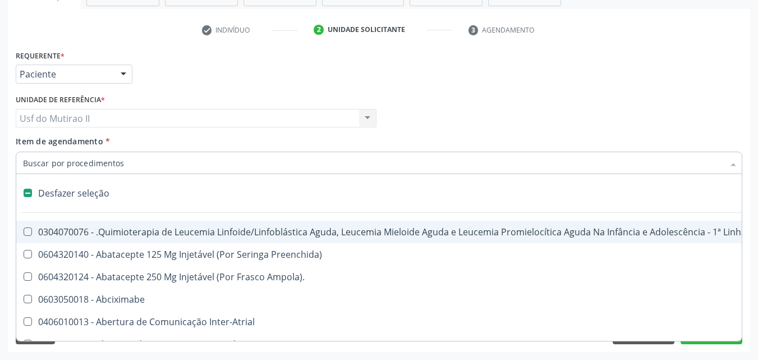
checkbox Manutenção "false"
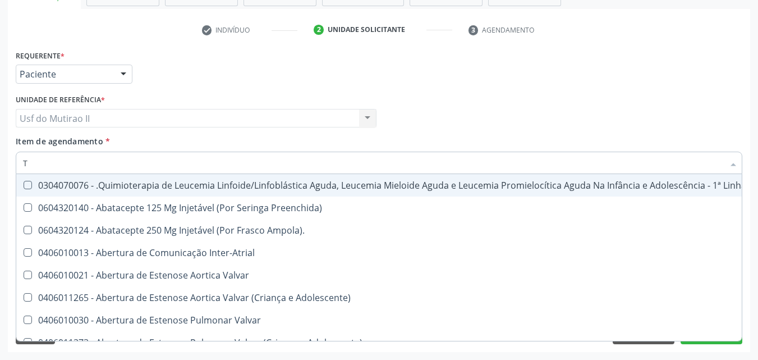
type input "TG"
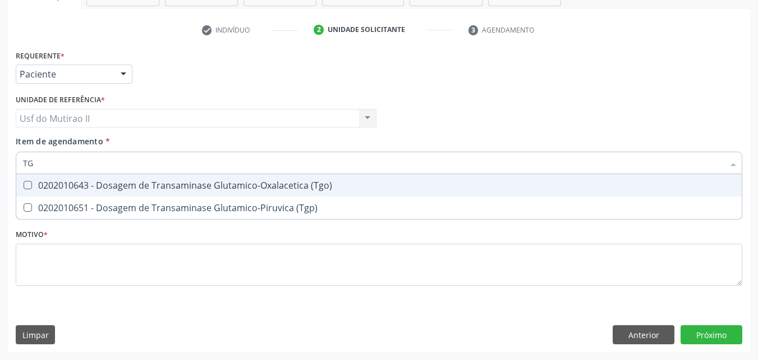
click at [58, 182] on div "0202010643 - Dosagem de Transaminase Glutamico-Oxalacetica (Tgo)" at bounding box center [379, 185] width 712 height 9
checkbox \(Tgo\) "true"
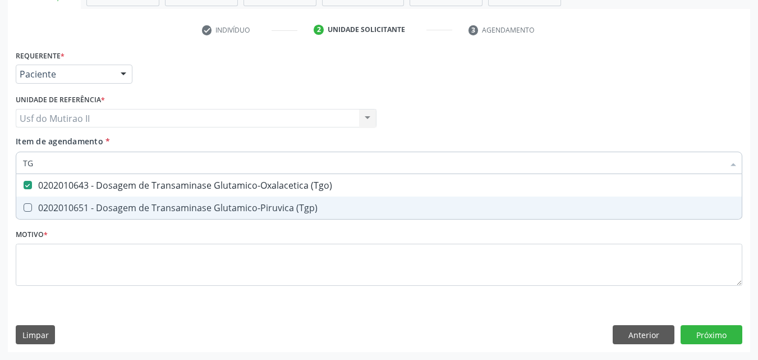
click at [63, 204] on div "0202010651 - Dosagem de Transaminase Glutamico-Piruvica (Tgp)" at bounding box center [379, 207] width 712 height 9
checkbox \(Tgp\) "true"
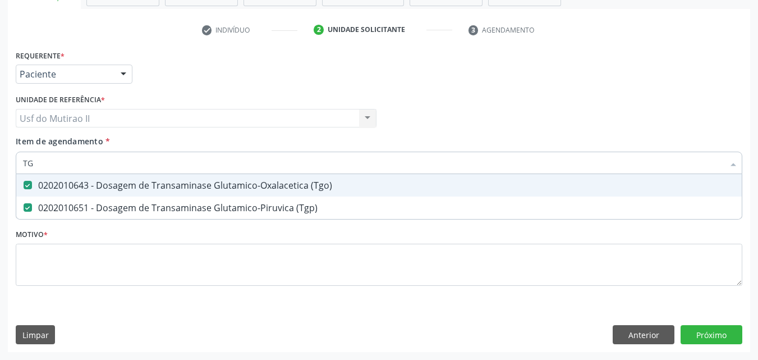
click at [50, 166] on input "TG" at bounding box center [373, 162] width 701 height 22
type input "T"
checkbox \(Tgo\) "false"
checkbox \(Tgp\) "false"
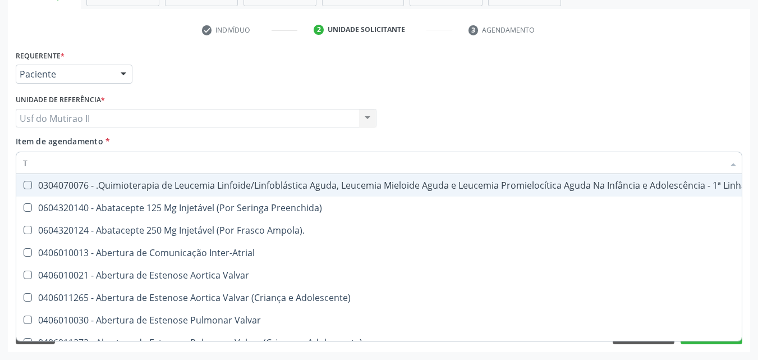
type input "TR"
checkbox Ii\) "true"
checkbox Grupo "true"
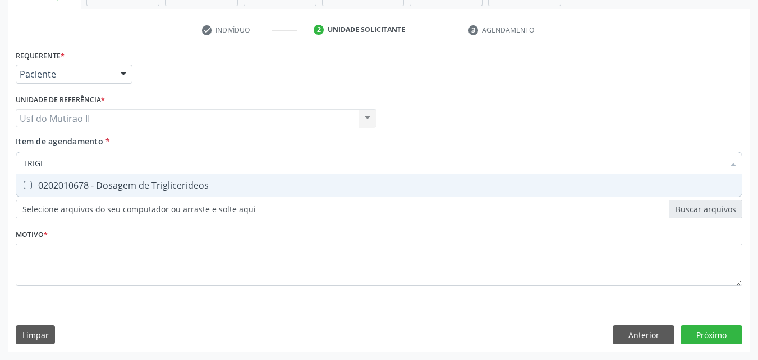
type input "TRIGLI"
drag, startPoint x: 65, startPoint y: 169, endPoint x: 21, endPoint y: 166, distance: 43.3
click at [21, 166] on div "TRIGLI" at bounding box center [379, 162] width 727 height 22
type input "HEMOGRA"
click at [35, 182] on div "0202020380 - Hemograma Completo" at bounding box center [379, 185] width 712 height 9
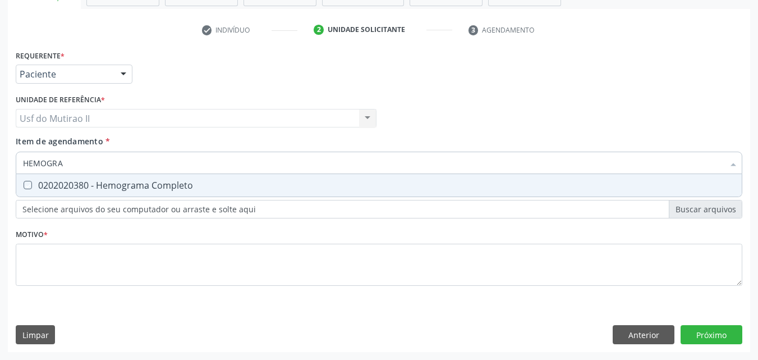
checkbox Completo "true"
drag, startPoint x: 70, startPoint y: 163, endPoint x: 12, endPoint y: 158, distance: 57.5
click at [12, 158] on div "Requerente * Paciente Médico(a) Enfermeiro(a) Paciente Nenhum resultado encontr…" at bounding box center [379, 199] width 742 height 305
checkbox Completo "false"
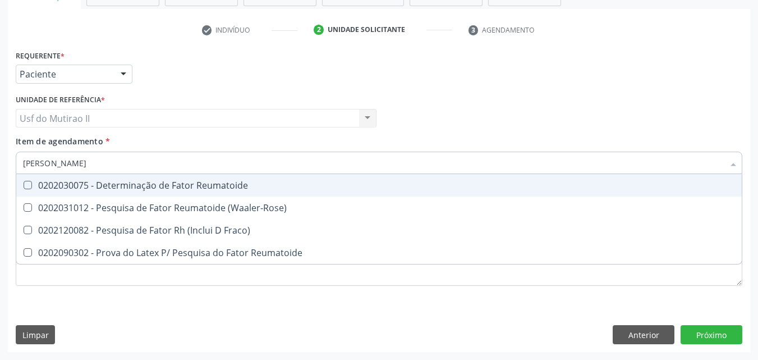
type input "FATOR RE"
click at [102, 190] on div "0202030075 - Determinação de Fator Reumatoide" at bounding box center [379, 185] width 712 height 9
checkbox Reumatoide "true"
drag, startPoint x: 74, startPoint y: 167, endPoint x: 0, endPoint y: 163, distance: 73.6
click at [0, 164] on div "Acompanhamento Acompanhe a situação das marcações correntes e finalizadas Relat…" at bounding box center [379, 112] width 758 height 494
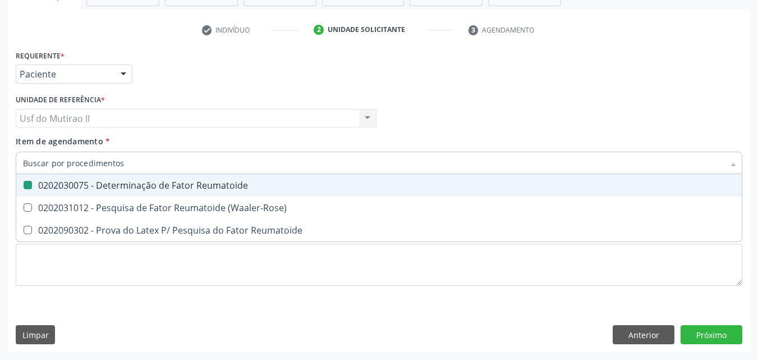
checkbox Reumatoide "false"
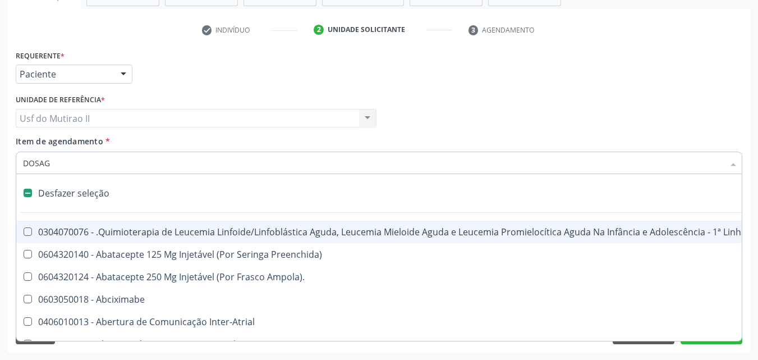
type input "DOSAGE"
checkbox Reabilitacao "true"
checkbox \(Uai\)\ "false"
checkbox Bloco "true"
checkbox Coração "false"
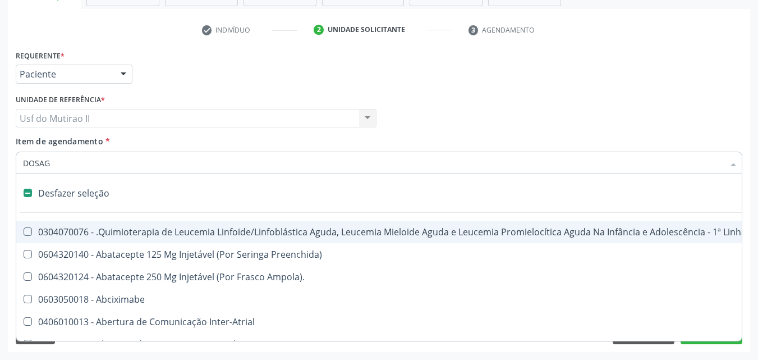
checkbox Genético "true"
checkbox Preenchida\) "true"
checkbox A\) "true"
checkbox Ampola\) "false"
checkbox Quadril "true"
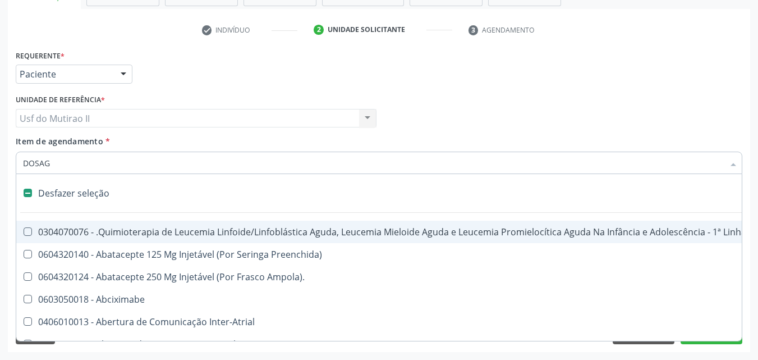
checkbox Tronco "false"
checkbox Rodas "false"
checkbox Craniano "false"
checkbox Ml\) "true"
checkbox Frasco-Ampola\) "false"
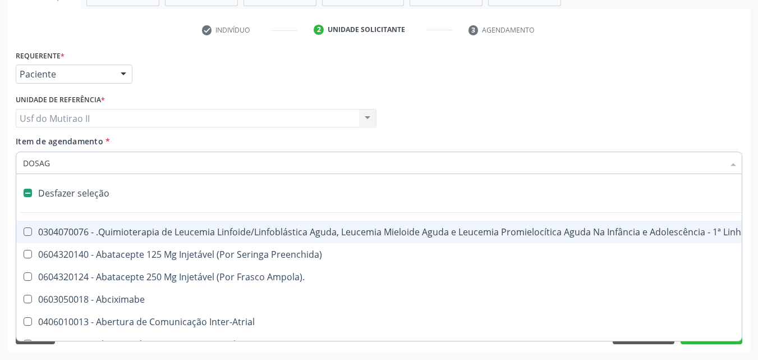
checkbox Ampola\) "false"
checkbox 5Ml\) "false"
checkbox Simples "false"
checkbox Columela "false"
checkbox Adolescente\) "false"
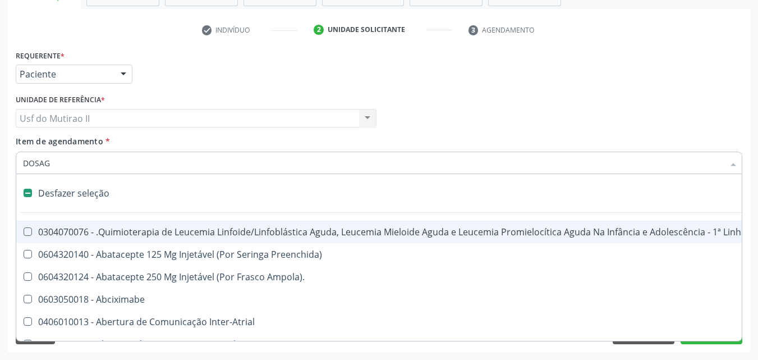
checkbox Cesariana "true"
checkbox Risco "true"
checkbox Regional "false"
checkbox Aórtico "true"
checkbox Coronariana "false"
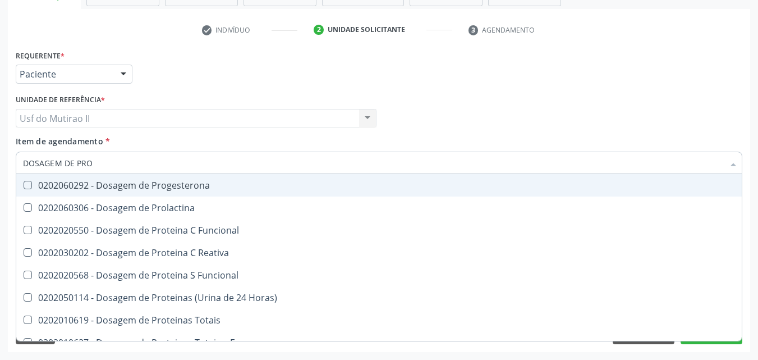
type input "DOSAGEM DE PROT"
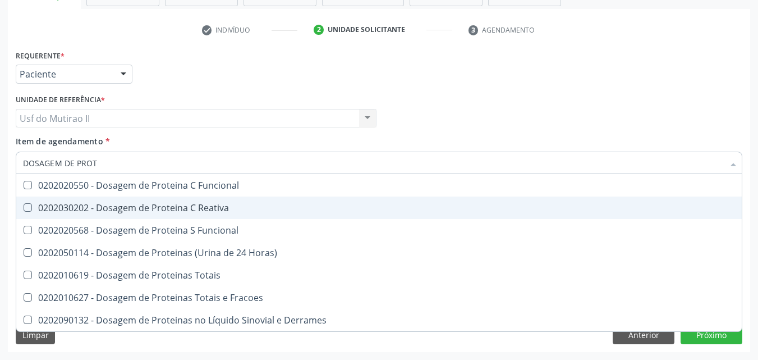
click at [73, 203] on div "0202030202 - Dosagem de Proteina C Reativa" at bounding box center [379, 207] width 712 height 9
checkbox Reativa "true"
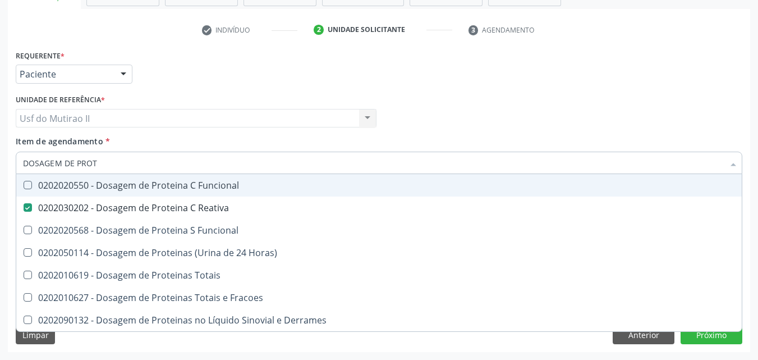
drag, startPoint x: 106, startPoint y: 166, endPoint x: 0, endPoint y: 162, distance: 106.1
click at [0, 162] on div "Acompanhamento Acompanhe a situação das marcações correntes e finalizadas Relat…" at bounding box center [379, 112] width 758 height 494
checkbox Reativa "false"
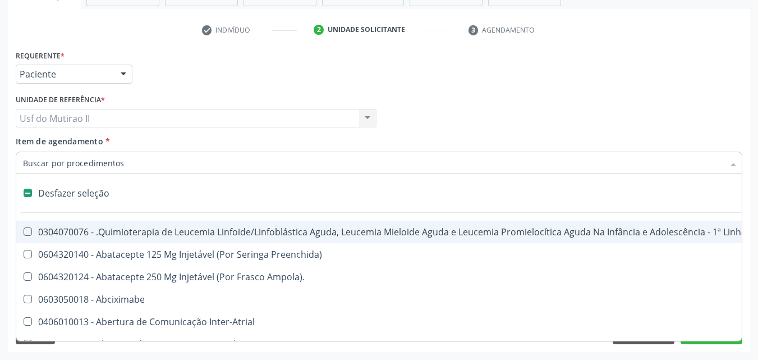
type input "U"
checkbox Inteiro "true"
checkbox Cistorrafia "true"
checkbox Osmolar "true"
checkbox Leprae "true"
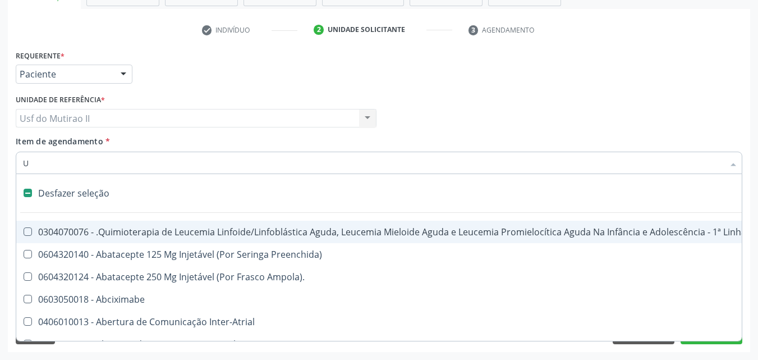
checkbox Laboratorial "true"
checkbox Hpv "true"
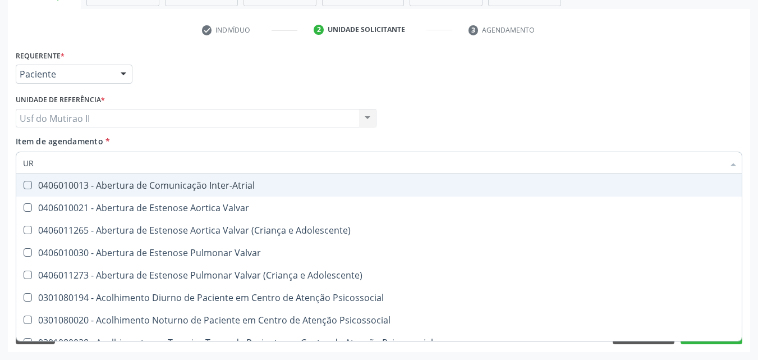
type input "URI"
checkbox B "true"
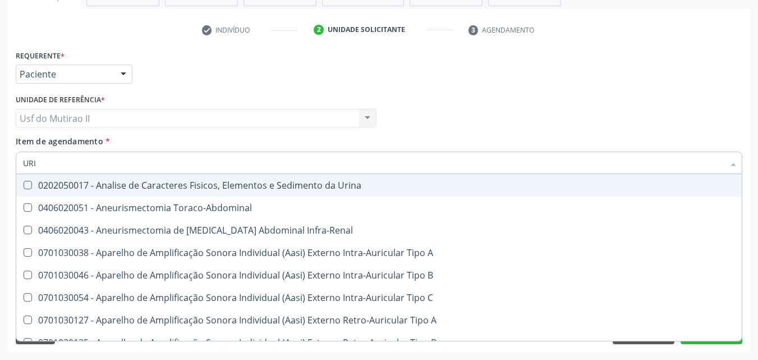
type input "URIN"
checkbox Urico "false"
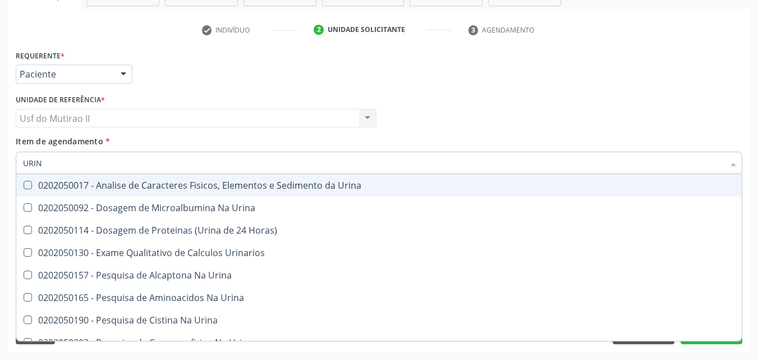
type input "URINA"
click at [115, 191] on span "0202050017 - Analise de Caracteres Fisicos, Elementos e Sedimento da Urina" at bounding box center [378, 185] width 725 height 22
checkbox Urina "true"
drag, startPoint x: 80, startPoint y: 164, endPoint x: 0, endPoint y: 172, distance: 80.1
click at [0, 172] on div "Acompanhamento Acompanhe a situação das marcações correntes e finalizadas Relat…" at bounding box center [379, 112] width 758 height 494
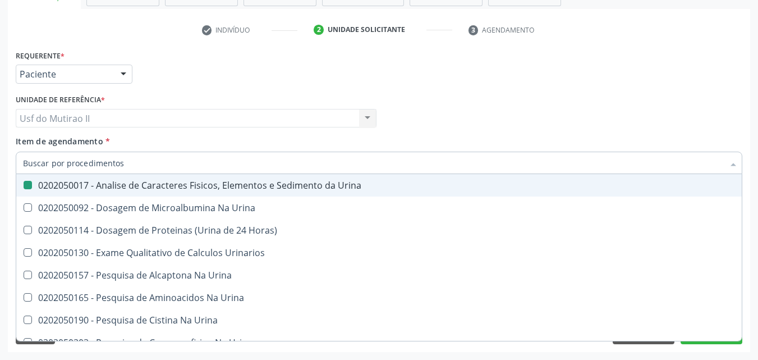
checkbox Urina "false"
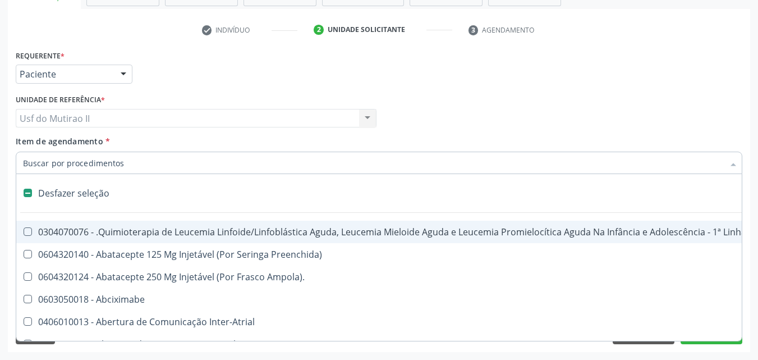
type input "O"
checkbox Agua "true"
checkbox Urina "false"
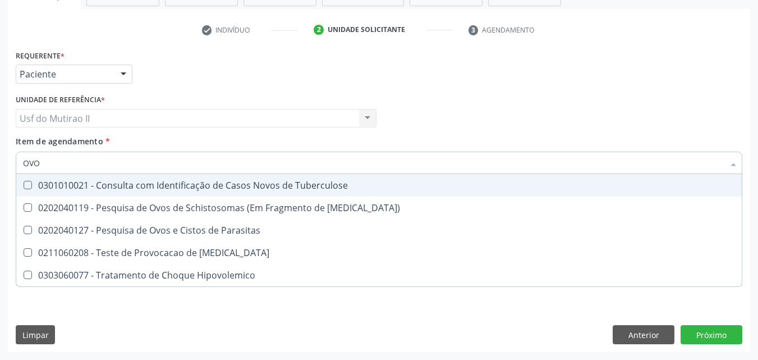
type input "OVOS"
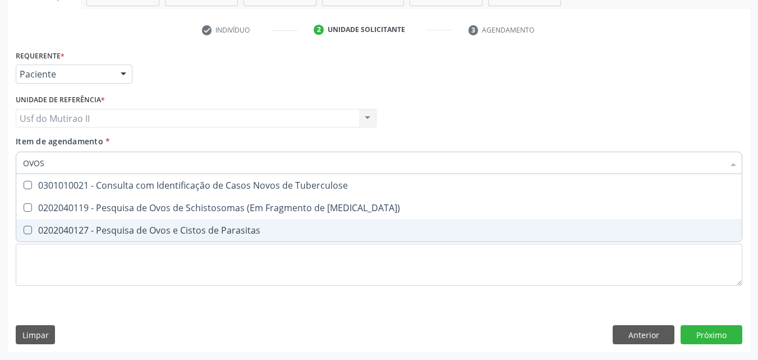
click at [86, 241] on span "0202040127 - Pesquisa de Ovos e Cistos de Parasitas" at bounding box center [378, 230] width 725 height 22
checkbox Parasitas "true"
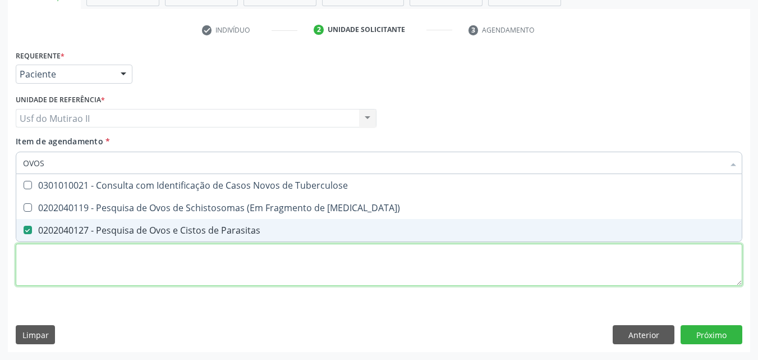
click at [112, 277] on div "Requerente * Paciente Médico(a) Enfermeiro(a) Paciente Nenhum resultado encontr…" at bounding box center [379, 174] width 727 height 254
checkbox Mucosa\) "true"
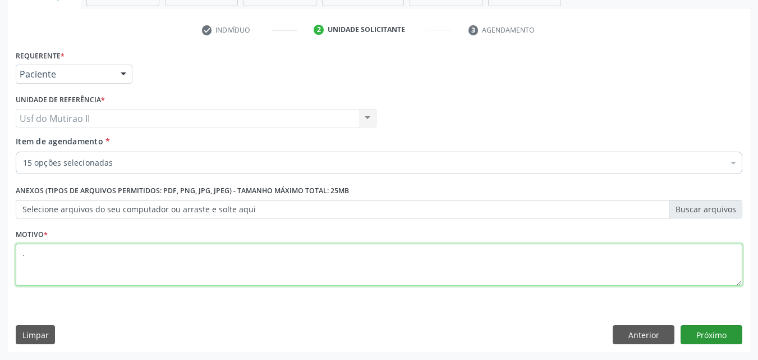
type textarea "."
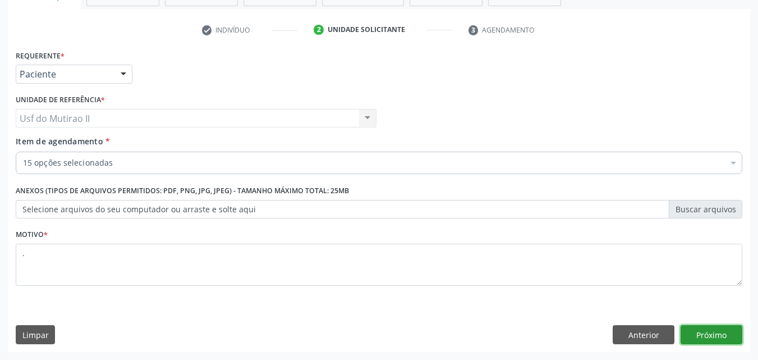
click at [695, 334] on button "Próximo" at bounding box center [712, 334] width 62 height 19
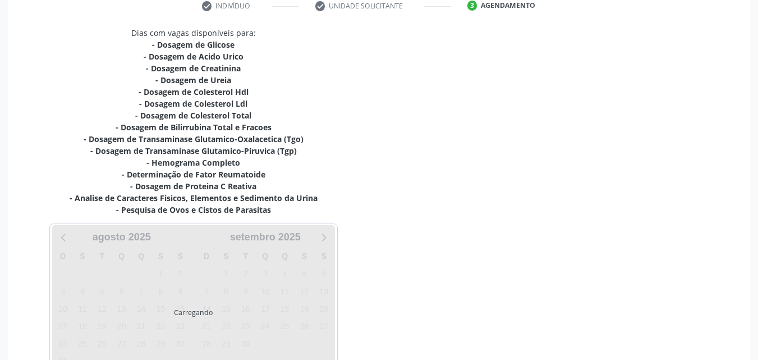
scroll to position [293, 0]
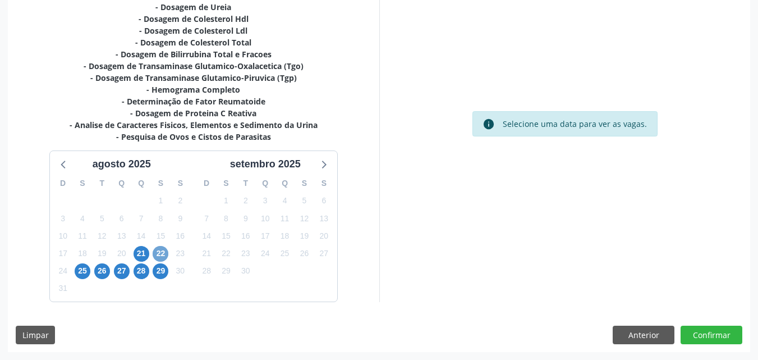
click at [166, 251] on span "22" at bounding box center [161, 254] width 16 height 16
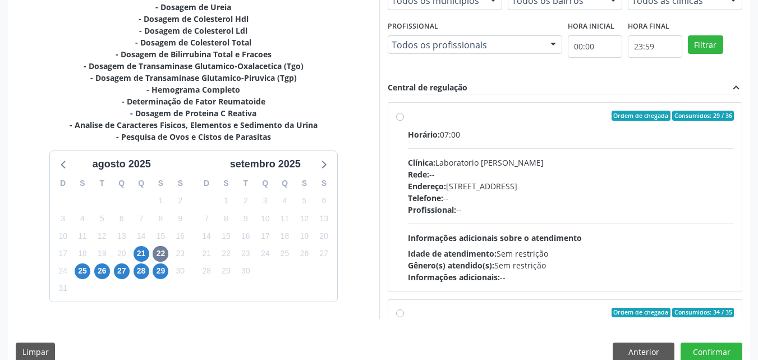
click at [410, 121] on label "Ordem de chegada Consumidos: 29 / 36 Horário: 07:00 Clínica: Laboratorio [PERSO…" at bounding box center [571, 197] width 327 height 172
click at [404, 121] on input "Ordem de chegada Consumidos: 29 / 36 Horário: 07:00 Clínica: Laboratorio [PERSO…" at bounding box center [400, 116] width 8 height 10
radio input "true"
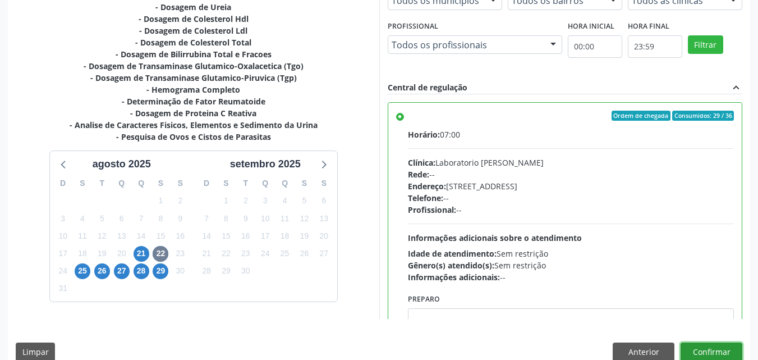
click at [691, 347] on button "Confirmar" at bounding box center [712, 351] width 62 height 19
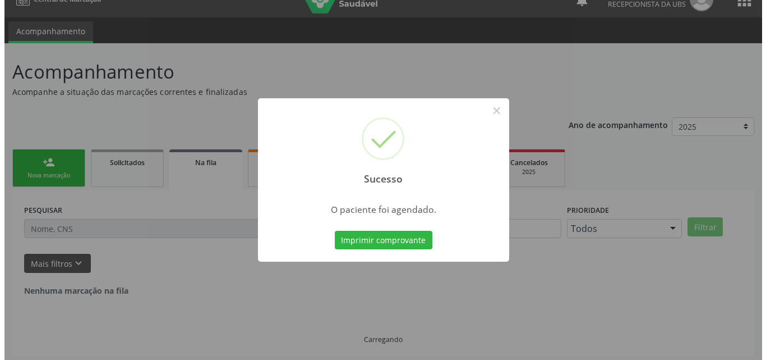
scroll to position [0, 0]
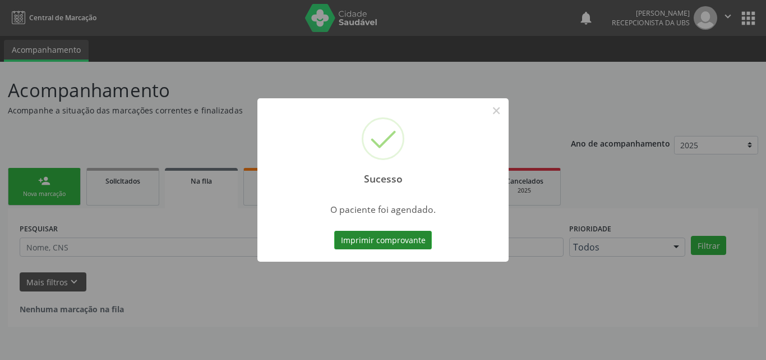
click at [399, 239] on button "Imprimir comprovante" at bounding box center [383, 240] width 98 height 19
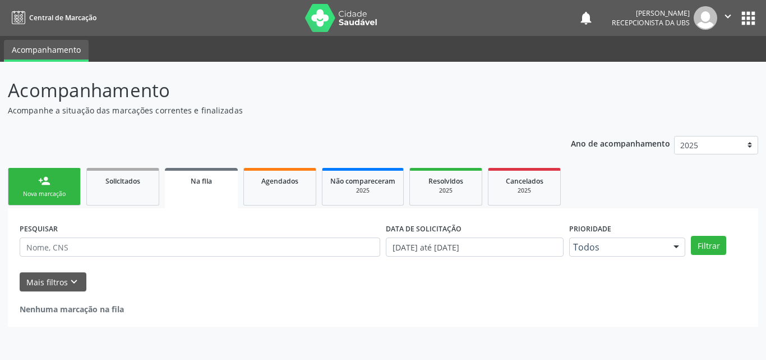
click at [47, 186] on div "person_add" at bounding box center [44, 180] width 12 height 12
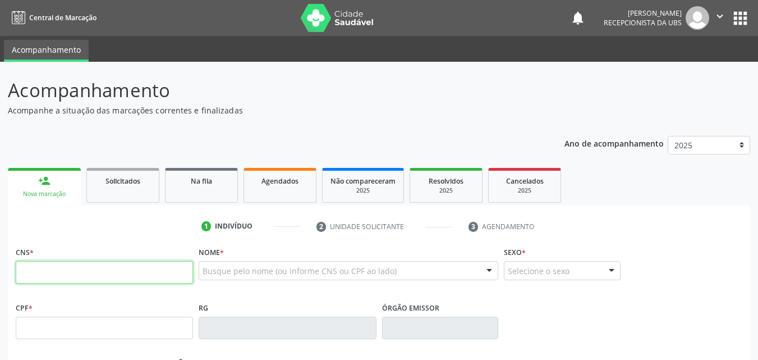
click at [86, 278] on input "text" at bounding box center [104, 272] width 177 height 22
paste input "700 2064 0169 1827"
type input "700 2064 0169 1827"
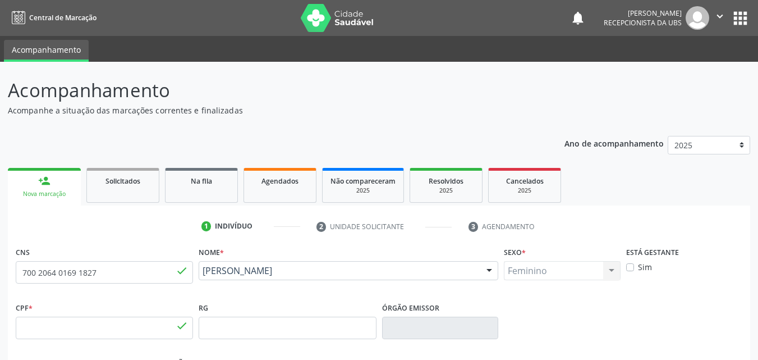
type input "084.778.424-00"
type input "14/07/1978"
type input "Benedita Tereza de Lima Alves"
type input "[PHONE_NUMBER]"
type input "385"
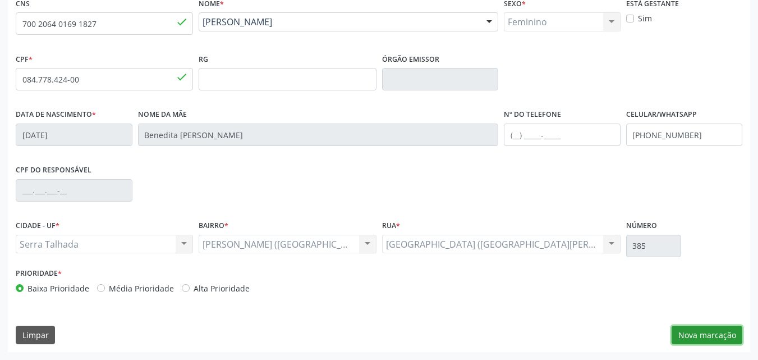
click at [690, 332] on button "Nova marcação" at bounding box center [707, 334] width 71 height 19
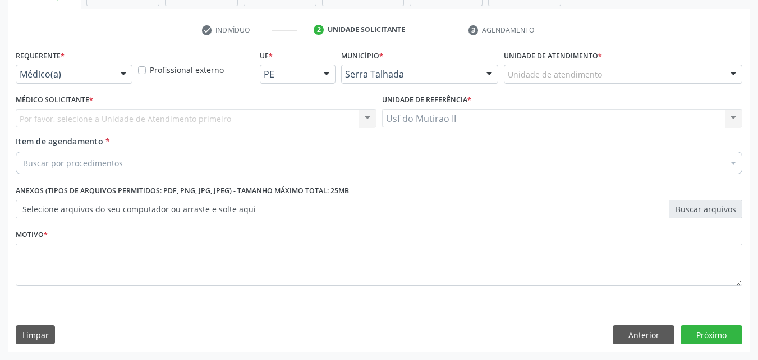
scroll to position [196, 0]
click at [116, 71] on div at bounding box center [123, 74] width 17 height 19
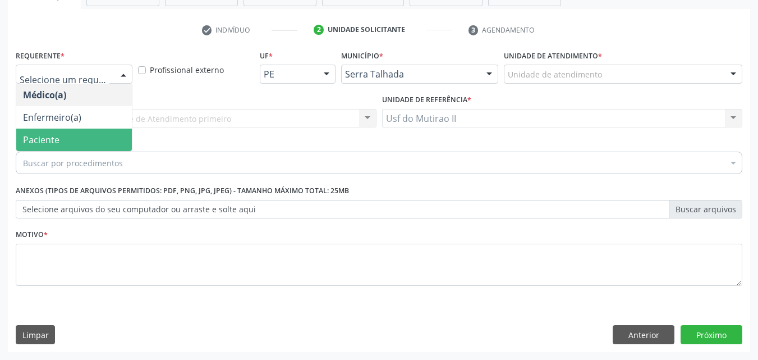
click at [77, 134] on span "Paciente" at bounding box center [74, 139] width 116 height 22
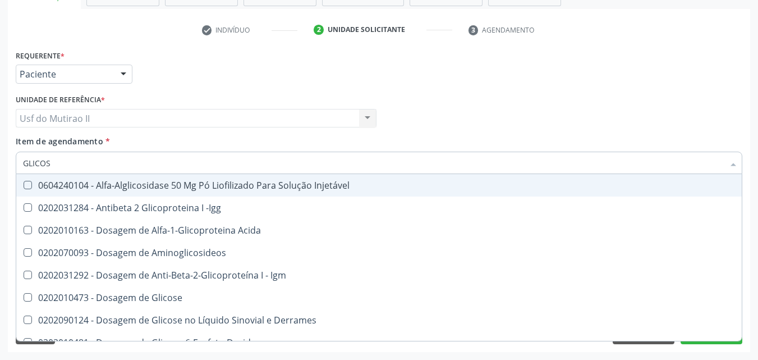
type input "GLICOSI"
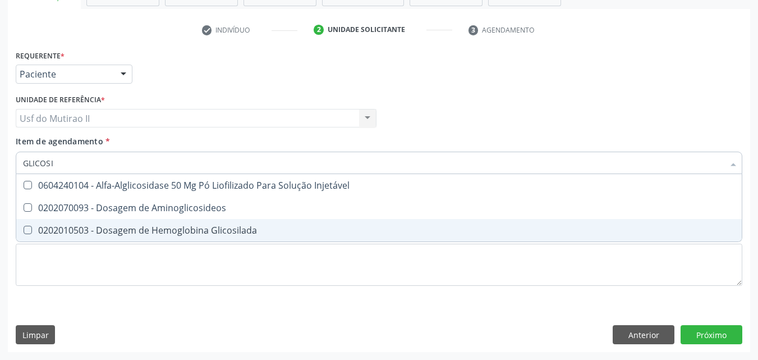
click at [158, 231] on div "0202010503 - Dosagem de Hemoglobina Glicosilada" at bounding box center [379, 230] width 712 height 9
checkbox Glicosilada "true"
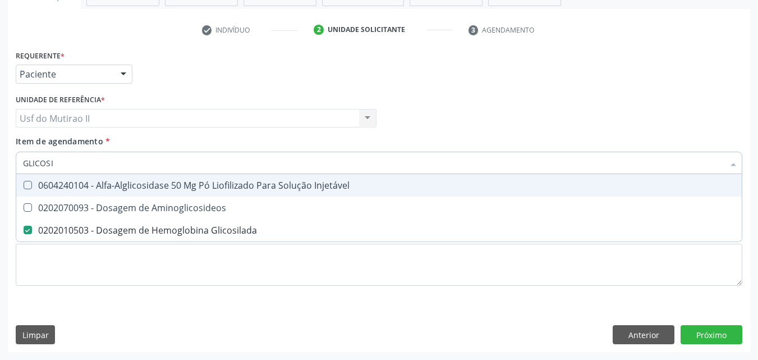
drag, startPoint x: 62, startPoint y: 168, endPoint x: 6, endPoint y: 159, distance: 56.4
click at [9, 160] on div "Requerente * Paciente Médico(a) Enfermeiro(a) Paciente Nenhum resultado encontr…" at bounding box center [379, 199] width 742 height 305
checkbox Glicosilada "false"
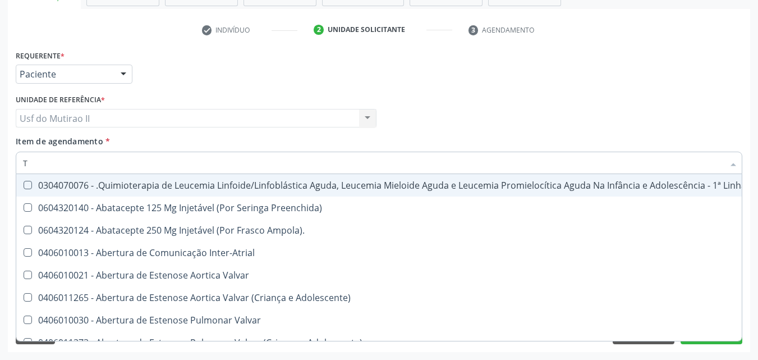
type input "T3"
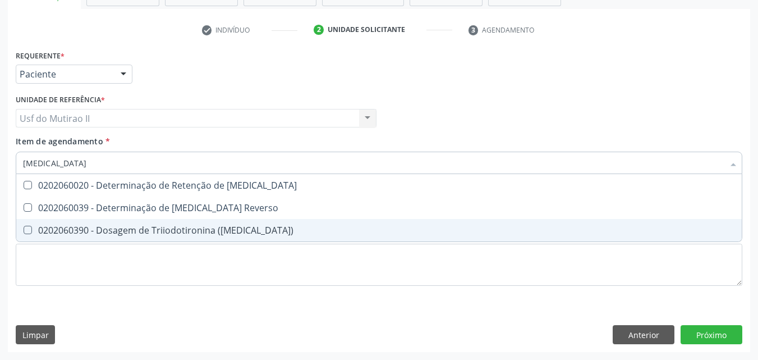
click at [47, 230] on div "0202060390 - Dosagem de Triiodotironina ([MEDICAL_DATA])" at bounding box center [379, 230] width 712 height 9
checkbox \(T3\) "true"
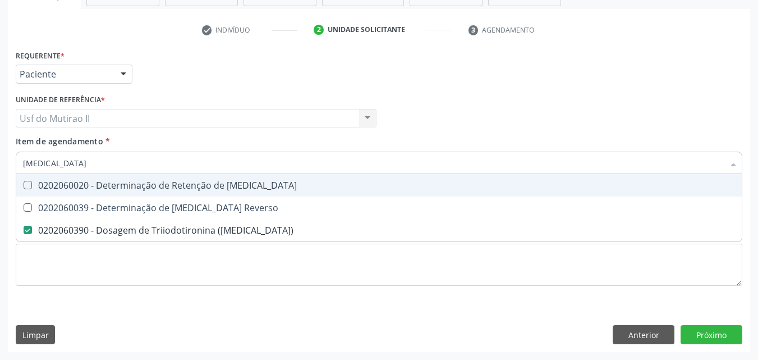
click at [48, 162] on input "T3" at bounding box center [373, 162] width 701 height 22
type input "T"
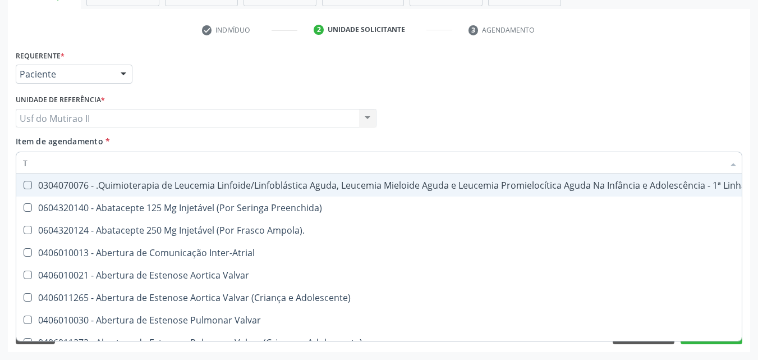
checkbox Ampola\)\ "false"
type input "T4"
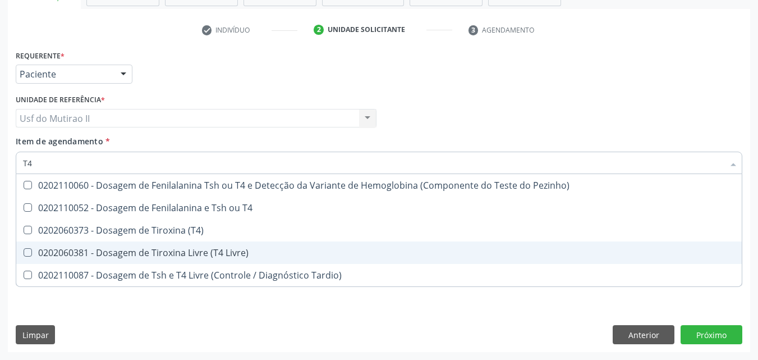
click at [84, 254] on div "0202060381 - Dosagem de Tiroxina Livre (T4 Livre)" at bounding box center [379, 252] width 712 height 9
checkbox Livre\) "true"
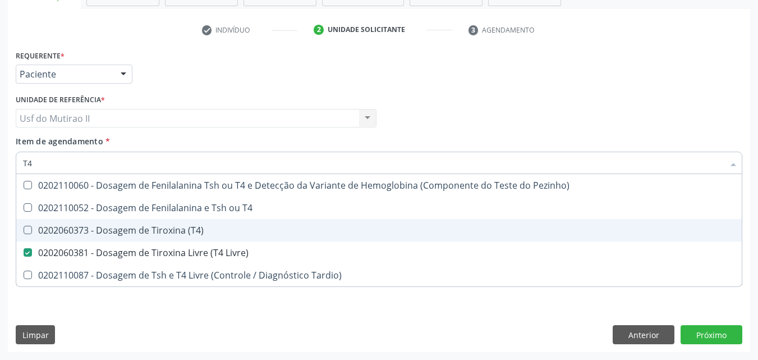
click at [79, 228] on div "0202060373 - Dosagem de Tiroxina (T4)" at bounding box center [379, 230] width 712 height 9
checkbox \(T4\) "true"
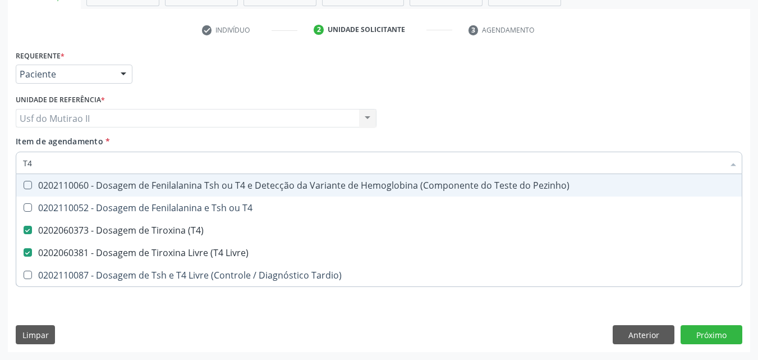
click at [49, 161] on input "T4" at bounding box center [373, 162] width 701 height 22
type input "T"
checkbox \(T4\) "false"
checkbox Livre\) "false"
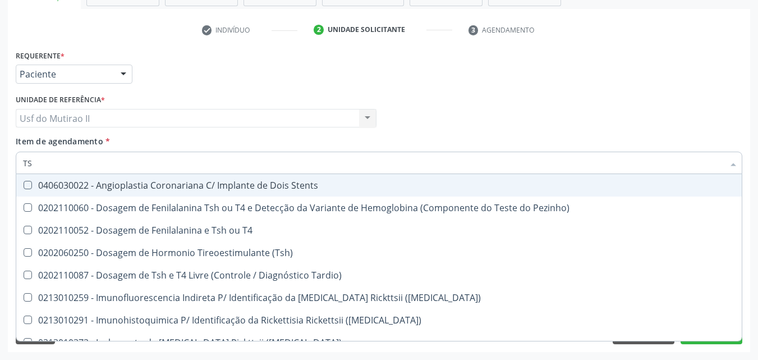
type input "TSH"
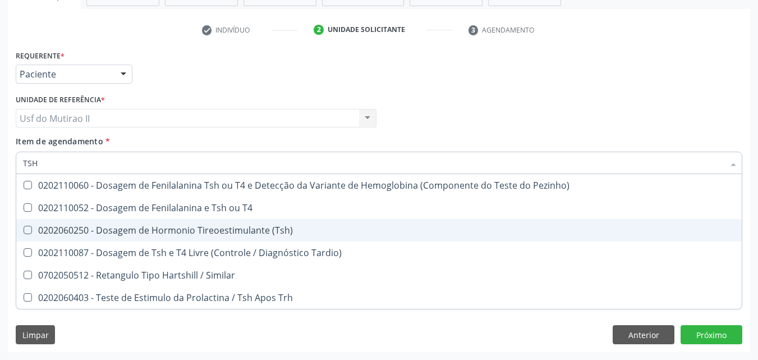
click at [168, 231] on div "0202060250 - Dosagem de Hormonio Tireoestimulante (Tsh)" at bounding box center [379, 230] width 712 height 9
checkbox \(Tsh\) "true"
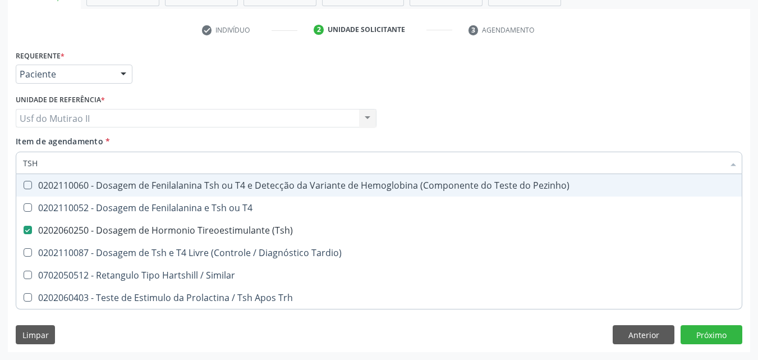
click at [221, 135] on div "Item de agendamento * TSH Desfazer seleção 0202110060 - Dosagem de Fenilalanina…" at bounding box center [379, 152] width 727 height 35
checkbox T4 "true"
checkbox Tardio\) "true"
checkbox Similar "true"
checkbox Trh "true"
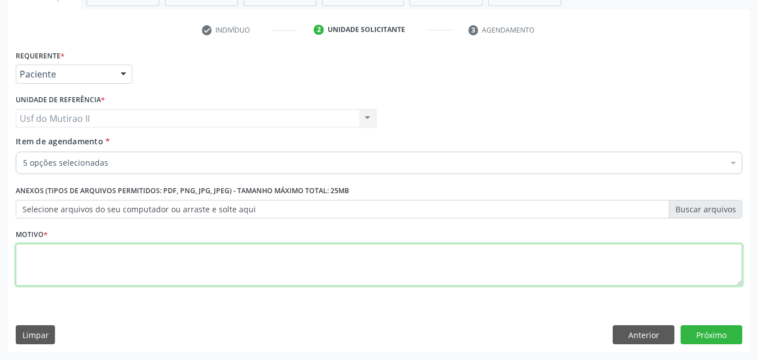
click at [256, 267] on textarea at bounding box center [379, 265] width 727 height 43
type textarea "."
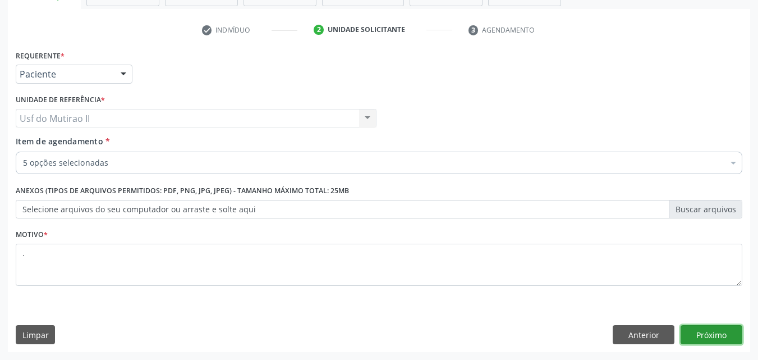
click at [704, 341] on button "Próximo" at bounding box center [712, 334] width 62 height 19
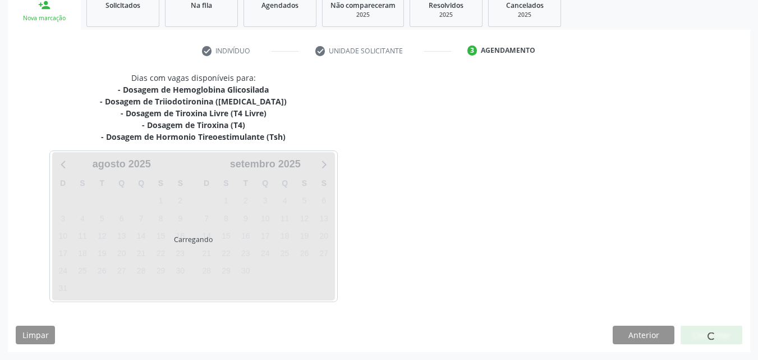
scroll to position [176, 0]
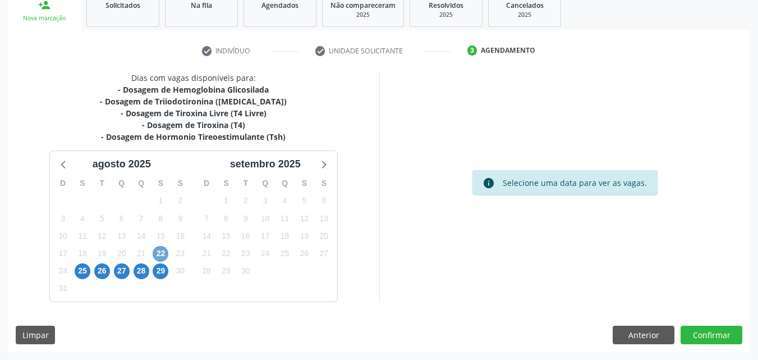
click at [159, 253] on span "22" at bounding box center [161, 254] width 16 height 16
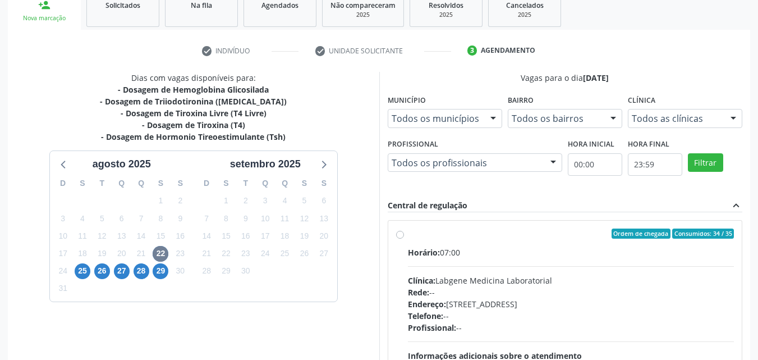
click at [403, 255] on div "Ordem de chegada Consumidos: 34 / 35 Horário: 07:00 Clínica: Labgene Medicina L…" at bounding box center [565, 314] width 338 height 172
radio input "true"
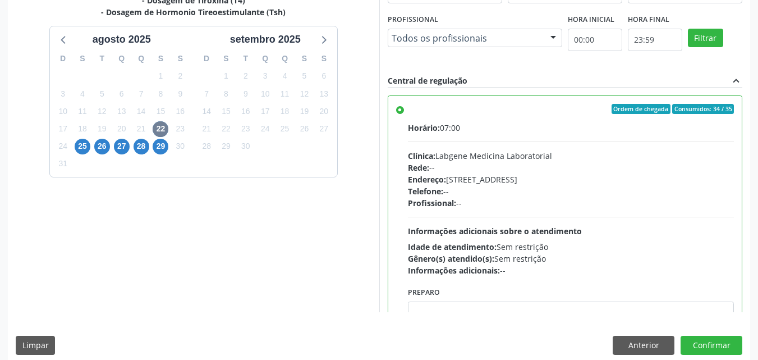
scroll to position [311, 0]
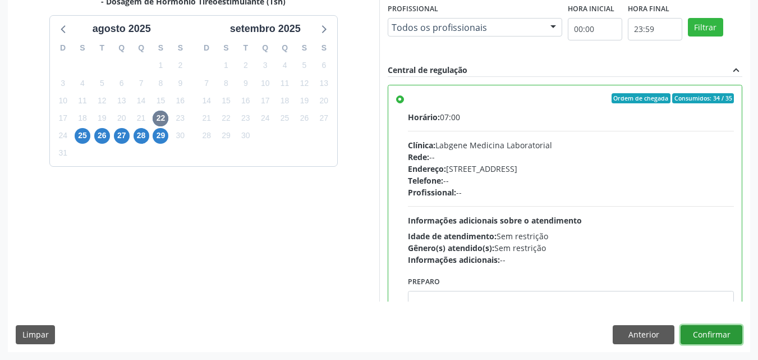
click at [699, 336] on button "Confirmar" at bounding box center [712, 334] width 62 height 19
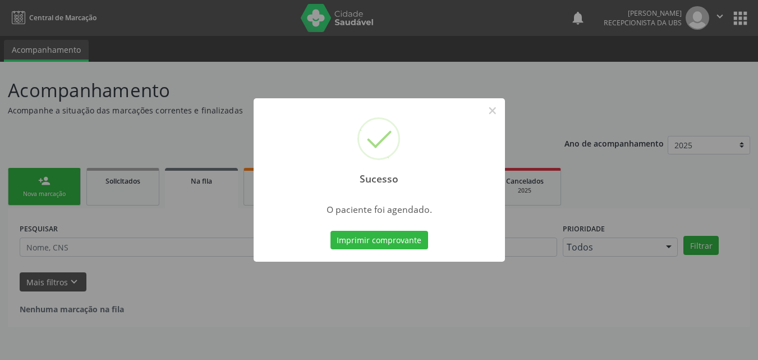
scroll to position [0, 0]
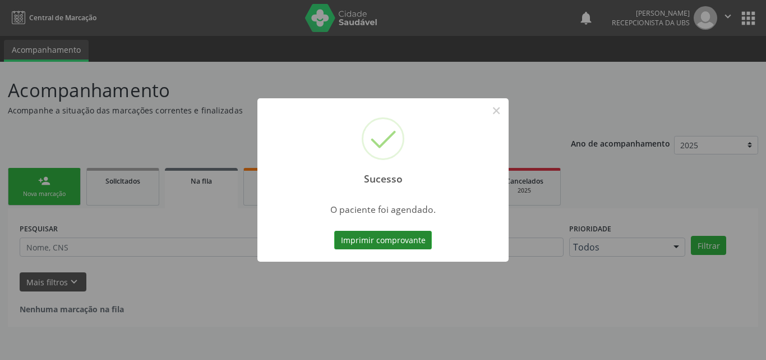
click at [367, 249] on button "Imprimir comprovante" at bounding box center [383, 240] width 98 height 19
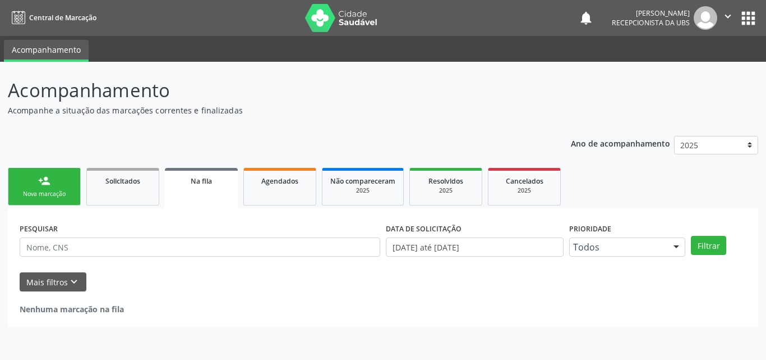
click at [53, 183] on link "person_add Nova marcação" at bounding box center [44, 187] width 73 height 38
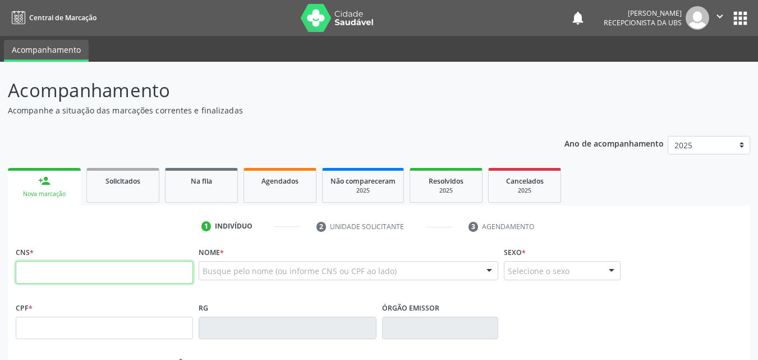
click at [76, 281] on input "text" at bounding box center [104, 272] width 177 height 22
type input "898 0034 3601 6561"
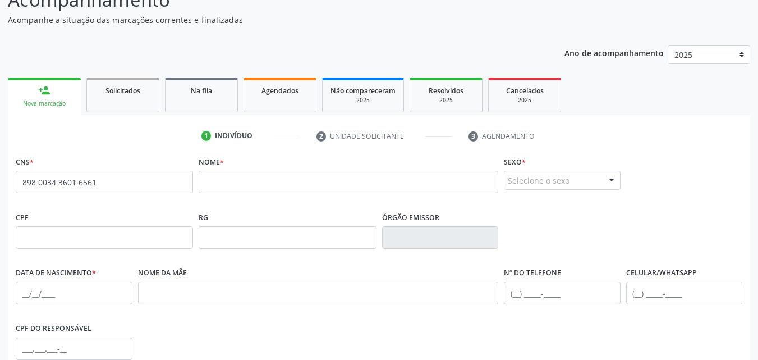
scroll to position [112, 0]
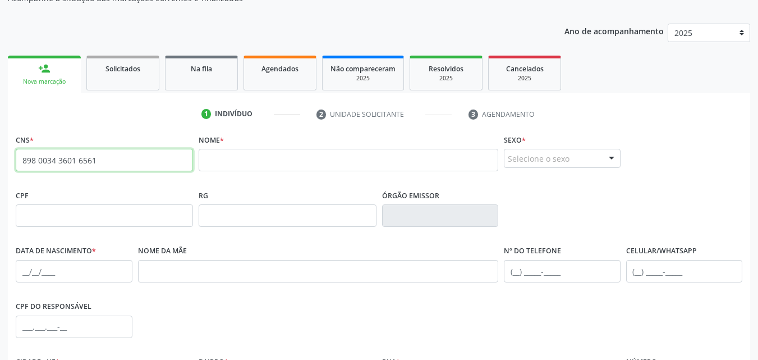
drag, startPoint x: 113, startPoint y: 160, endPoint x: 0, endPoint y: 155, distance: 112.9
click at [0, 155] on div "Acompanhamento Acompanhe a situação das marcações correntes e finalizadas Relat…" at bounding box center [379, 223] width 758 height 546
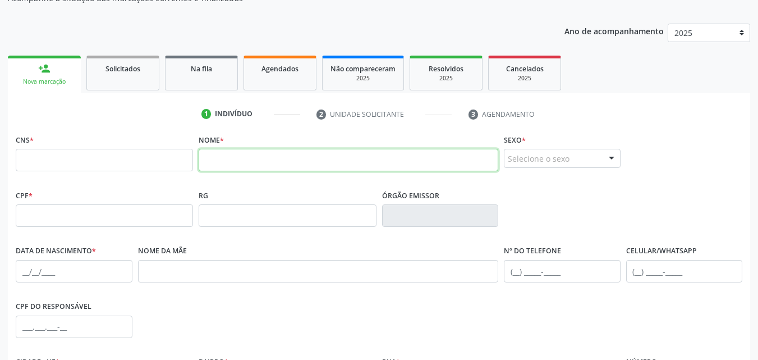
click at [267, 157] on input "text" at bounding box center [349, 160] width 300 height 22
type input "MARIA DO CÉU ALVES DA COSTA"
drag, startPoint x: 336, startPoint y: 157, endPoint x: 183, endPoint y: 148, distance: 152.3
click at [186, 149] on div "CNS * Nome * MARIA DO CÉU ALVES DA COSTA Sexo * Selecione o sexo Masculino Femi…" at bounding box center [379, 159] width 732 height 56
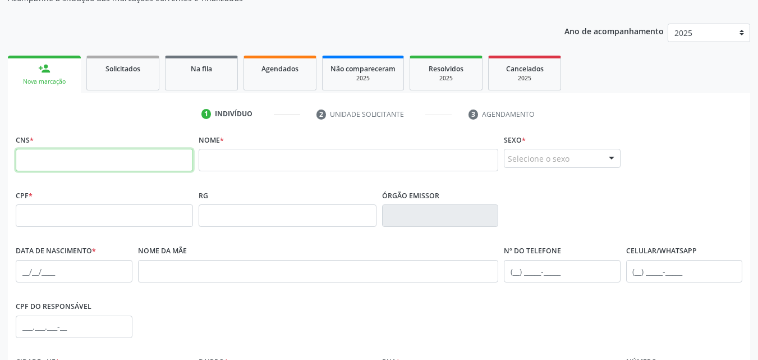
click at [43, 164] on input "text" at bounding box center [104, 160] width 177 height 22
paste input "898 0034 3601 6561"
type input "898 0034 3601 6561"
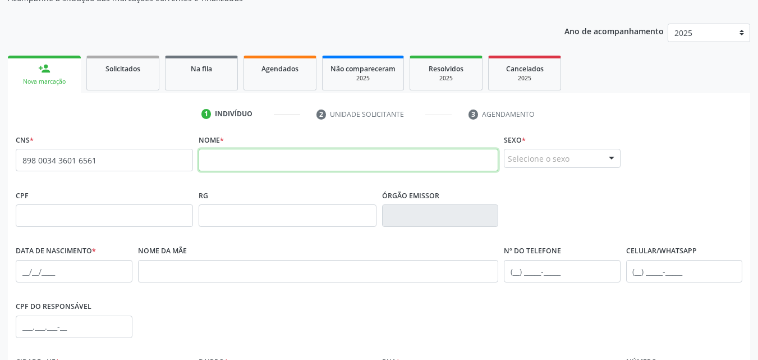
click at [321, 161] on input "text" at bounding box center [349, 160] width 300 height 22
type input "MARIA DO CÉU ALVES DA COSTA"
click at [591, 155] on div "Selecione o sexo" at bounding box center [562, 158] width 117 height 19
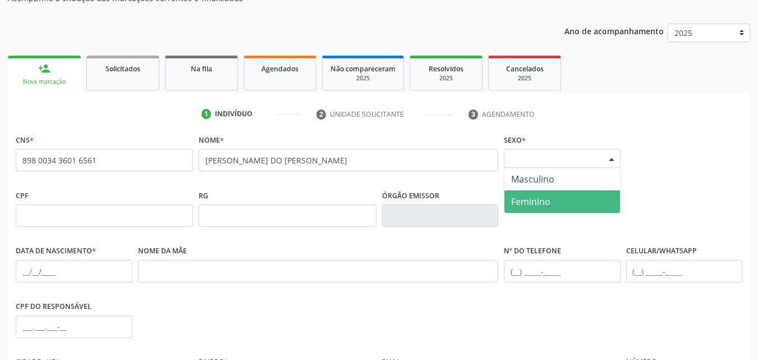
drag, startPoint x: 541, startPoint y: 198, endPoint x: 533, endPoint y: 196, distance: 8.0
click at [538, 198] on span "Feminino" at bounding box center [530, 201] width 39 height 12
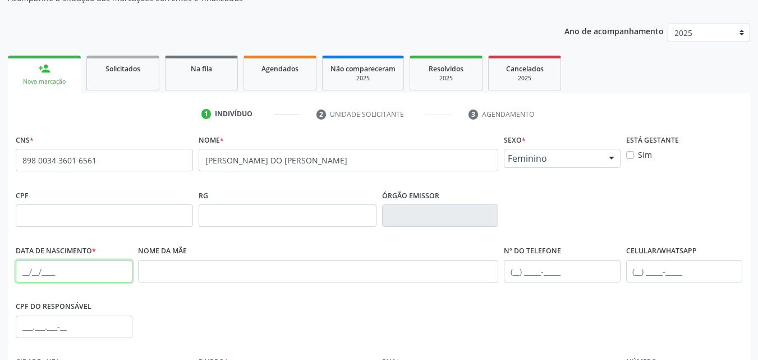
click at [24, 274] on input "text" at bounding box center [74, 271] width 117 height 22
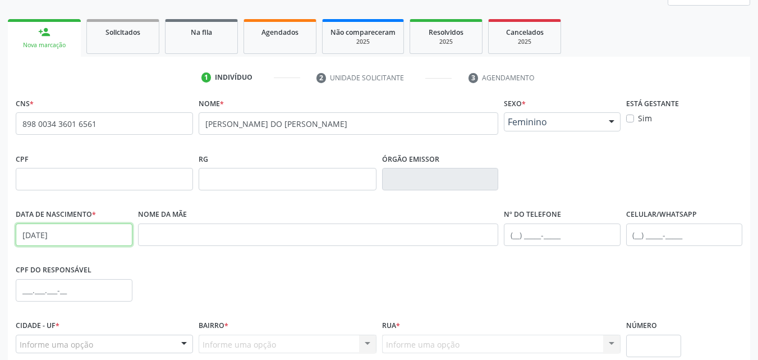
scroll to position [168, 0]
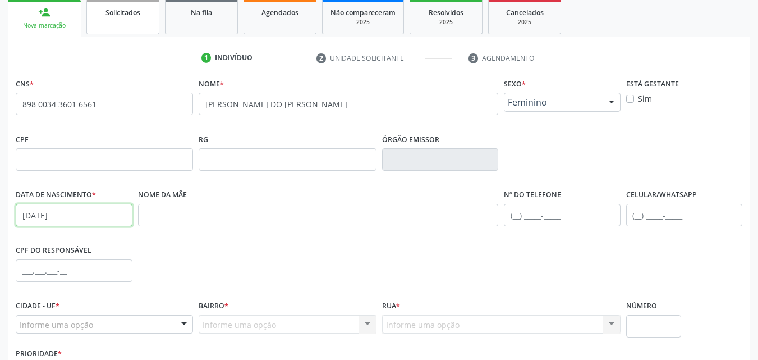
type input "01/04/2005"
click at [178, 212] on input "text" at bounding box center [318, 215] width 361 height 22
paste input "[PERSON_NAME]"
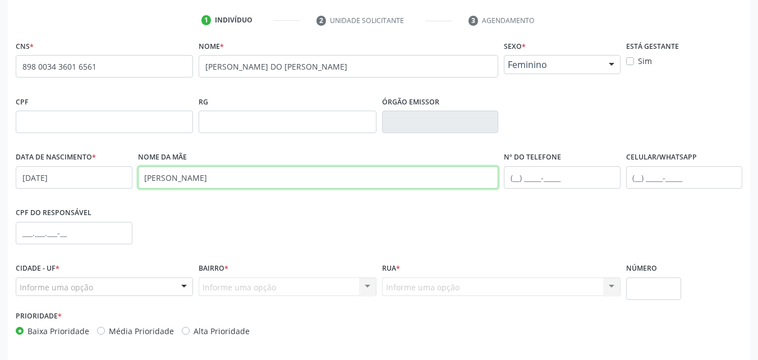
scroll to position [224, 0]
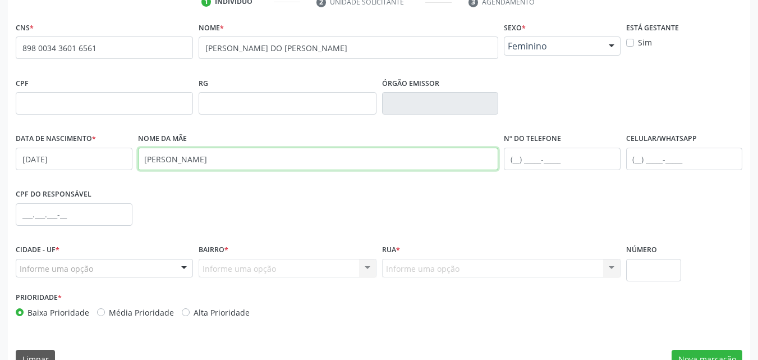
type input "[PERSON_NAME]"
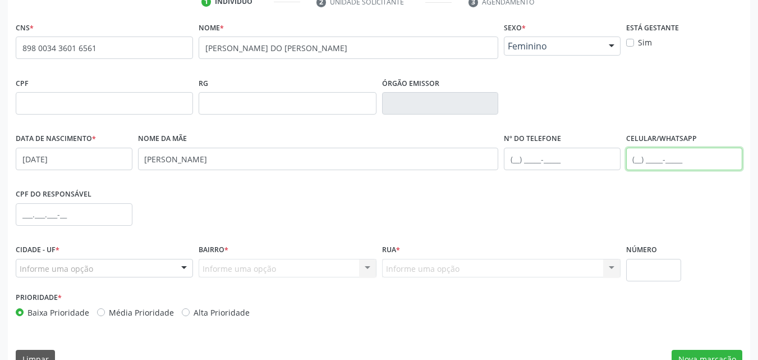
click at [636, 158] on input "text" at bounding box center [684, 159] width 117 height 22
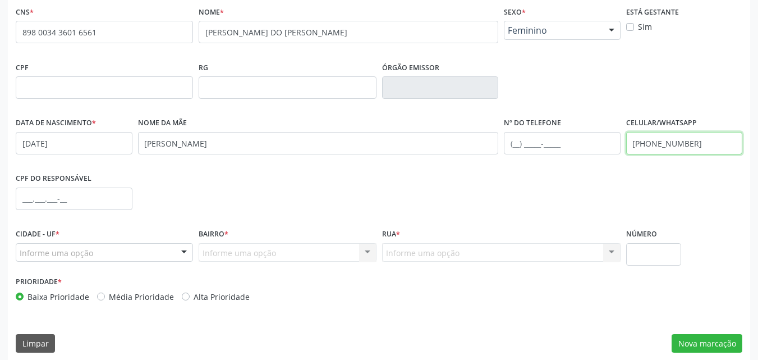
scroll to position [249, 0]
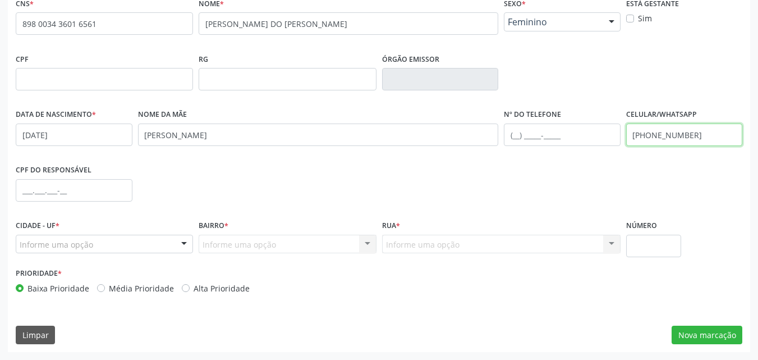
type input "(87) 99935-2451"
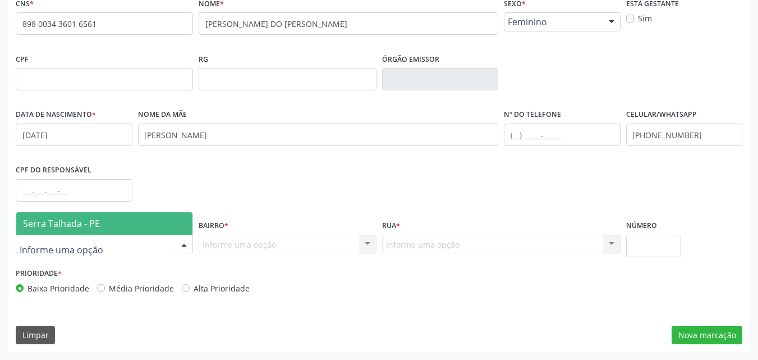
click at [127, 241] on div at bounding box center [104, 244] width 177 height 19
click at [62, 227] on span "Serra Talhada - PE" at bounding box center [61, 223] width 77 height 12
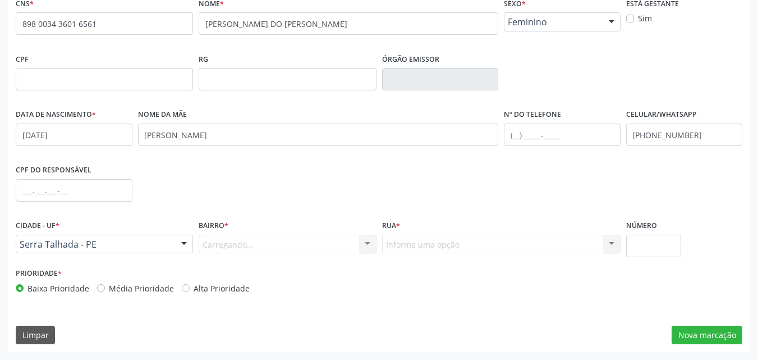
click at [280, 233] on div "Bairro * Carregando... Nenhum resultado encontrado para: " " Nenhuma opção enco…" at bounding box center [287, 235] width 177 height 36
click at [277, 240] on div "Informe uma opção" at bounding box center [287, 244] width 177 height 19
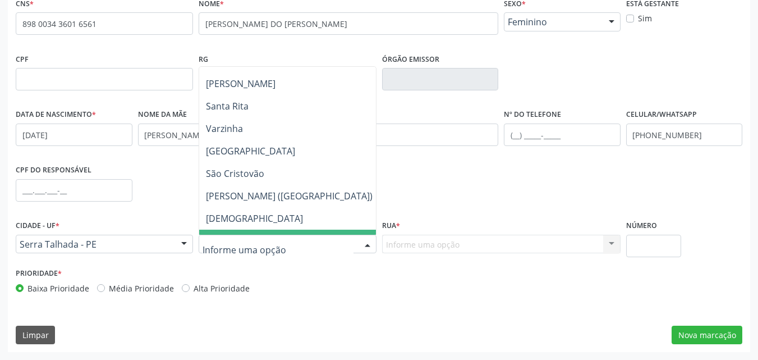
scroll to position [224, 0]
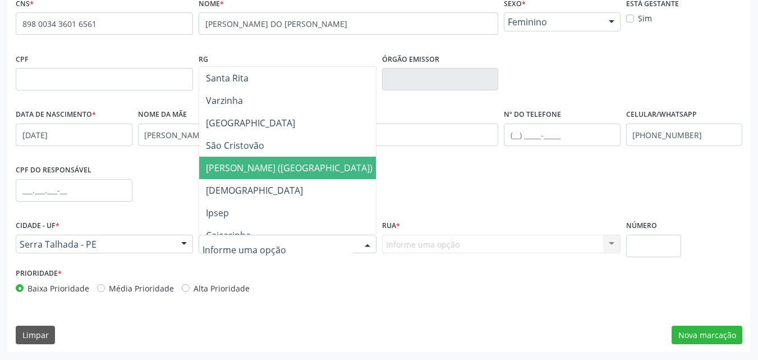
click at [268, 172] on span "[PERSON_NAME] ([GEOGRAPHIC_DATA])" at bounding box center [289, 168] width 167 height 12
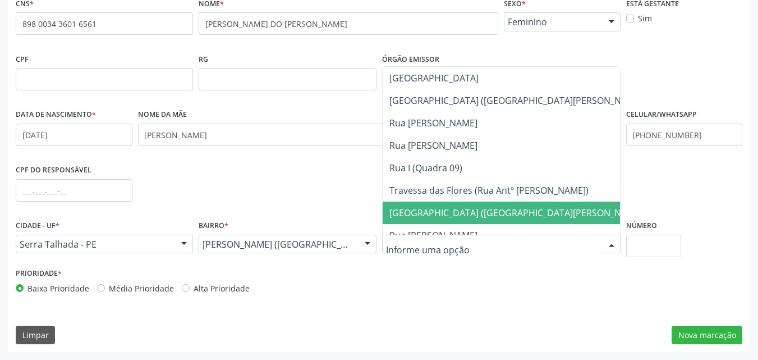
click at [449, 214] on span "[GEOGRAPHIC_DATA] ([GEOGRAPHIC_DATA][PERSON_NAME])" at bounding box center [517, 212] width 256 height 12
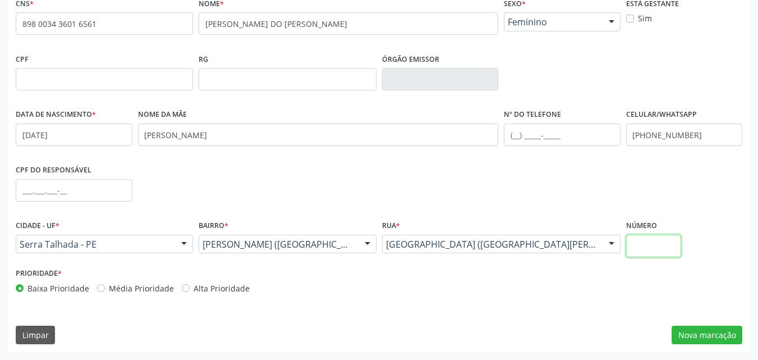
click at [646, 247] on input "text" at bounding box center [654, 246] width 56 height 22
type input "01"
click at [697, 334] on button "Nova marcação" at bounding box center [707, 334] width 71 height 19
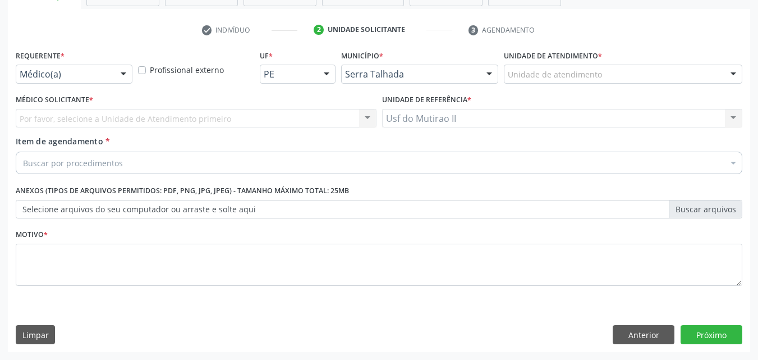
scroll to position [196, 0]
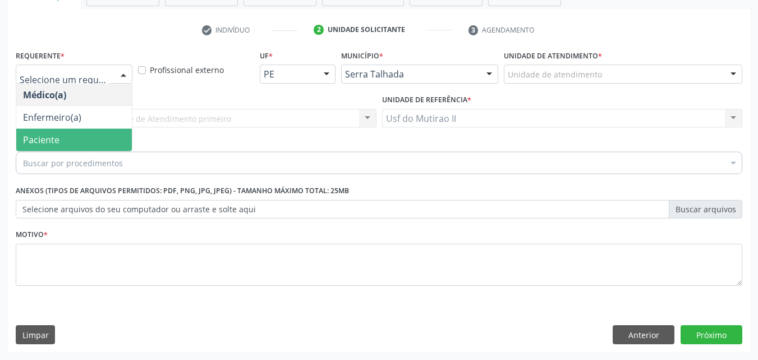
click at [67, 137] on span "Paciente" at bounding box center [74, 139] width 116 height 22
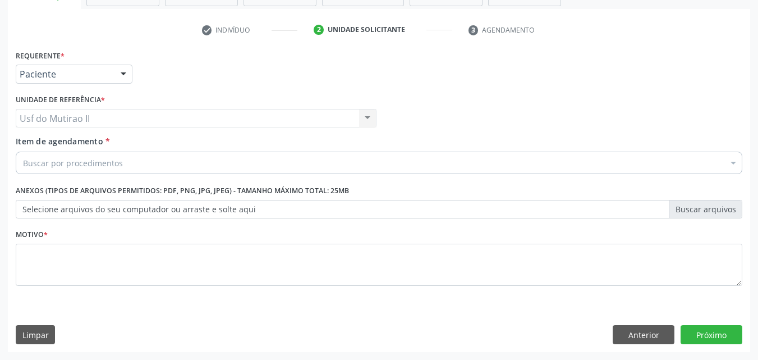
click at [121, 160] on div "Buscar por procedimentos" at bounding box center [379, 162] width 727 height 22
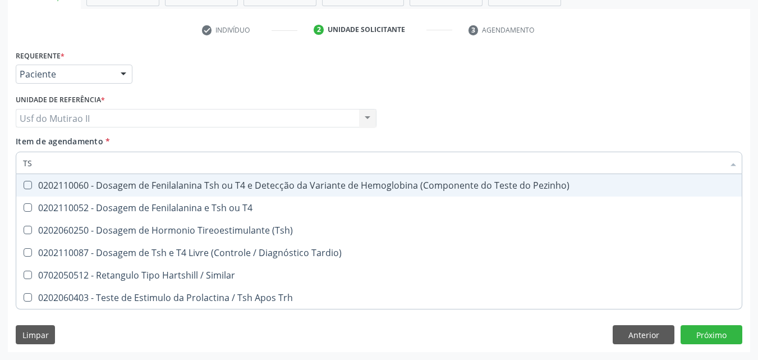
type input "TSH"
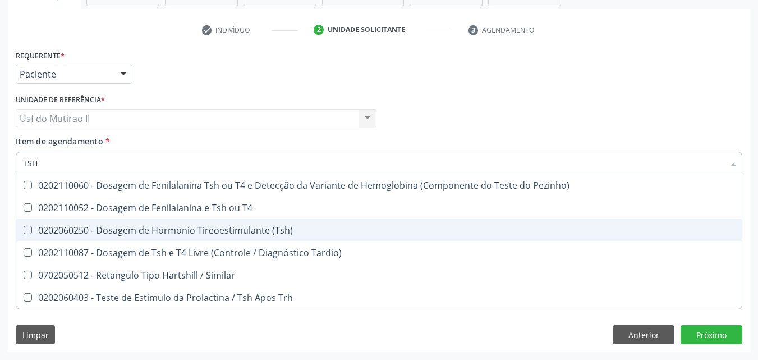
click at [191, 228] on div "0202060250 - Dosagem de Hormonio Tireoestimulante (Tsh)" at bounding box center [379, 230] width 712 height 9
checkbox \(Tsh\) "true"
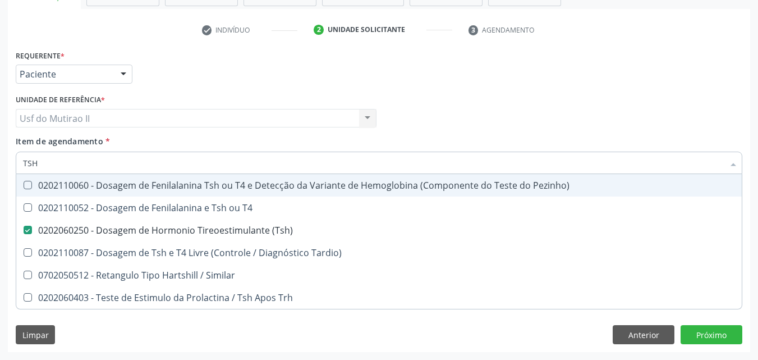
click at [368, 84] on div "Requerente * Paciente Médico(a) Enfermeiro(a) Paciente Nenhum resultado encontr…" at bounding box center [379, 69] width 732 height 44
checkbox T4 "true"
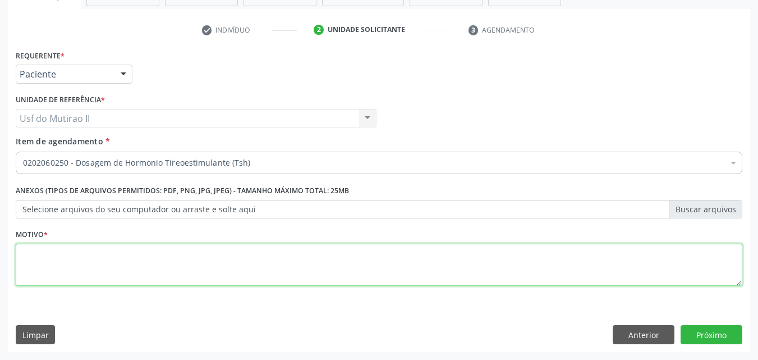
click at [438, 258] on textarea at bounding box center [379, 265] width 727 height 43
type textarea "."
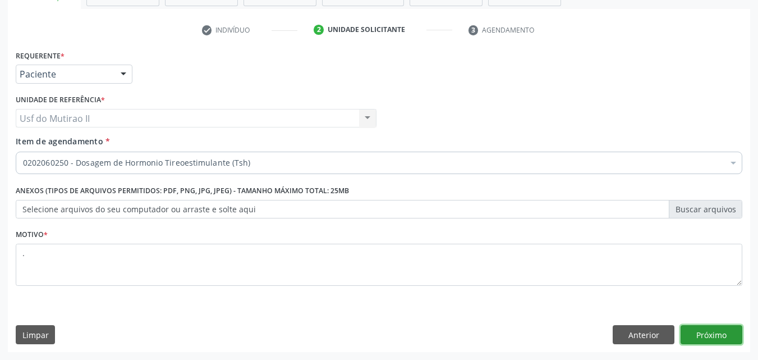
click at [724, 330] on button "Próximo" at bounding box center [712, 334] width 62 height 19
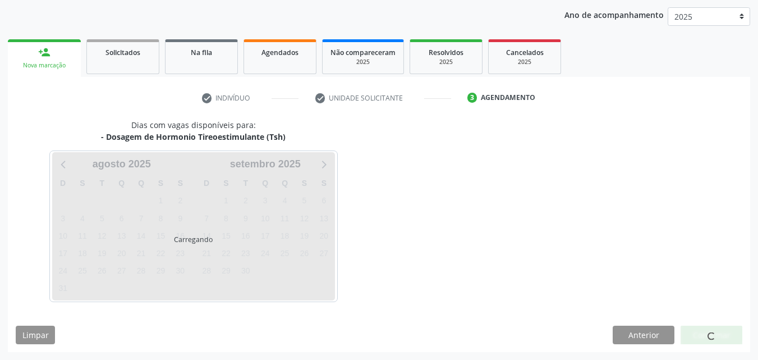
scroll to position [128, 0]
